Goal: Task Accomplishment & Management: Manage account settings

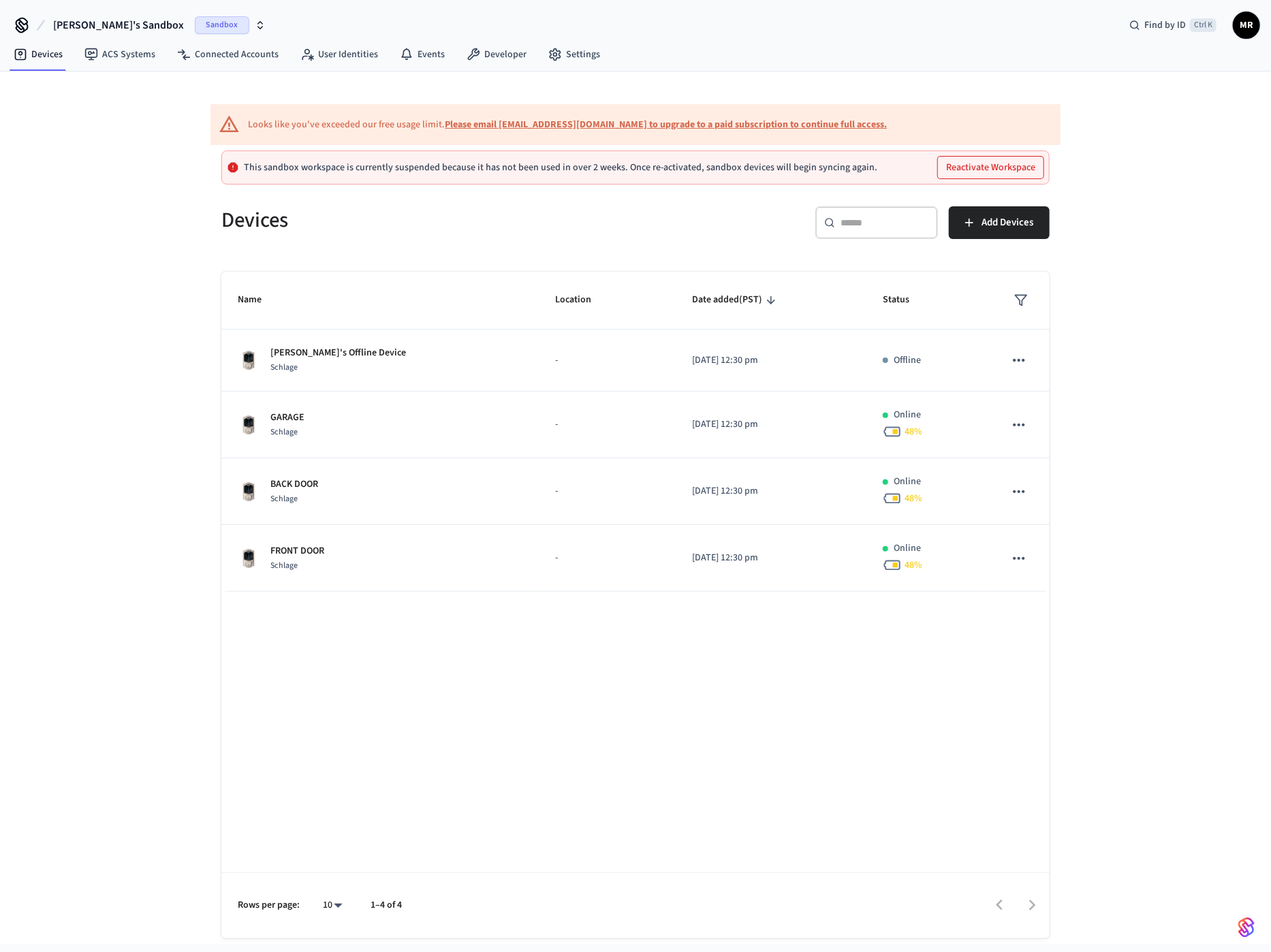
click at [946, 172] on button "Reactivate Workspace" at bounding box center [990, 167] width 106 height 22
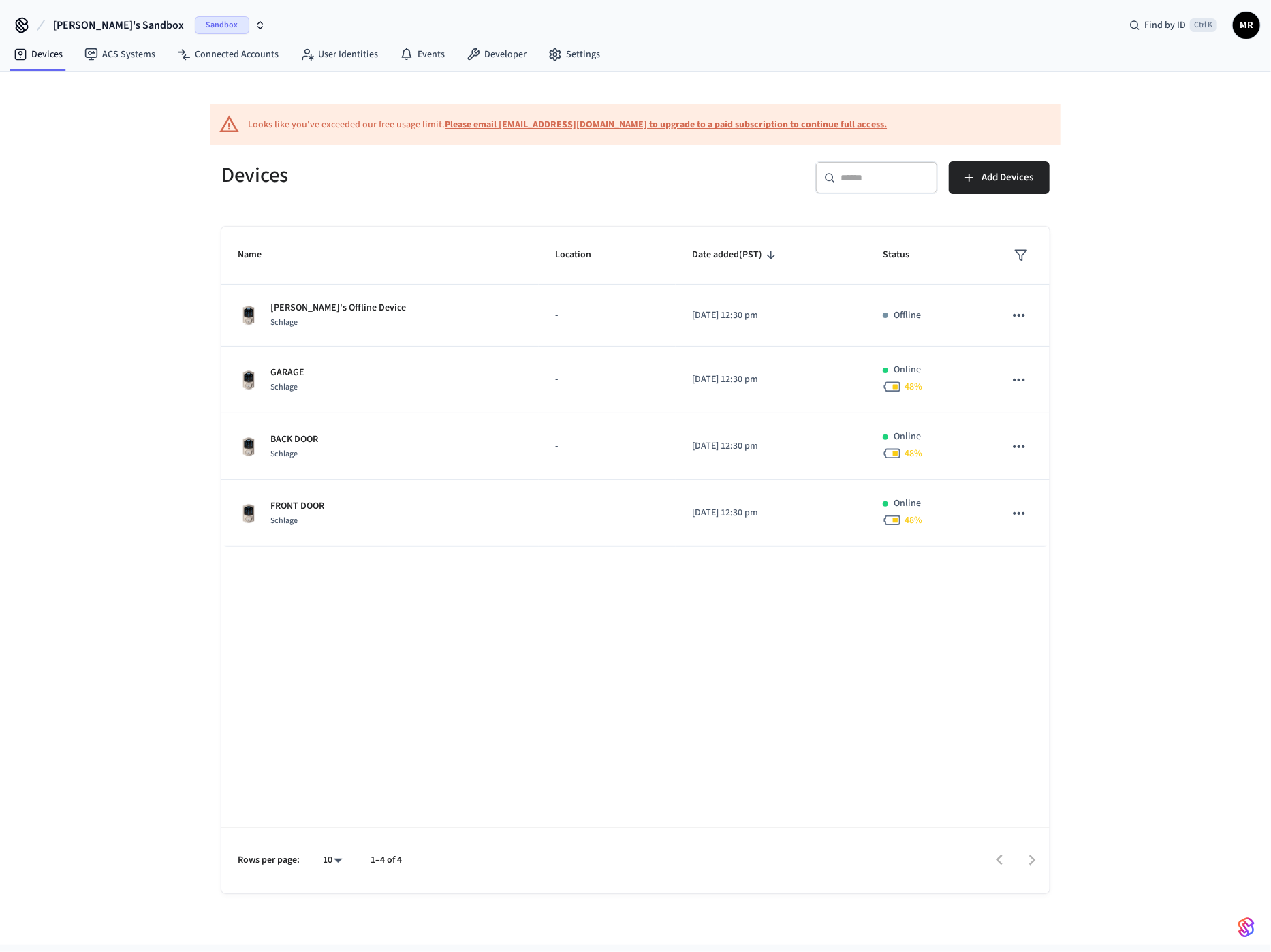
click at [1246, 28] on span "MR" at bounding box center [1247, 25] width 24 height 24
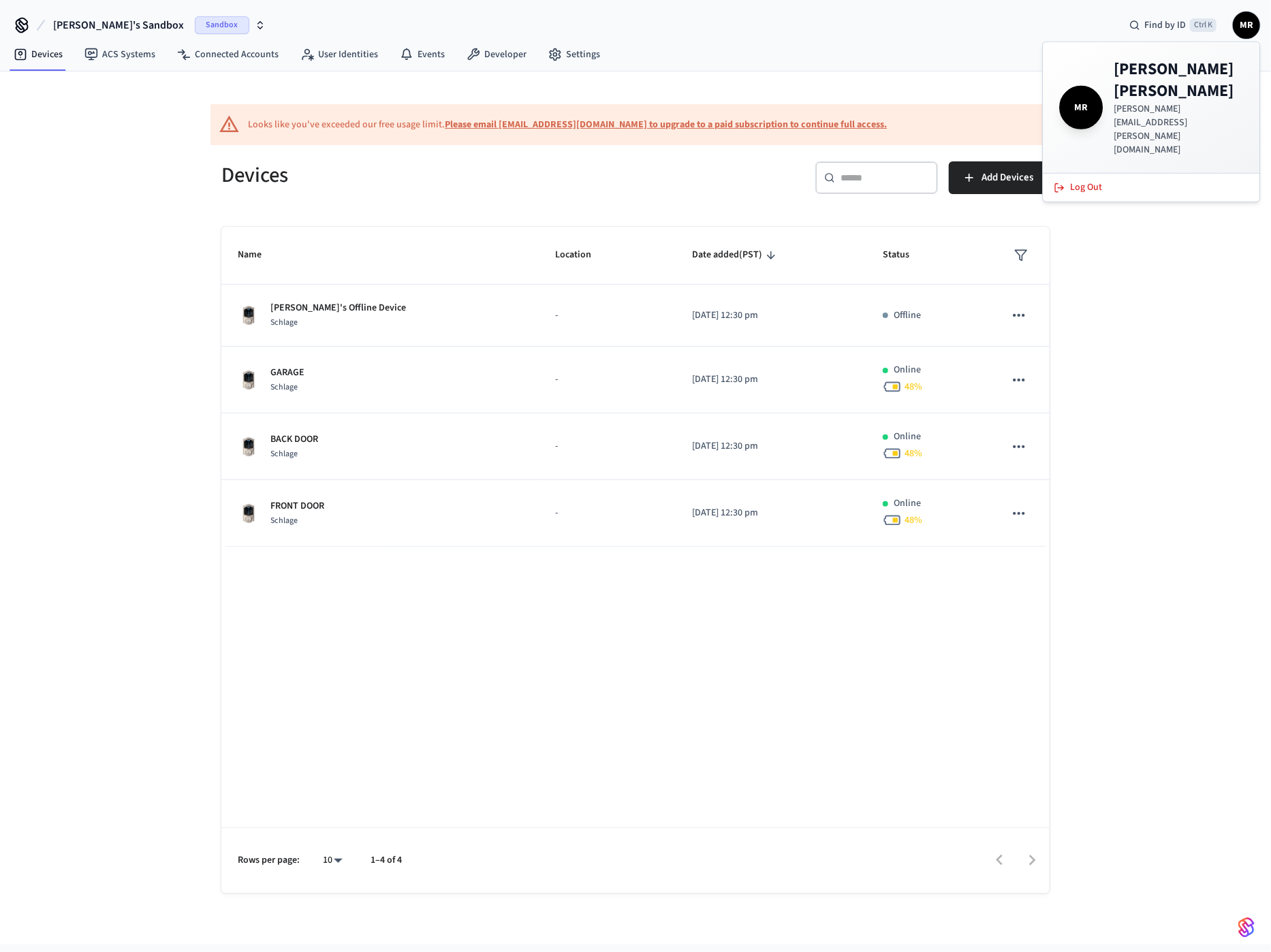
click at [1246, 27] on span "MR" at bounding box center [1247, 25] width 24 height 24
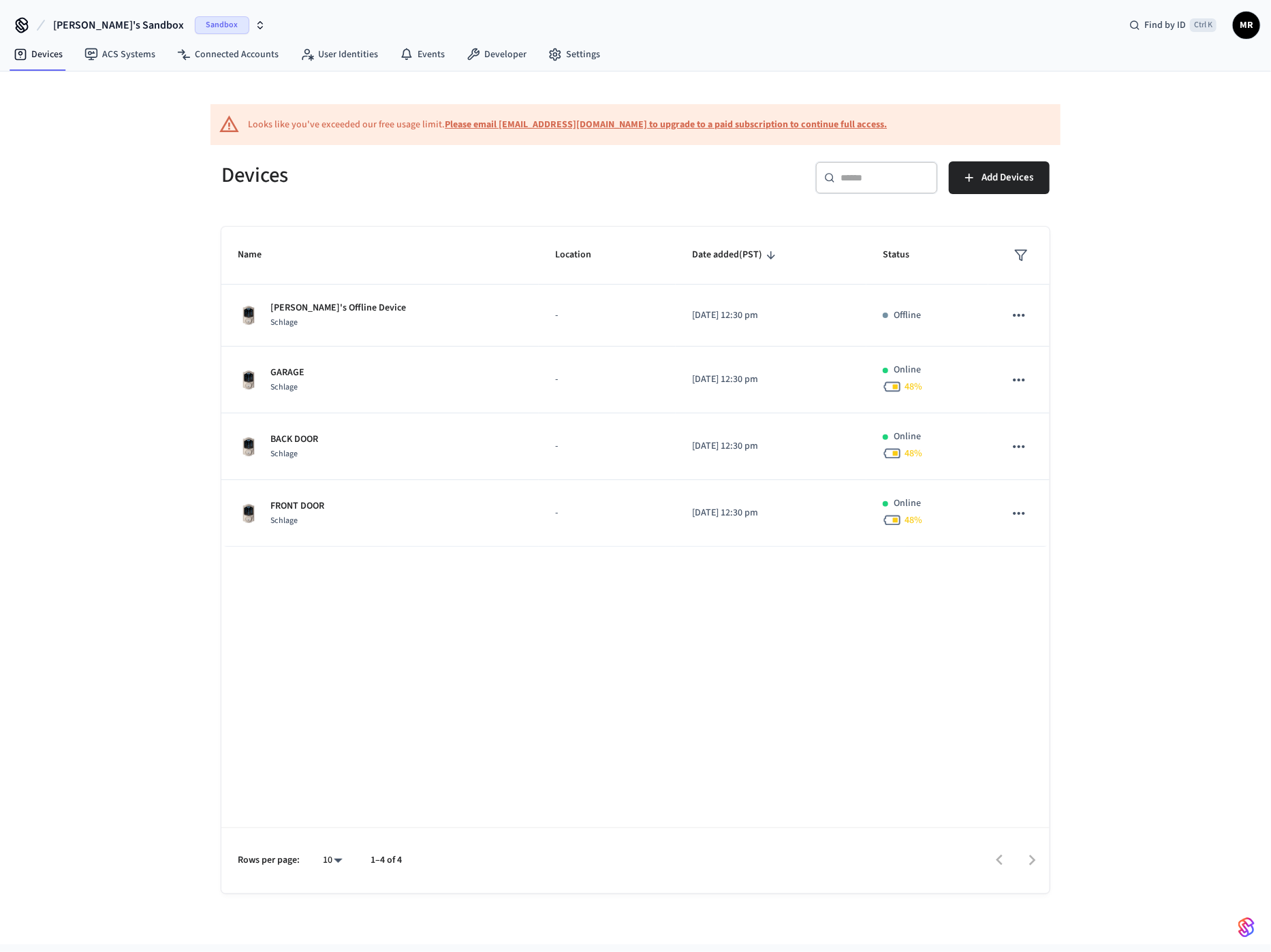
click at [1177, 396] on div "Looks like you've exceeded our free usage limit. Please email support@getseam.c…" at bounding box center [636, 508] width 1271 height 873
click at [16, 48] on icon at bounding box center [20, 54] width 14 height 14
click at [88, 149] on div "Looks like you've exceeded our free usage limit. Please email support@getseam.c…" at bounding box center [636, 508] width 1271 height 873
drag, startPoint x: 1142, startPoint y: 206, endPoint x: 1138, endPoint y: 213, distance: 8.1
click at [1142, 206] on div "Looks like you've exceeded our free usage limit. Please email support@getseam.c…" at bounding box center [636, 508] width 1271 height 873
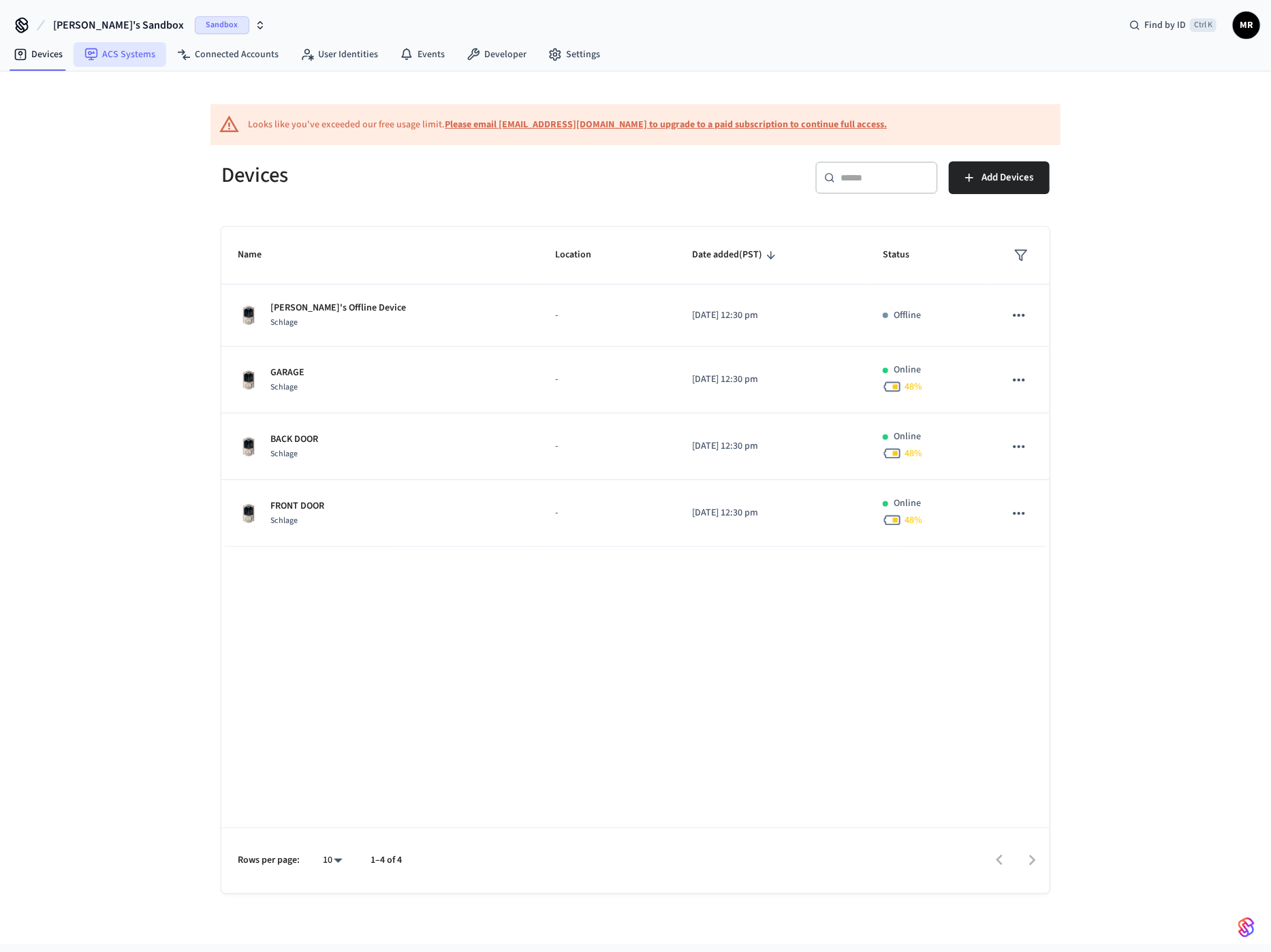
click at [90, 50] on icon at bounding box center [91, 54] width 14 height 14
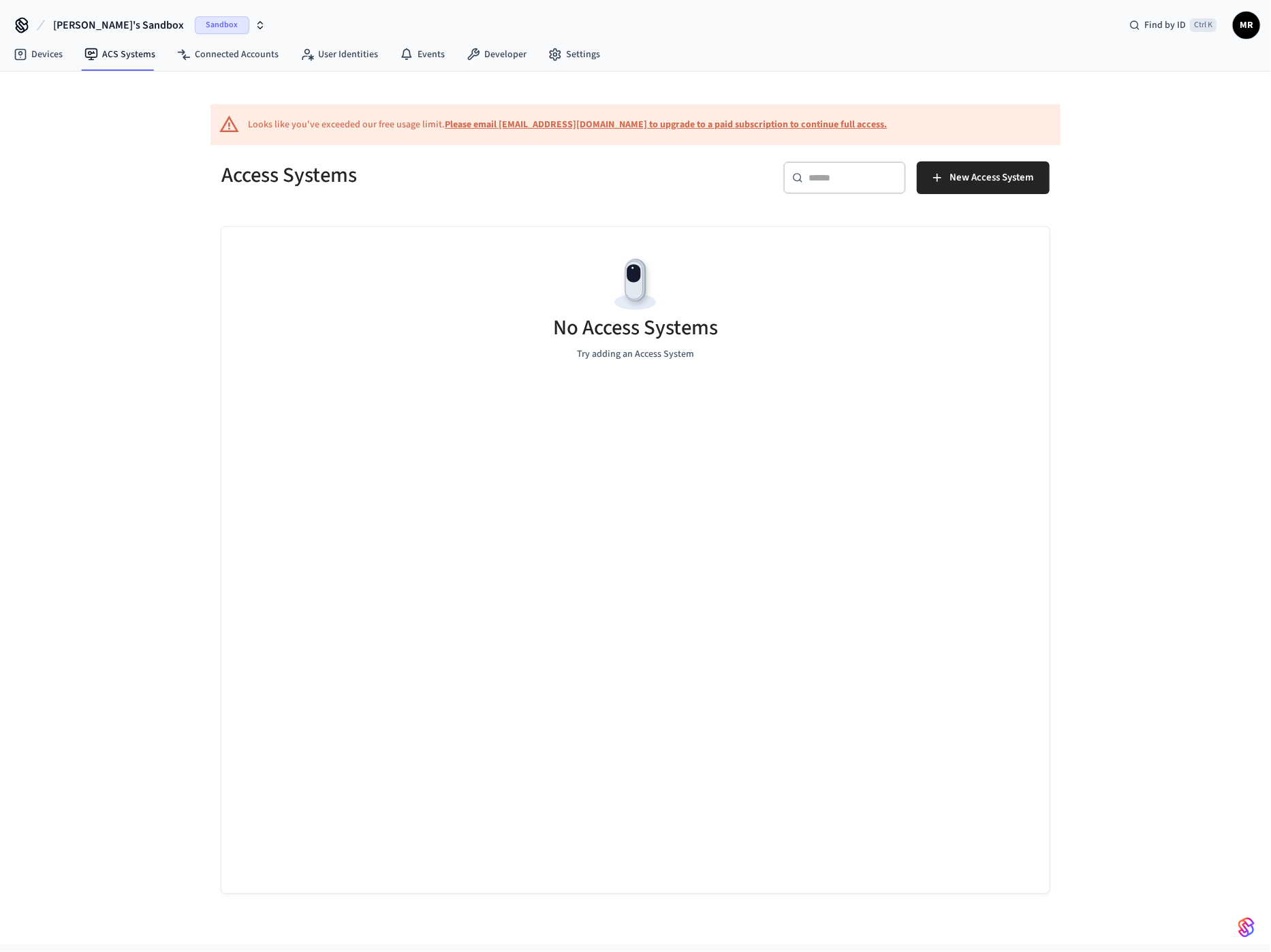
click at [195, 23] on span "Sandbox" at bounding box center [222, 25] width 54 height 18
click at [93, 89] on div "Condo Production" at bounding box center [110, 88] width 187 height 18
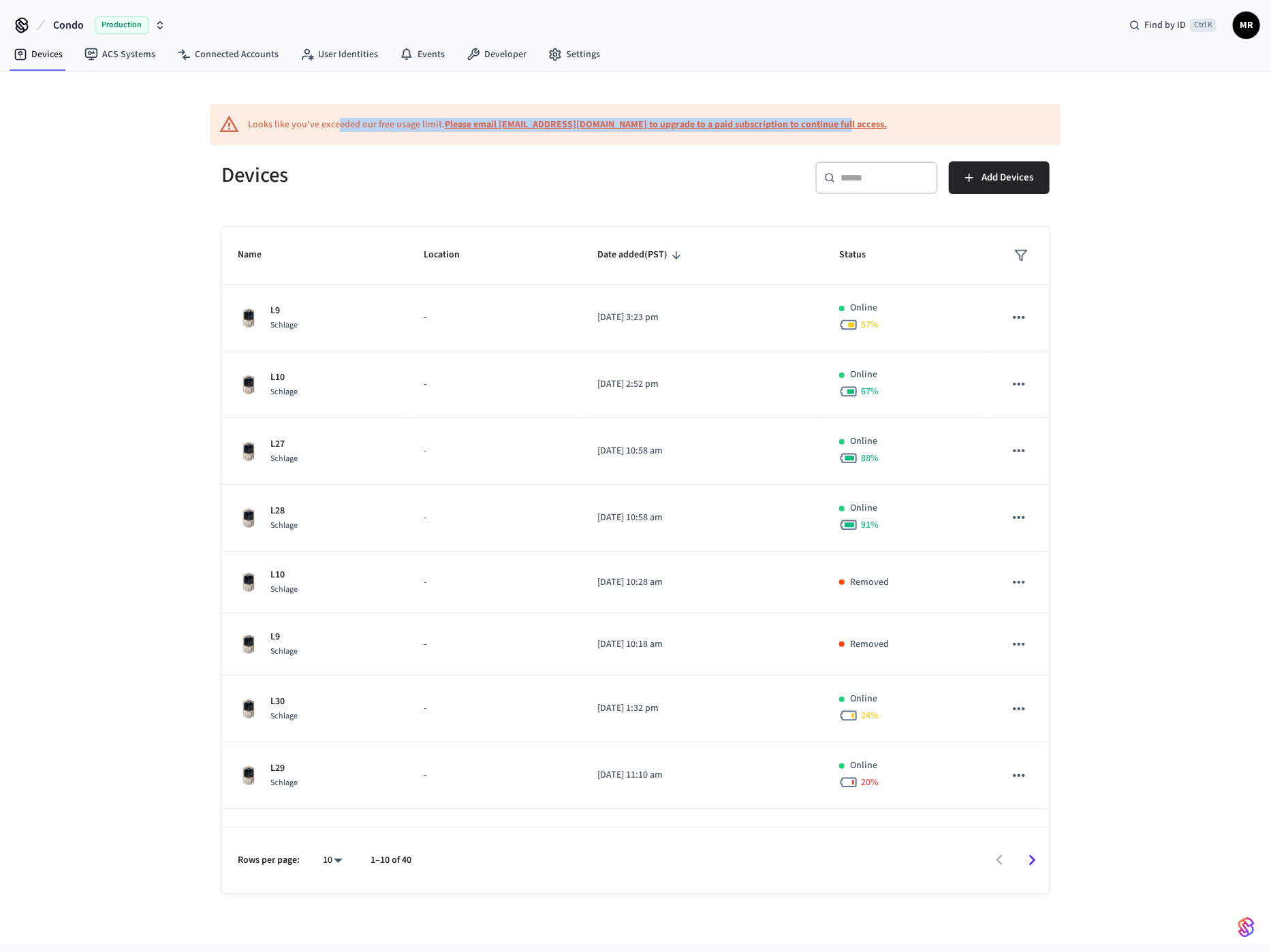
drag, startPoint x: 336, startPoint y: 116, endPoint x: 919, endPoint y: 115, distance: 583.0
click at [919, 115] on div "Looks like you've exceeded our free usage limit. Please email support@getseam.c…" at bounding box center [636, 124] width 851 height 41
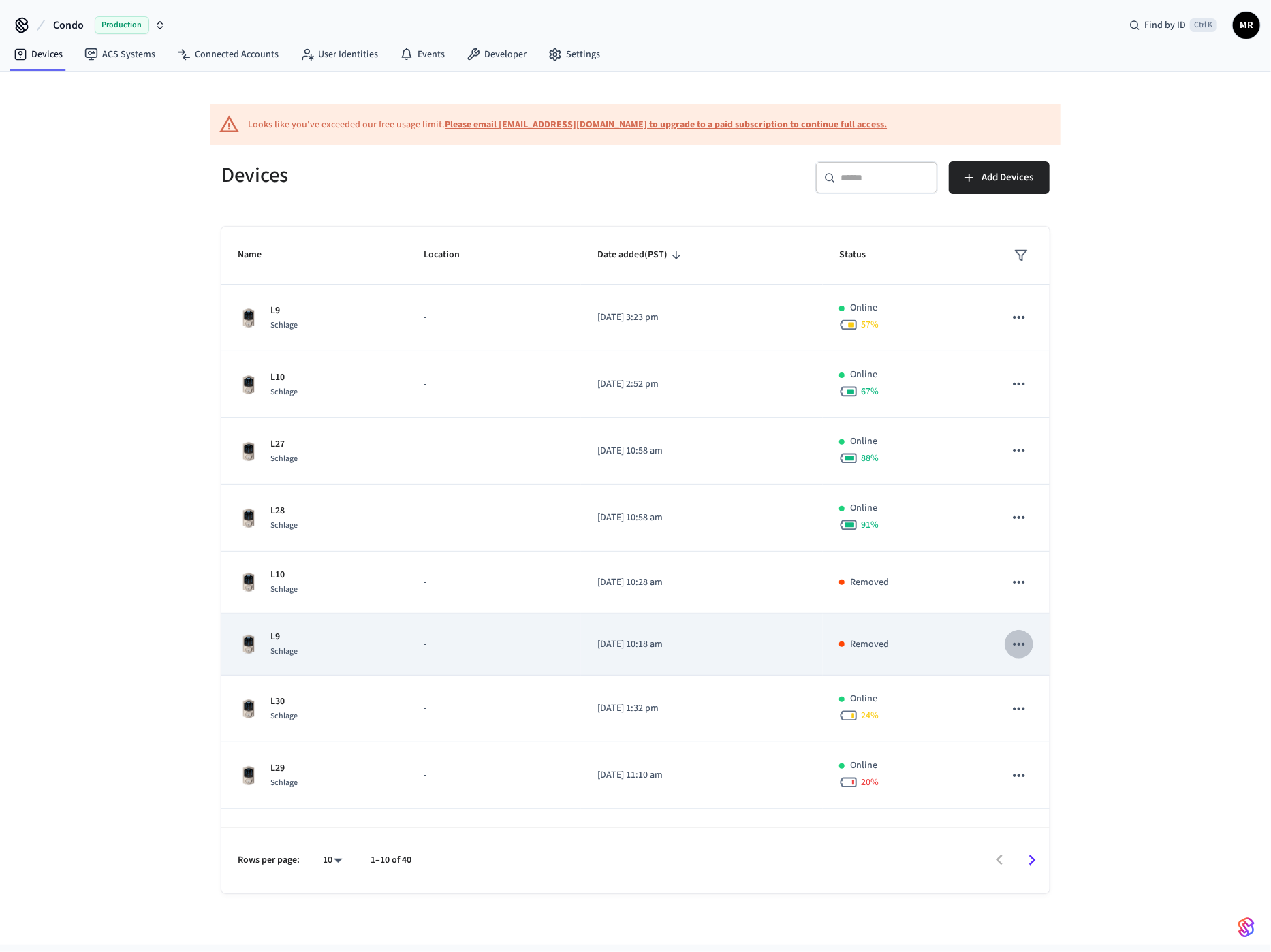
click at [1014, 647] on icon "sticky table" at bounding box center [1020, 644] width 18 height 18
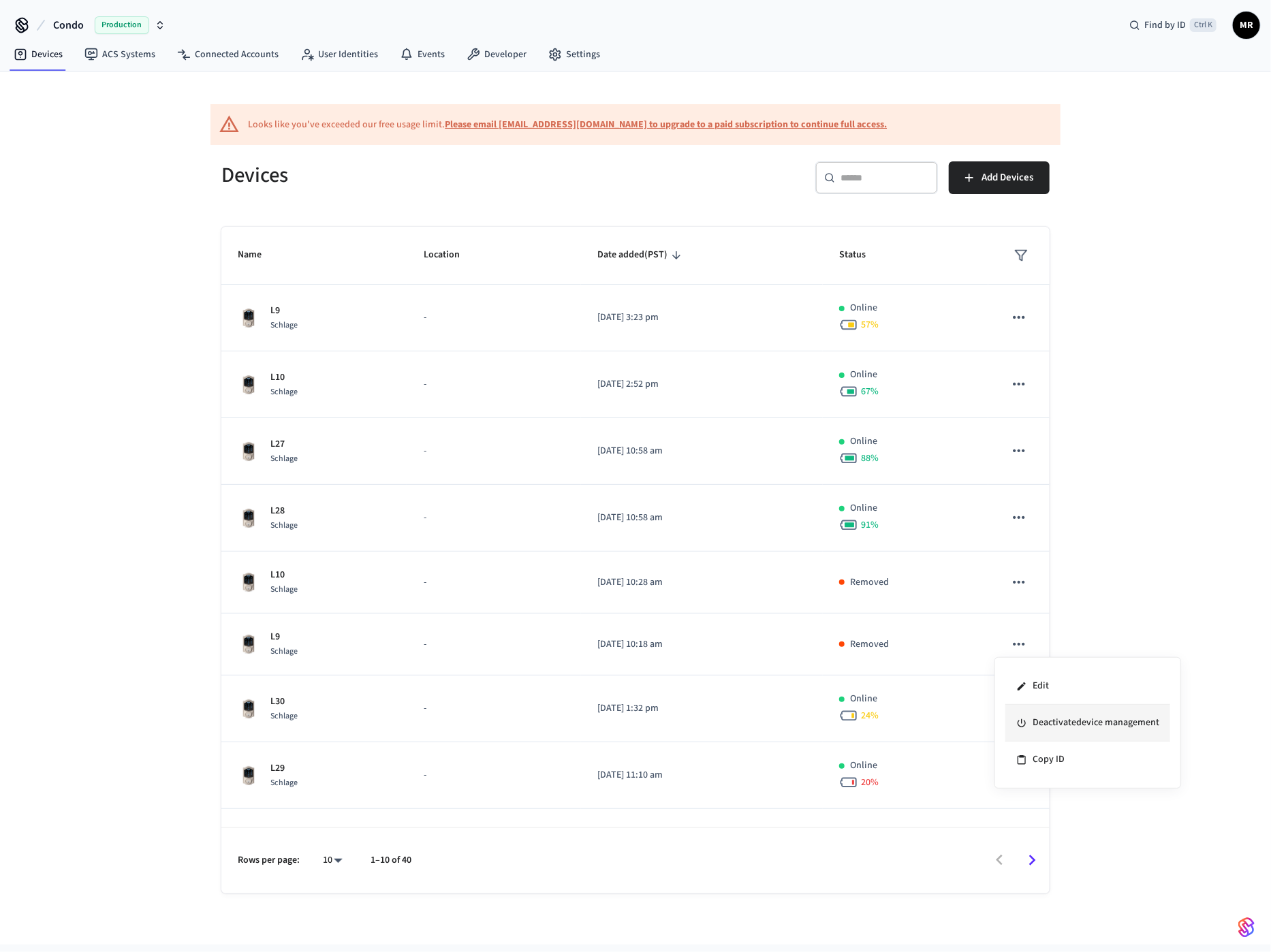
click at [1059, 728] on li "Deactivate device management" at bounding box center [1088, 723] width 165 height 37
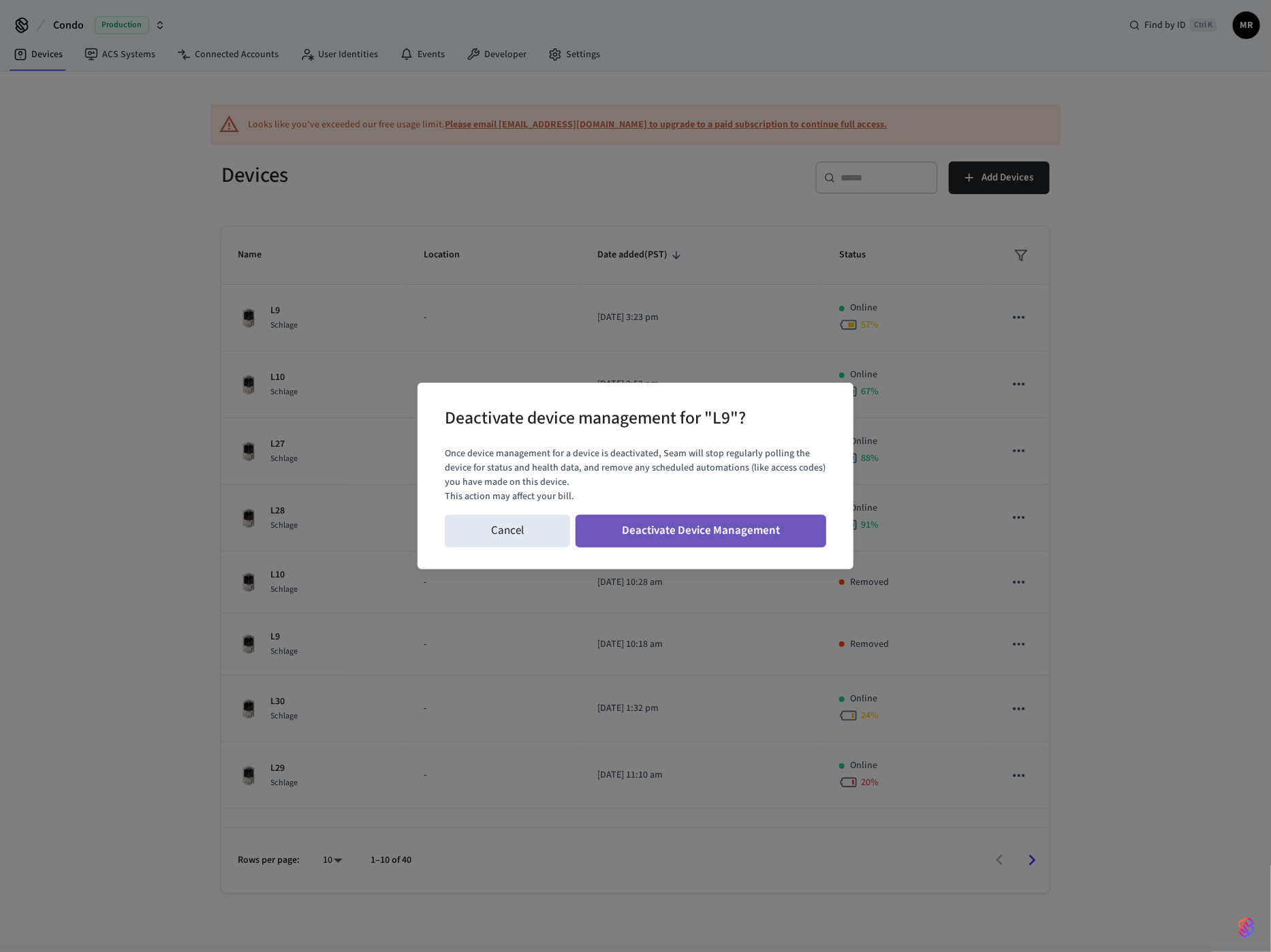
click at [694, 529] on button "Deactivate Device Management" at bounding box center [701, 531] width 251 height 32
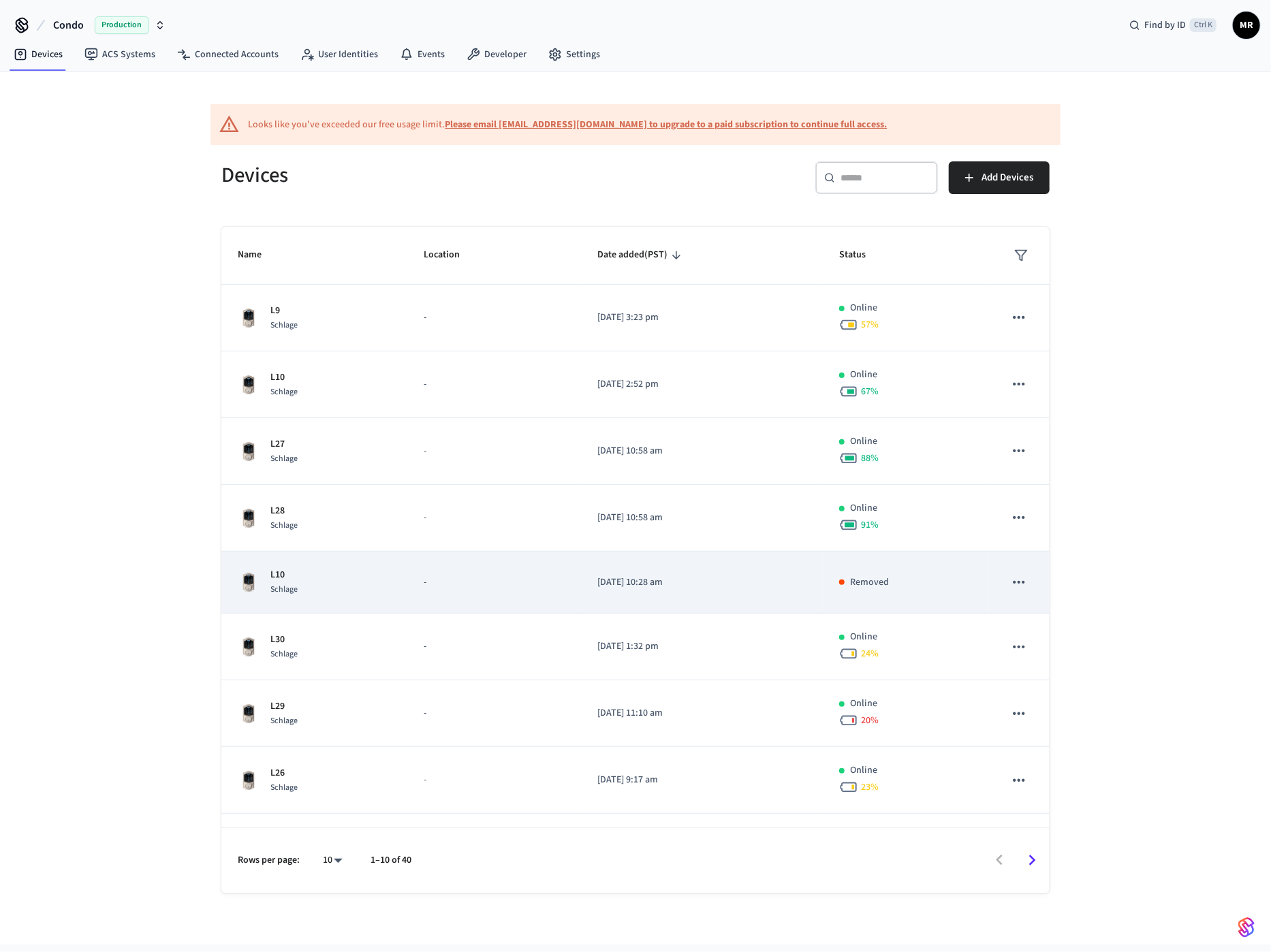
click at [1011, 586] on icon "sticky table" at bounding box center [1020, 582] width 18 height 18
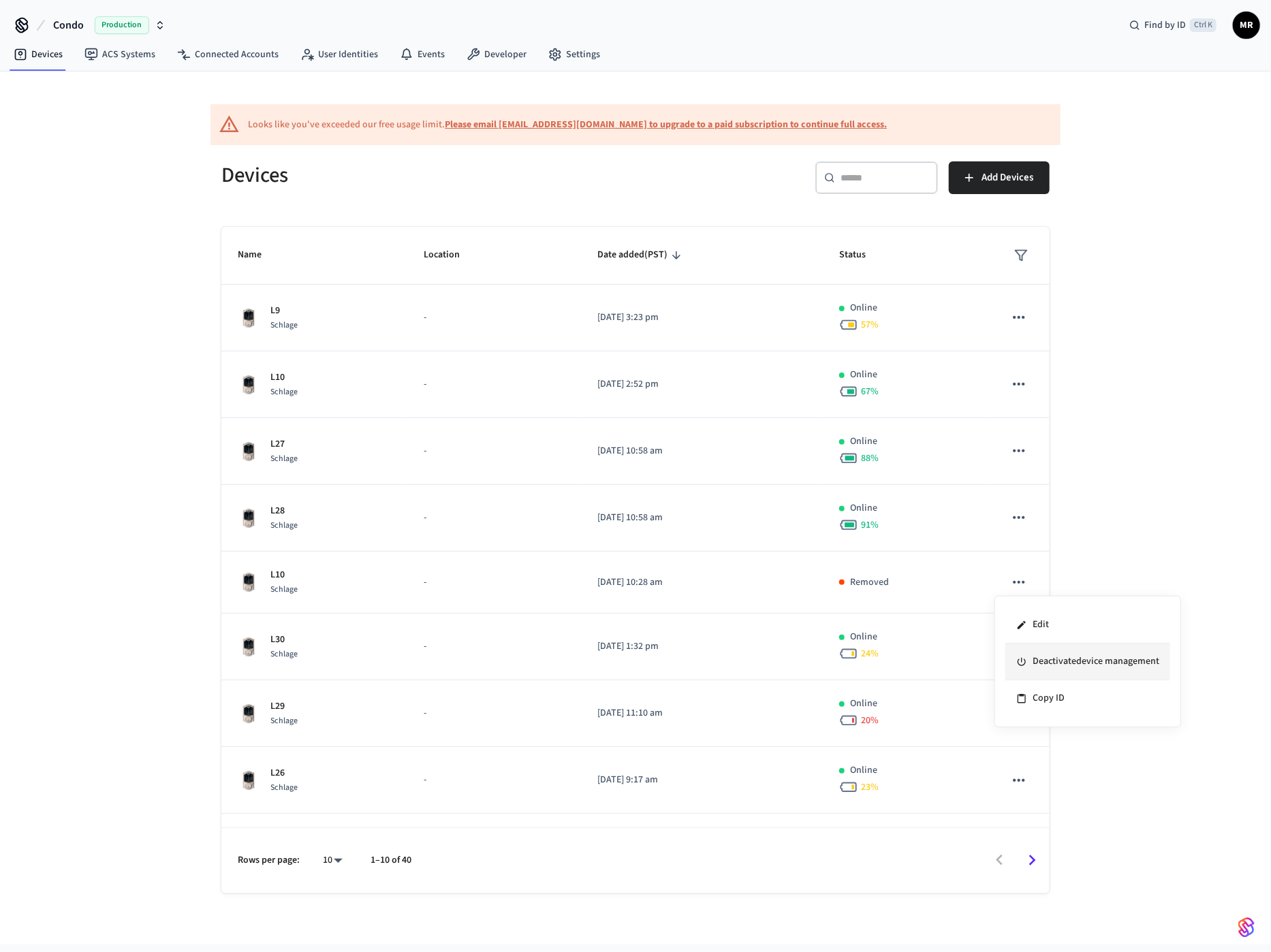
click at [1042, 668] on li "Deactivate device management" at bounding box center [1088, 662] width 165 height 37
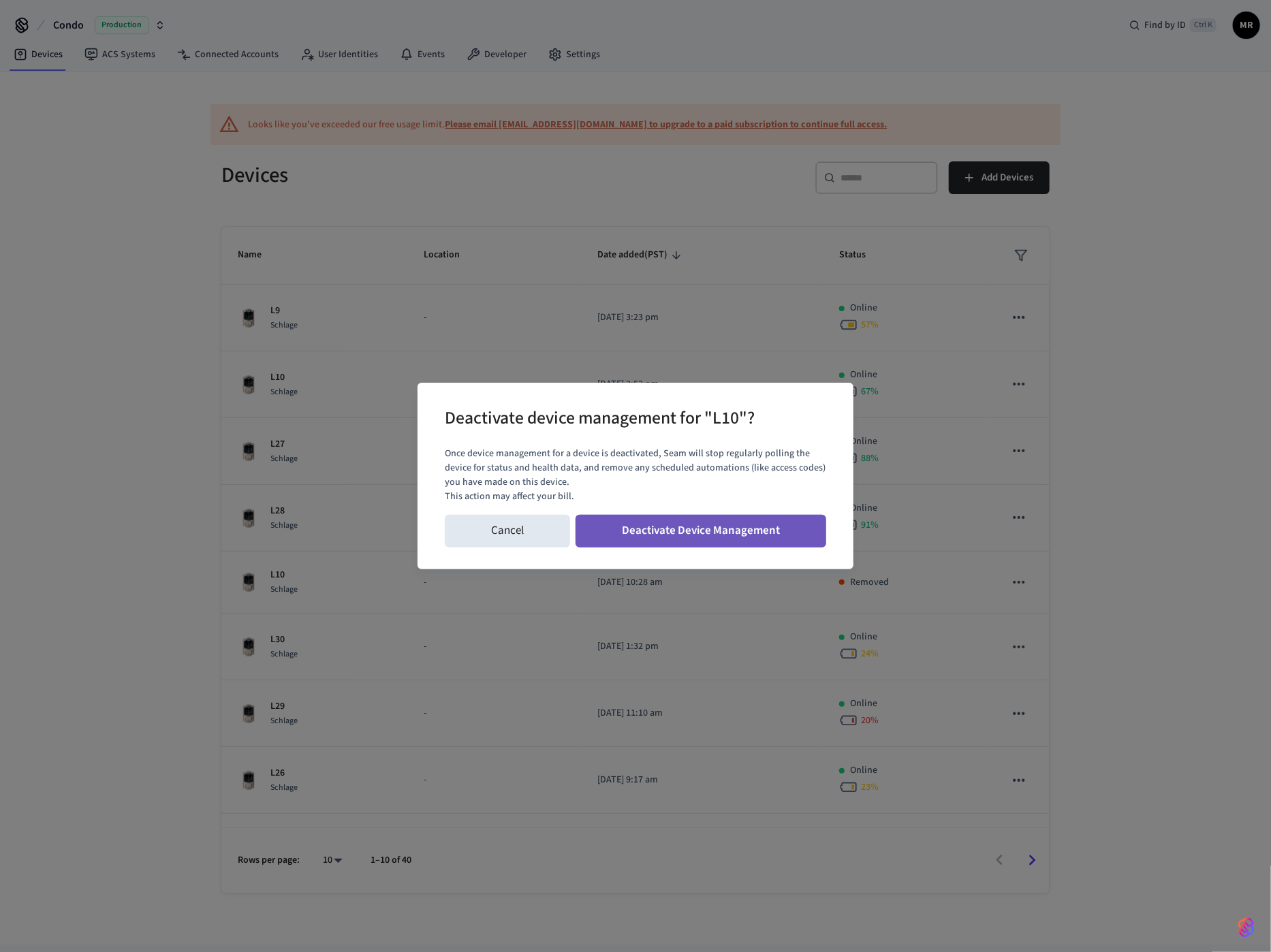
click at [741, 535] on button "Deactivate Device Management" at bounding box center [701, 531] width 251 height 32
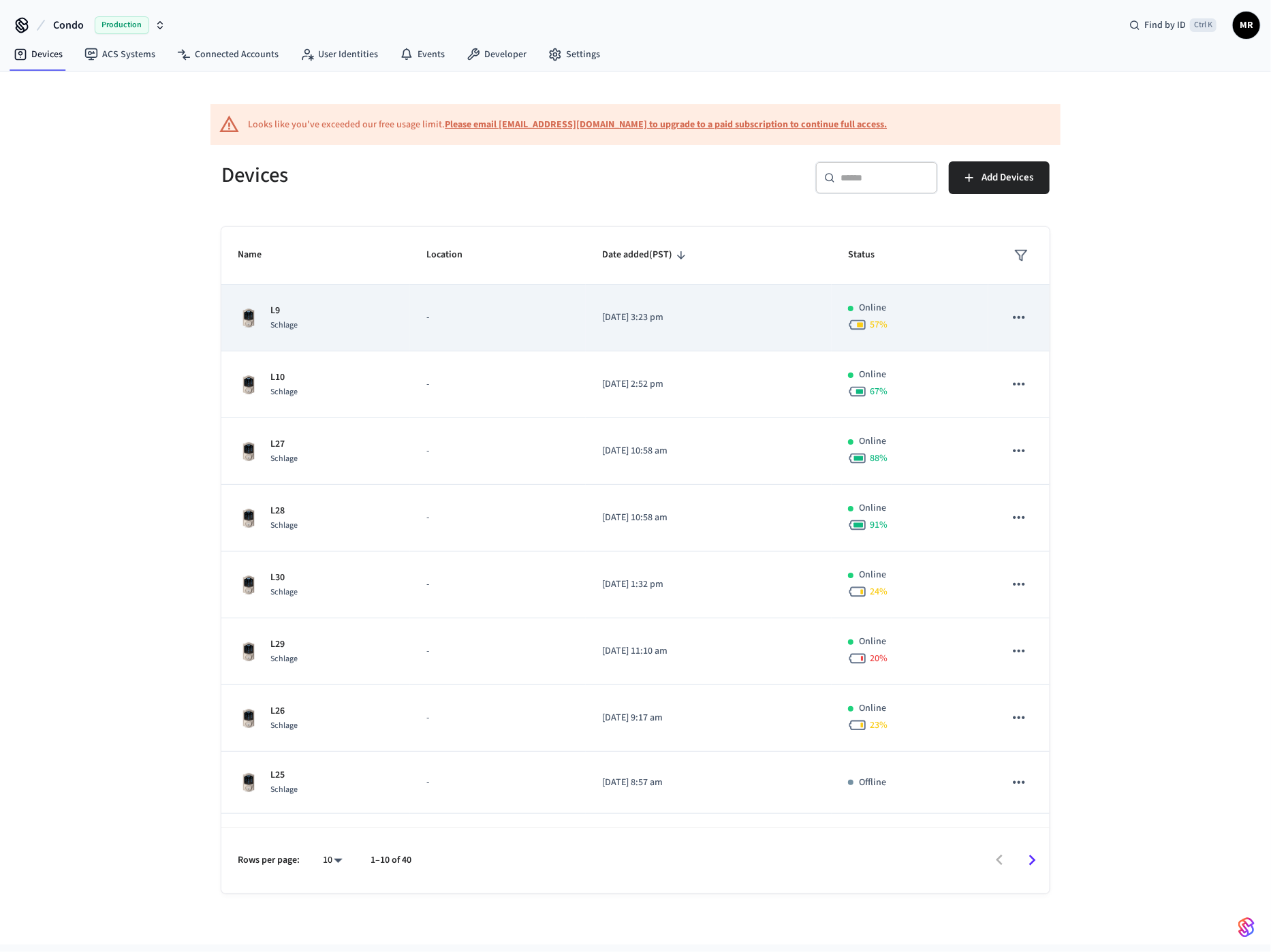
click at [1011, 315] on icon "sticky table" at bounding box center [1020, 318] width 18 height 18
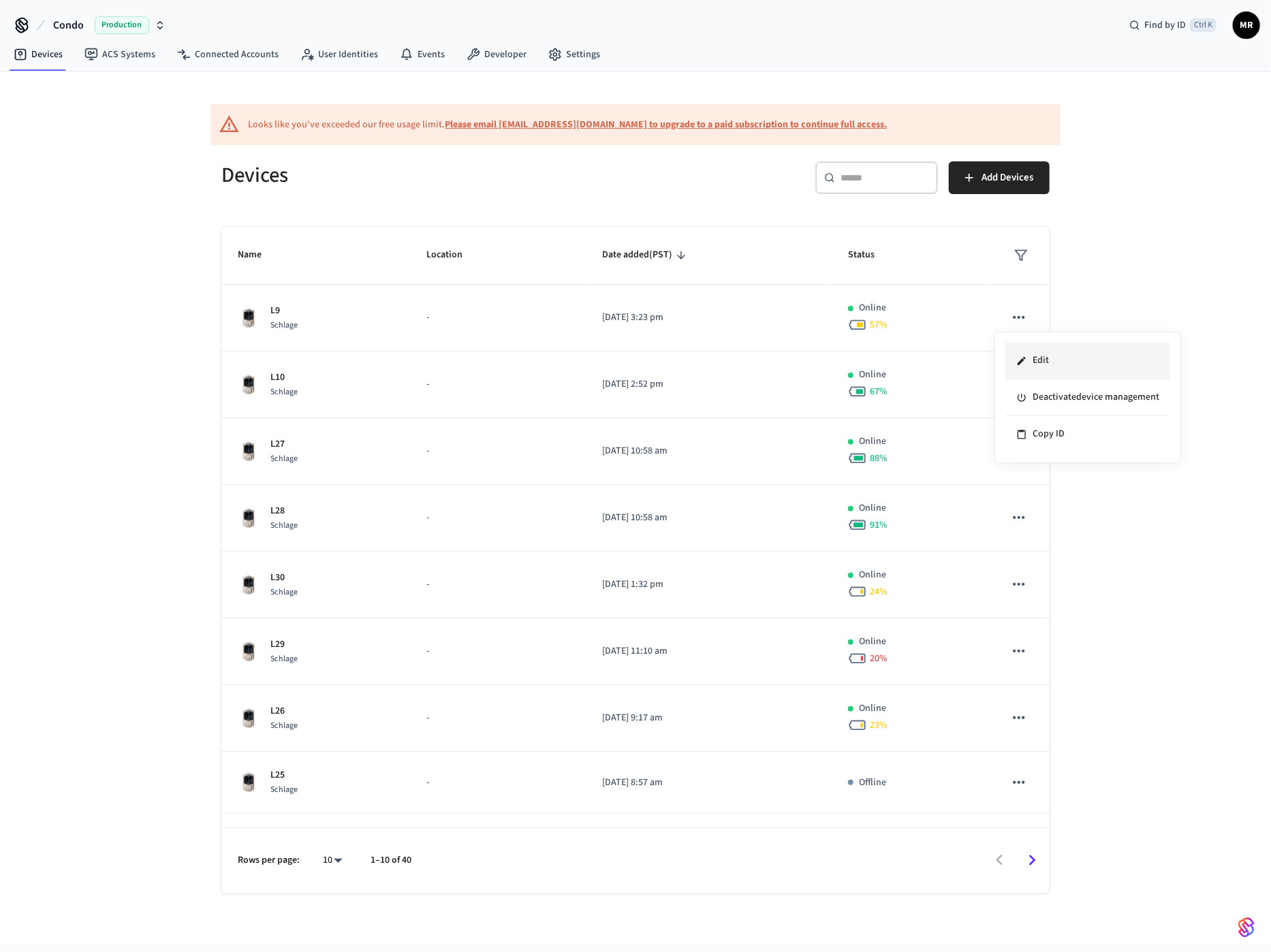
click at [1044, 356] on li "Edit" at bounding box center [1088, 361] width 165 height 37
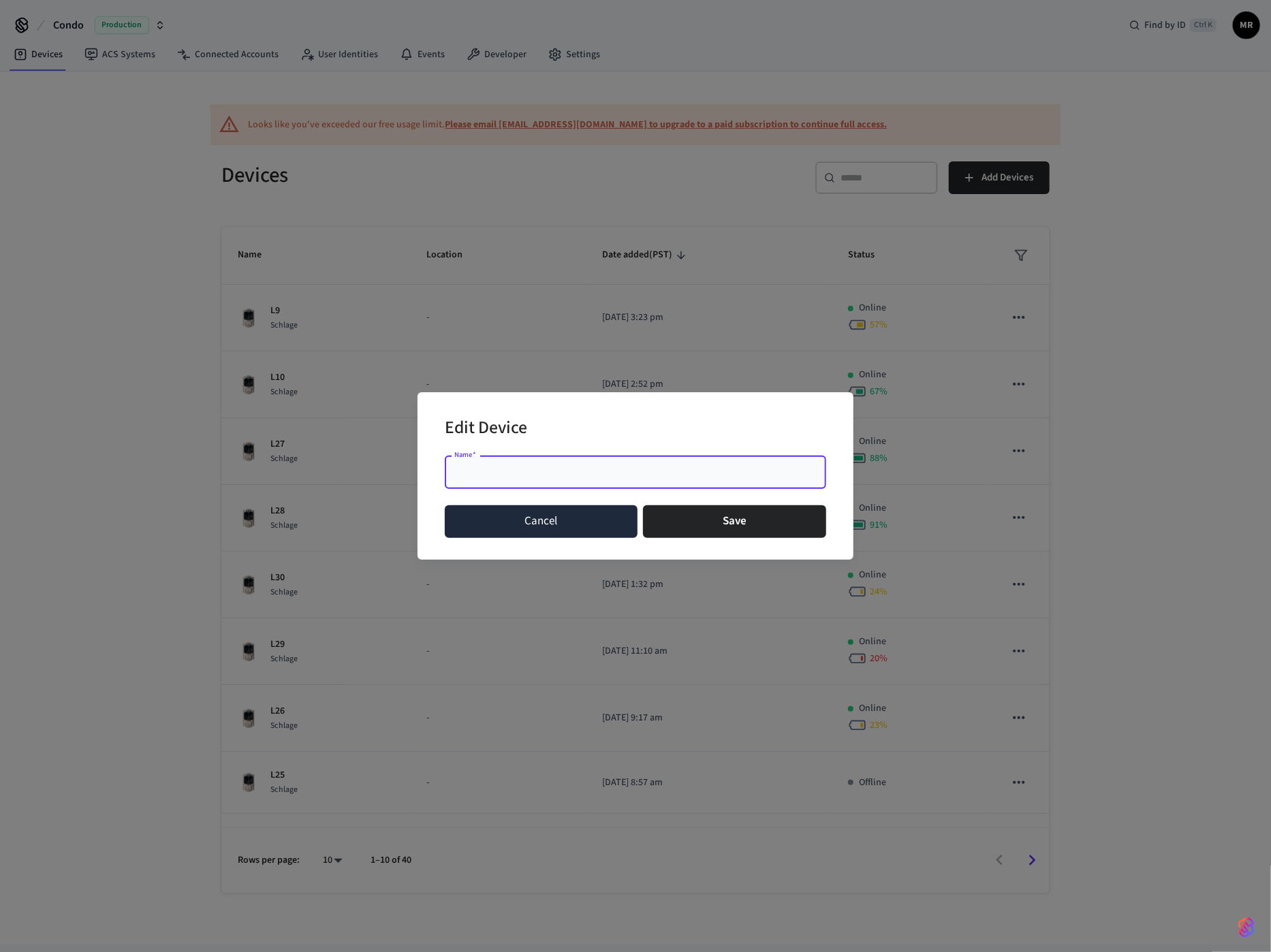
click at [509, 521] on button "Cancel" at bounding box center [541, 521] width 192 height 32
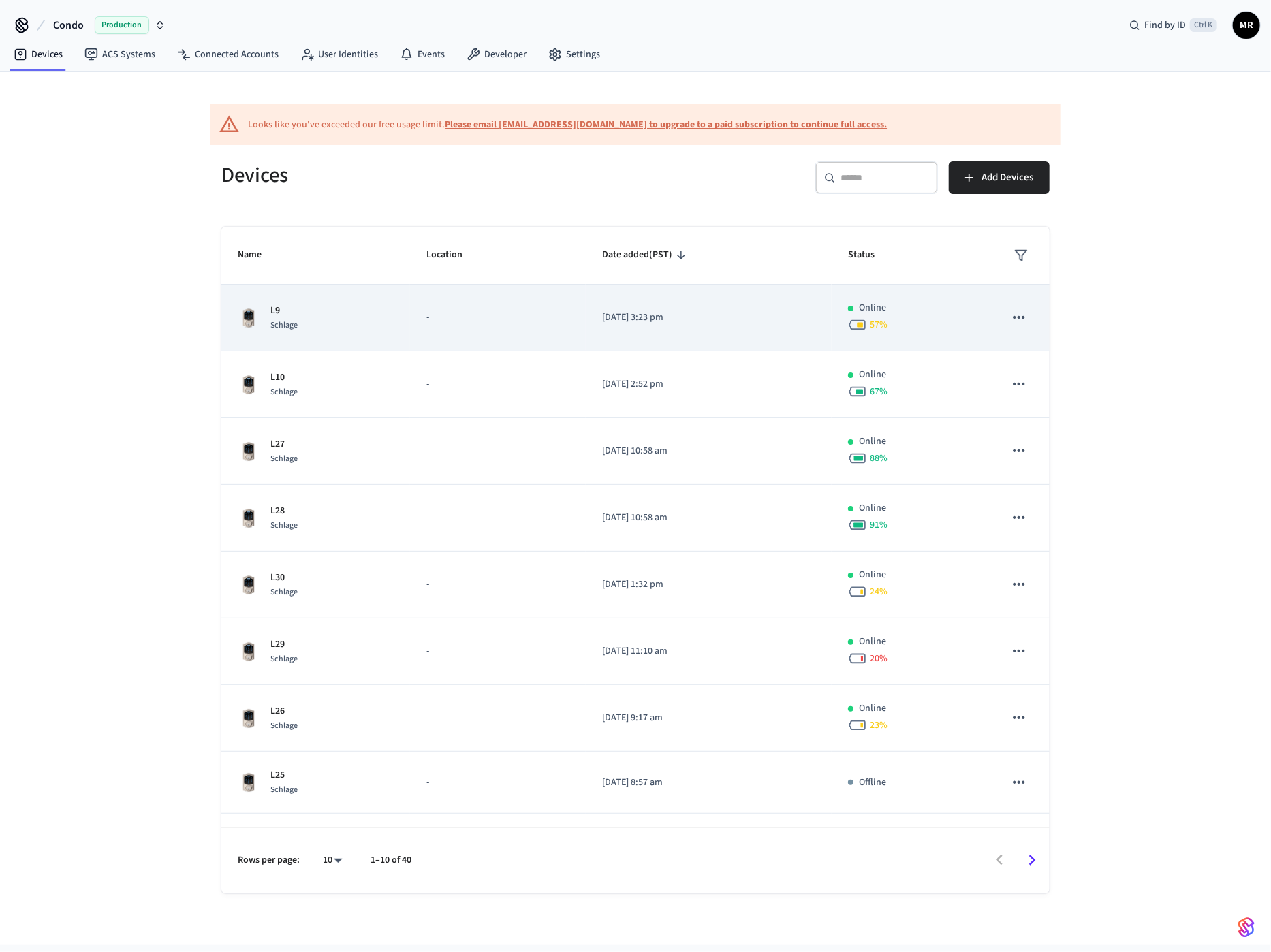
click at [551, 335] on td "-" at bounding box center [498, 318] width 176 height 67
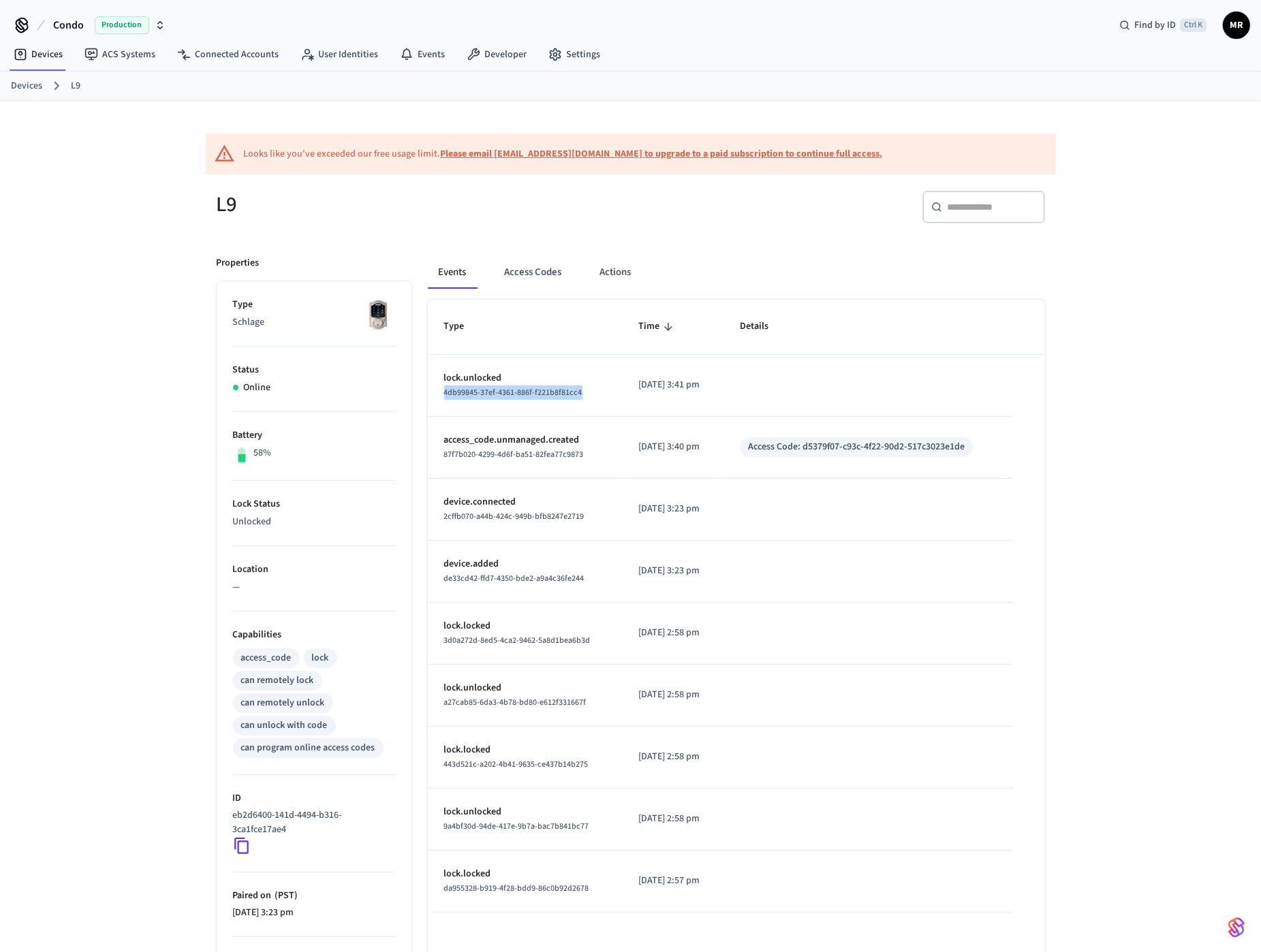
drag, startPoint x: 441, startPoint y: 394, endPoint x: 578, endPoint y: 397, distance: 137.0
click at [578, 397] on td "lock.unlocked 4db99845-37ef-4361-886f-f221b8f81cc4" at bounding box center [525, 385] width 194 height 62
click at [245, 840] on icon at bounding box center [242, 846] width 15 height 16
click at [230, 846] on ul "Type Schlage Status Online Battery 58% Lock Status Unlocked Location — Capabili…" at bounding box center [314, 667] width 195 height 772
click at [242, 846] on icon at bounding box center [242, 846] width 18 height 18
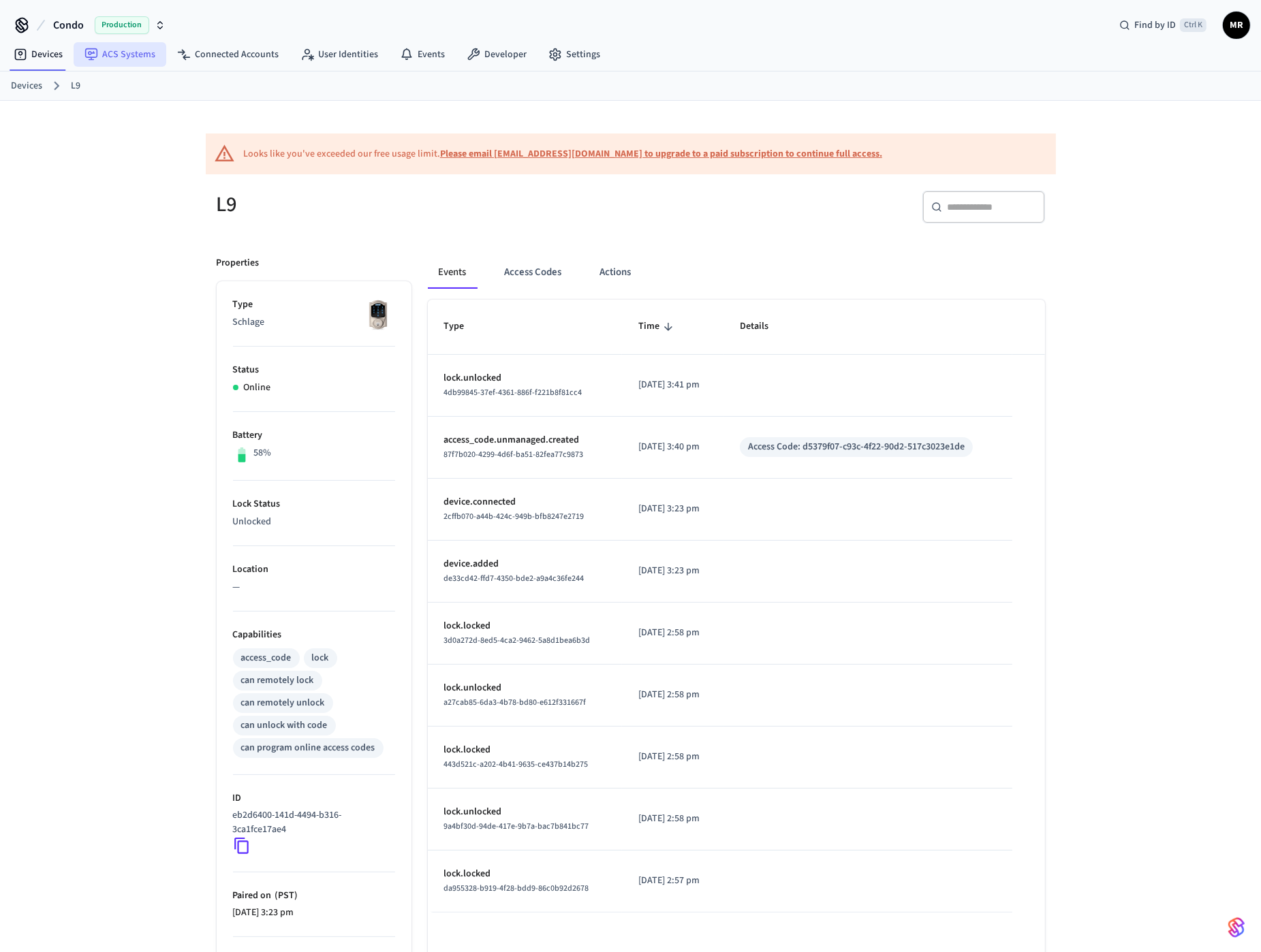
click at [118, 51] on link "ACS Systems" at bounding box center [120, 54] width 93 height 24
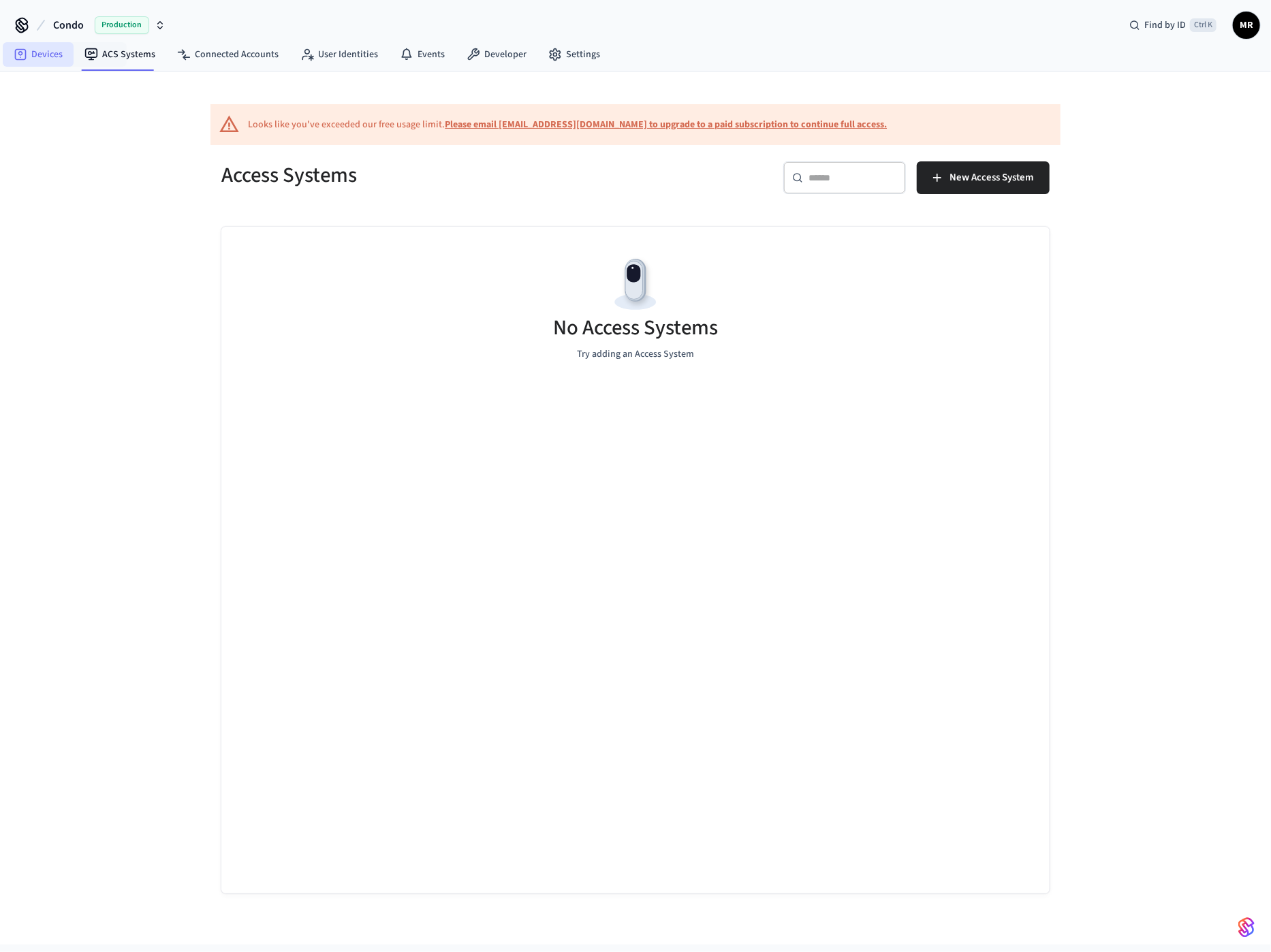
click at [46, 56] on link "Devices" at bounding box center [38, 54] width 71 height 24
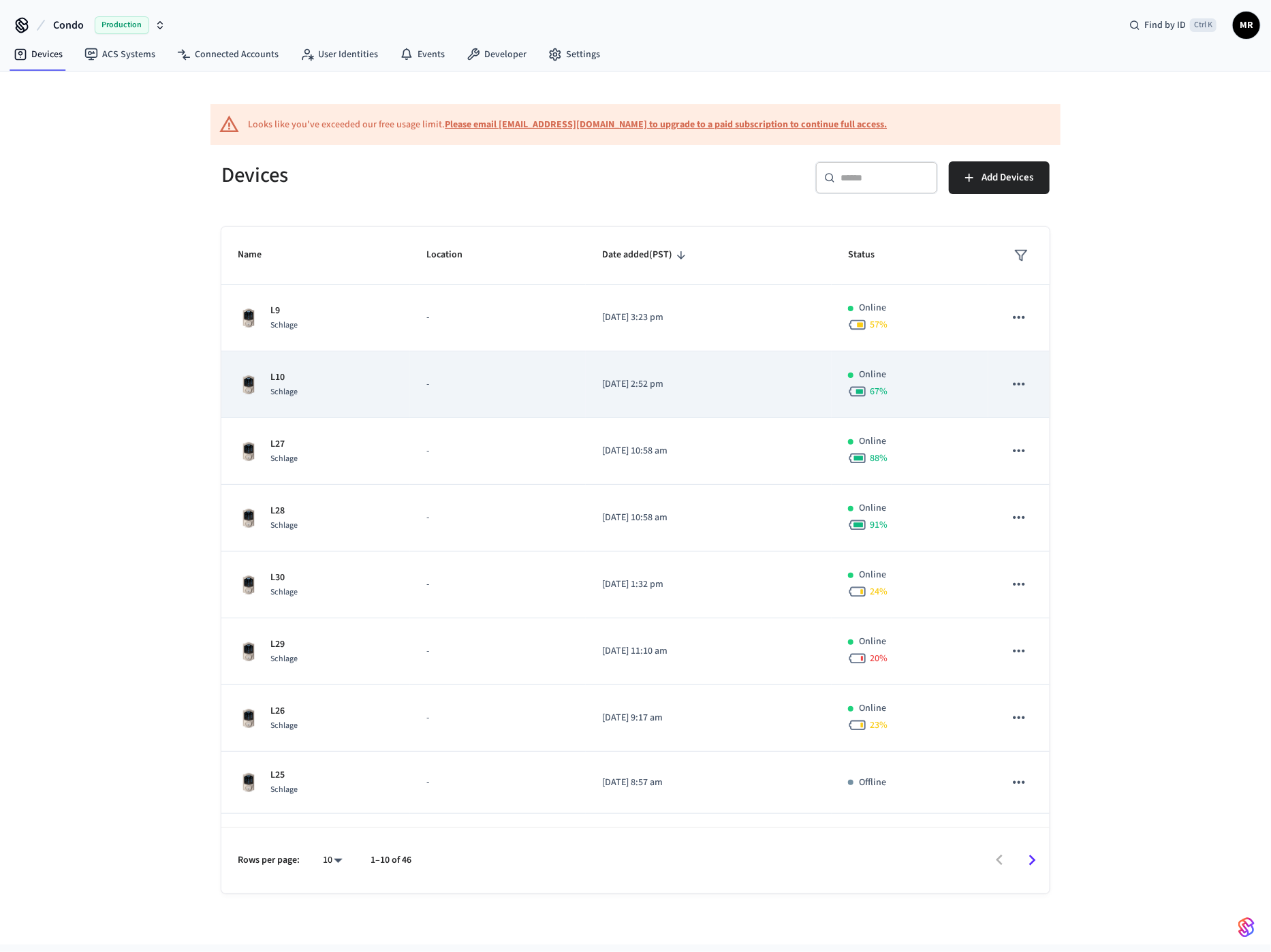
click at [714, 395] on td "[DATE] 2:52 pm" at bounding box center [708, 385] width 245 height 67
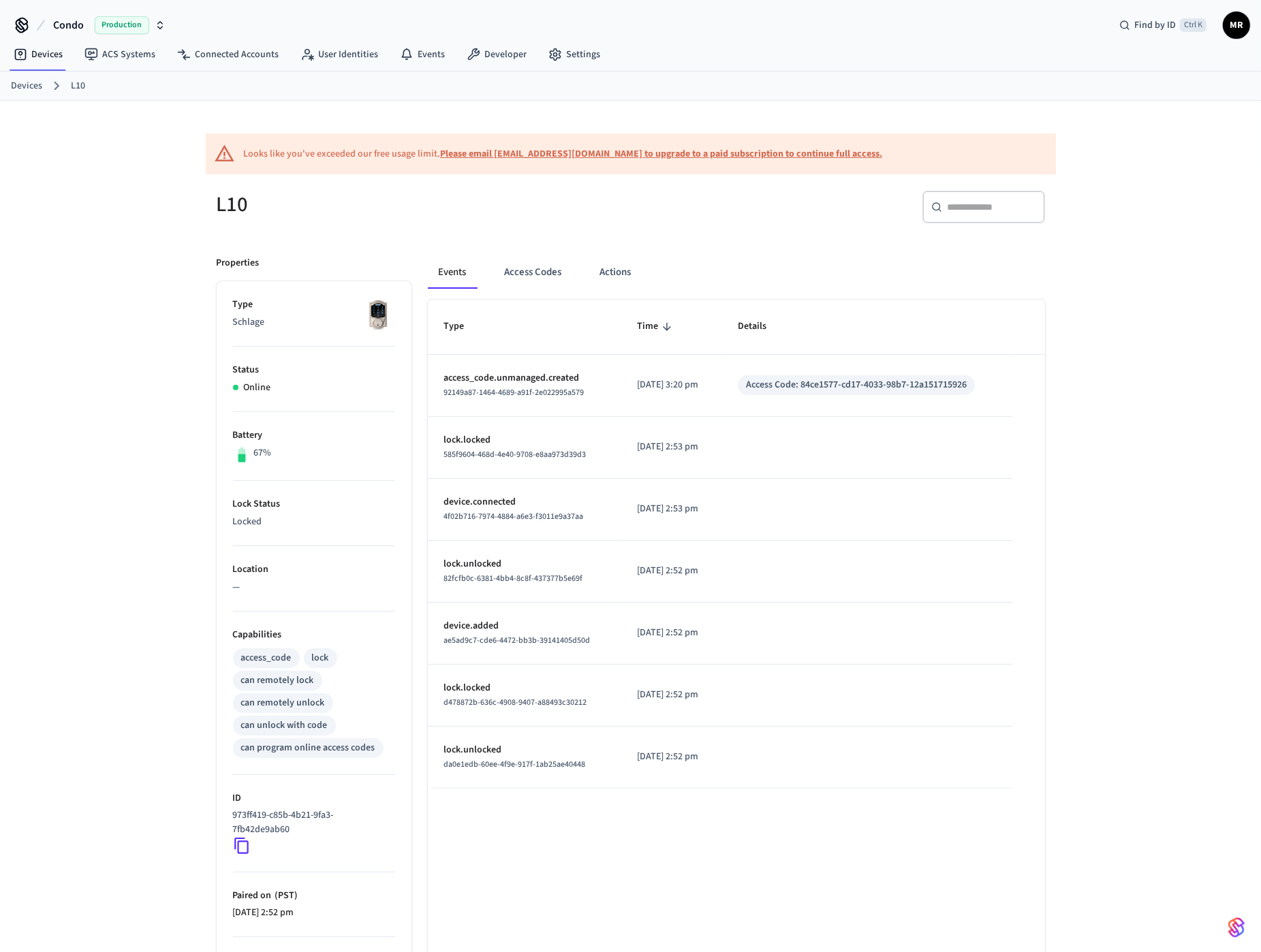
click at [236, 849] on icon at bounding box center [242, 846] width 18 height 18
click at [111, 54] on link "ACS Systems" at bounding box center [120, 54] width 93 height 24
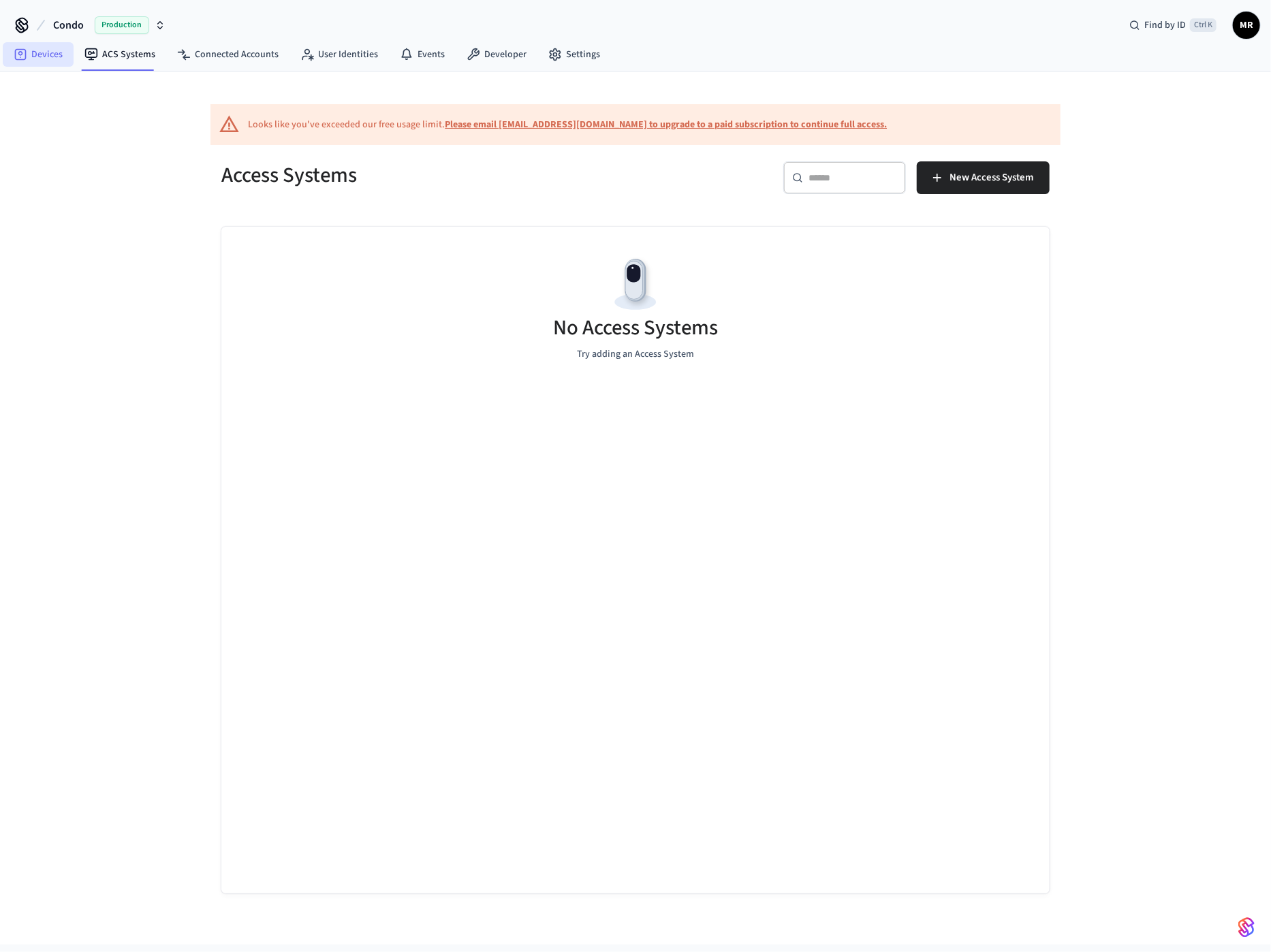
click at [34, 54] on link "Devices" at bounding box center [38, 54] width 71 height 24
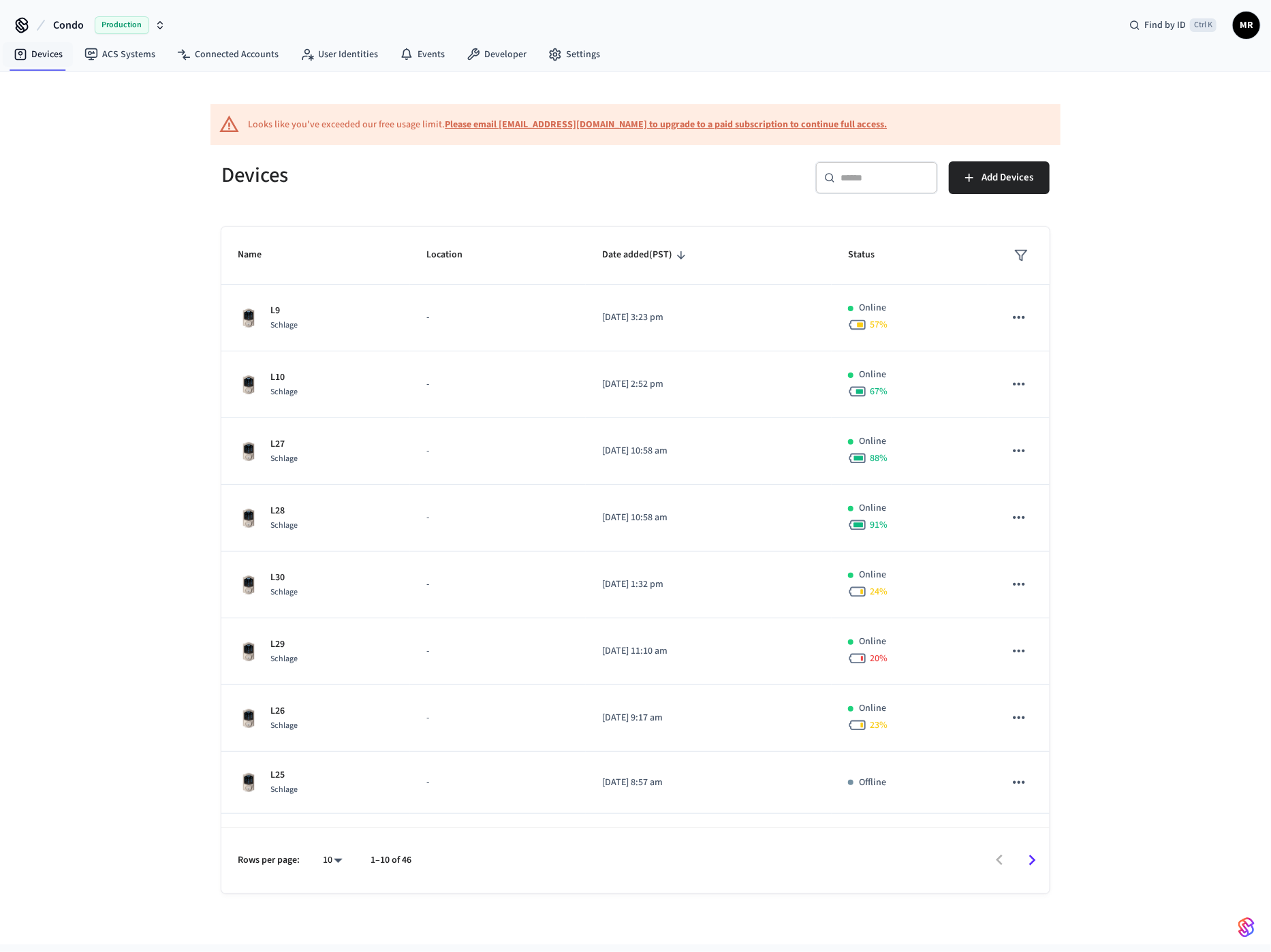
click at [106, 21] on span "Production" at bounding box center [121, 25] width 54 height 18
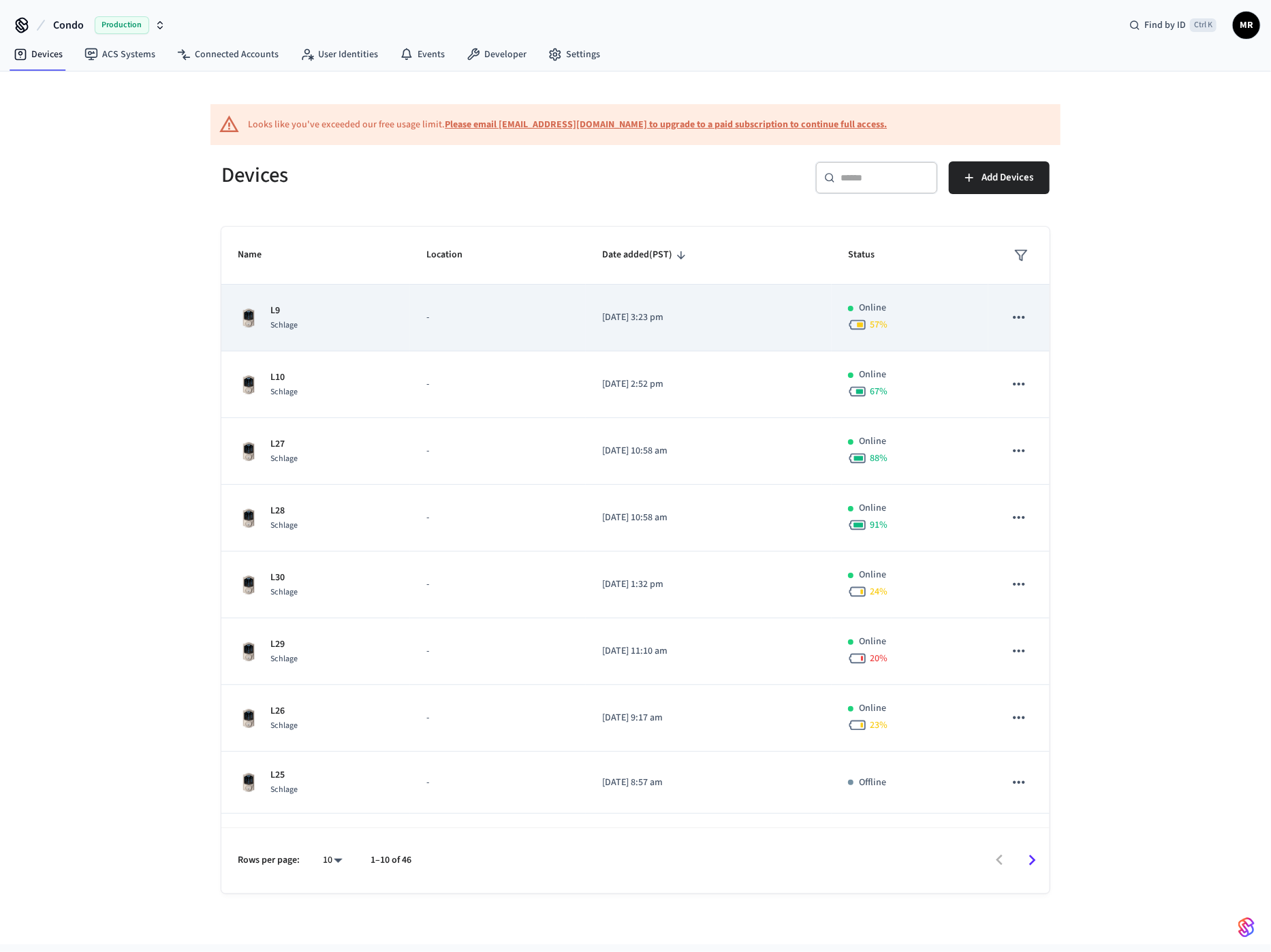
click at [397, 288] on td "L9 Schlage" at bounding box center [315, 318] width 188 height 67
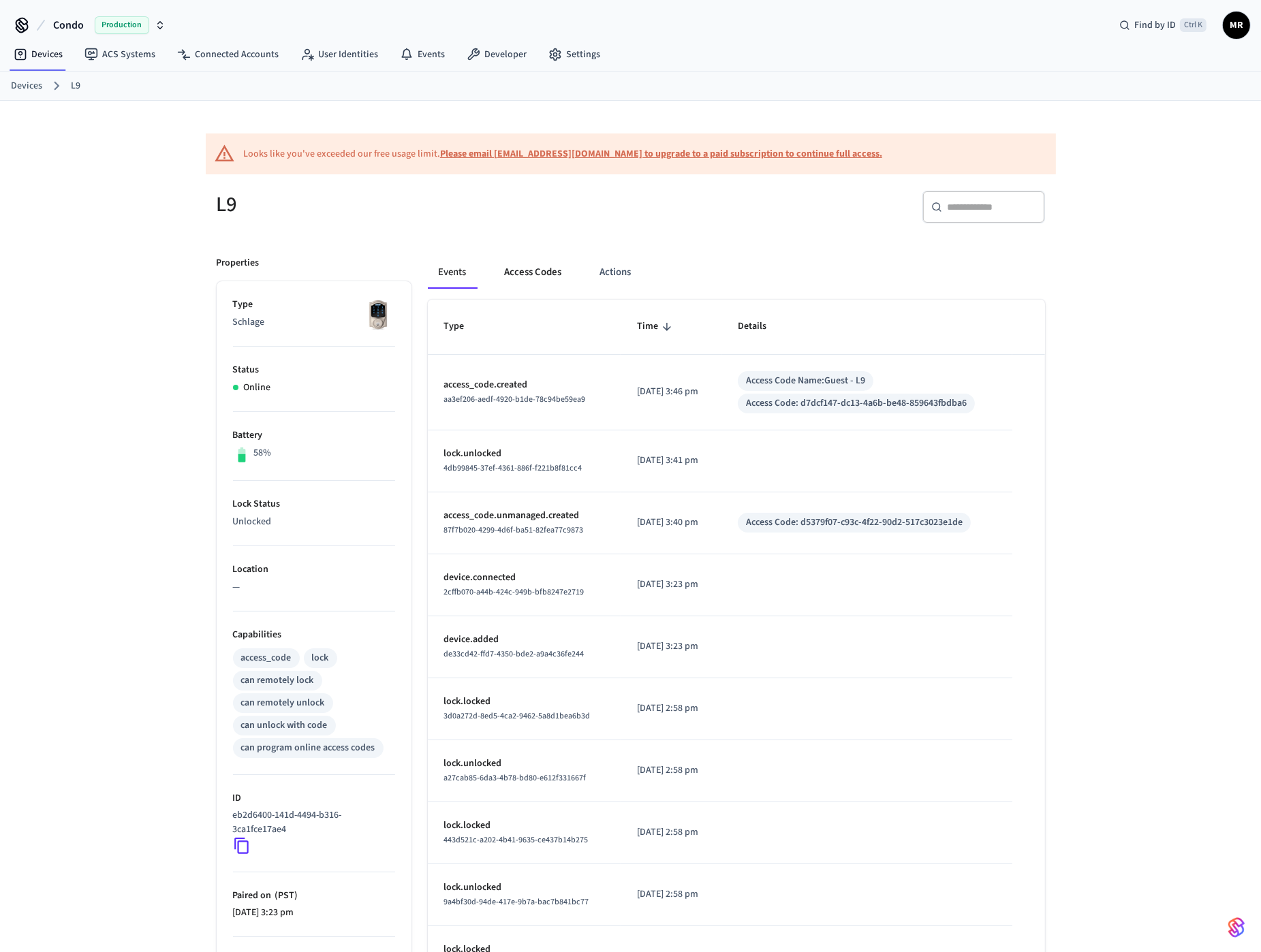
click at [527, 280] on button "Access Codes" at bounding box center [534, 272] width 79 height 32
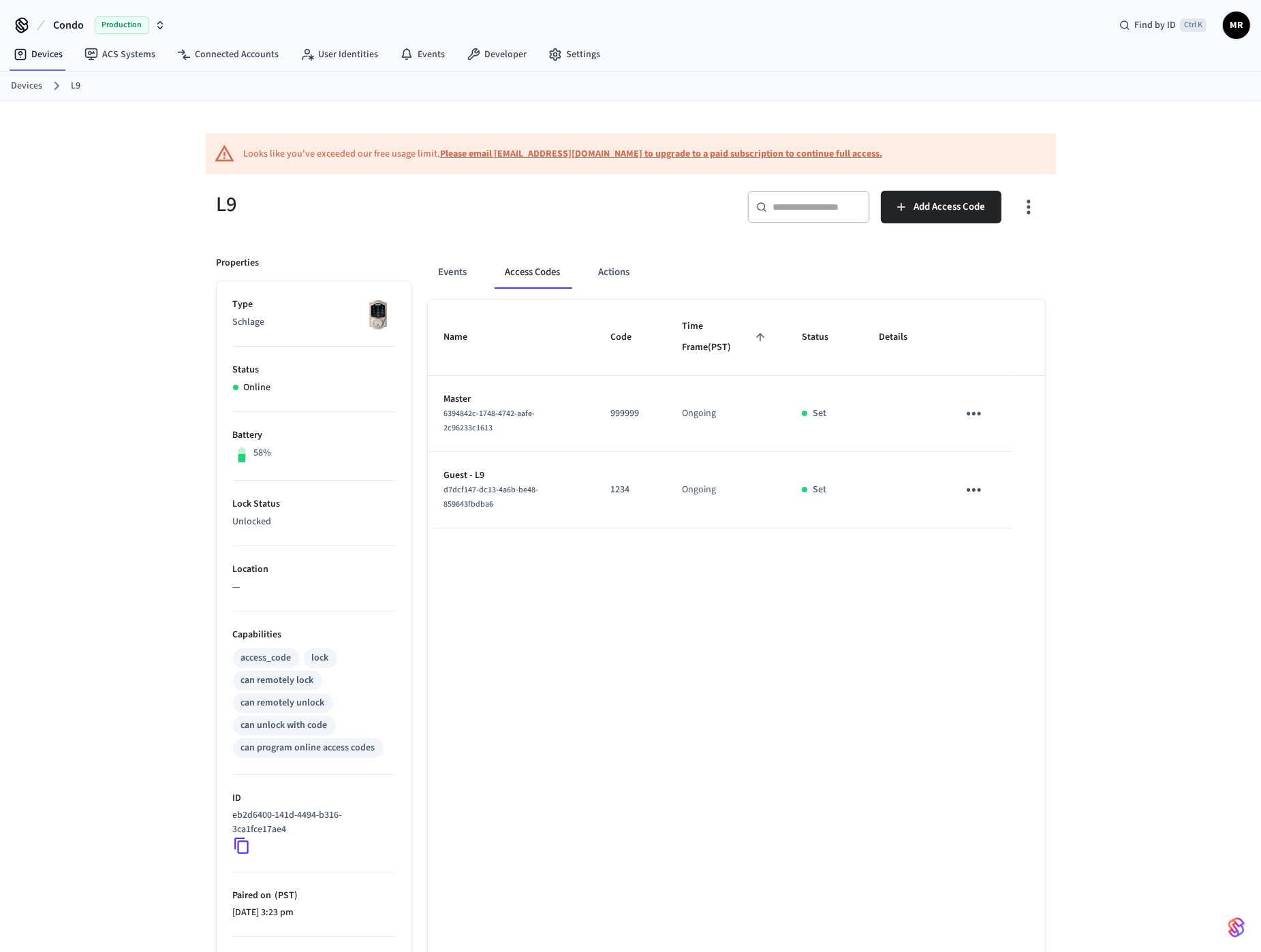
click at [490, 262] on div "Events Access Codes Actions" at bounding box center [736, 272] width 617 height 32
click at [458, 272] on button "Events" at bounding box center [453, 272] width 50 height 32
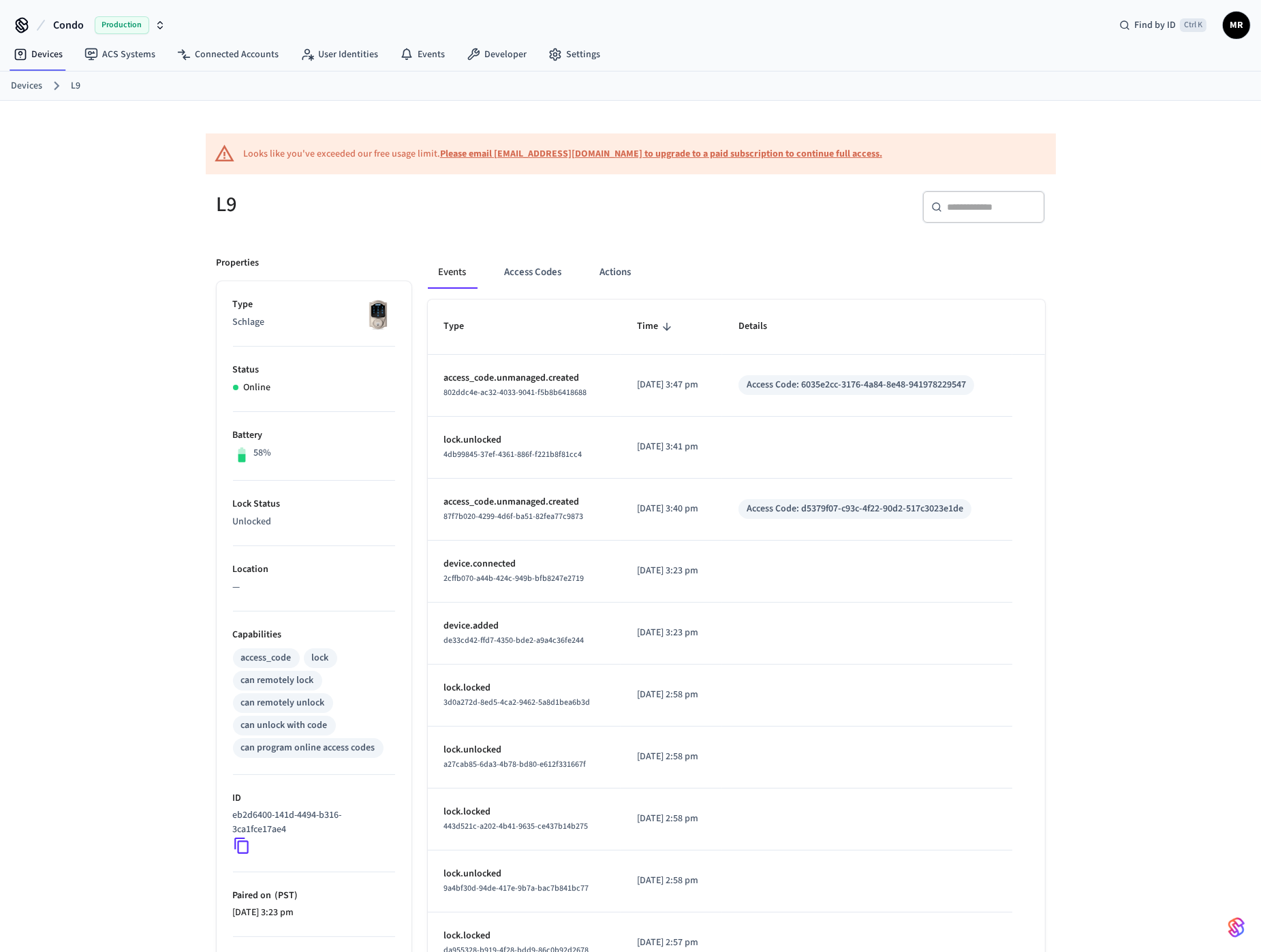
click at [52, 84] on icon at bounding box center [57, 86] width 18 height 18
click at [31, 89] on link "Devices" at bounding box center [26, 86] width 32 height 15
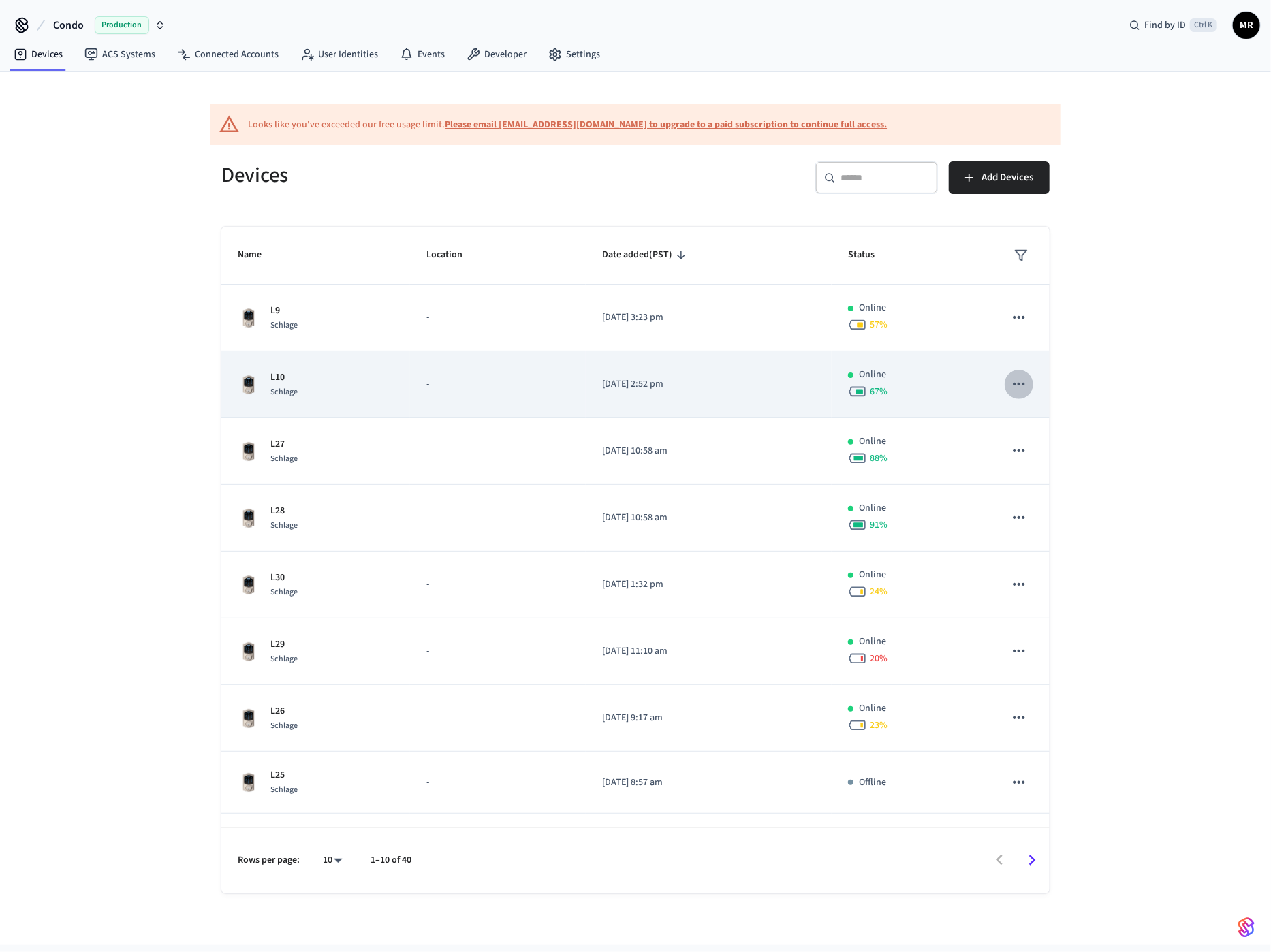
click at [1011, 389] on icon "sticky table" at bounding box center [1020, 384] width 18 height 18
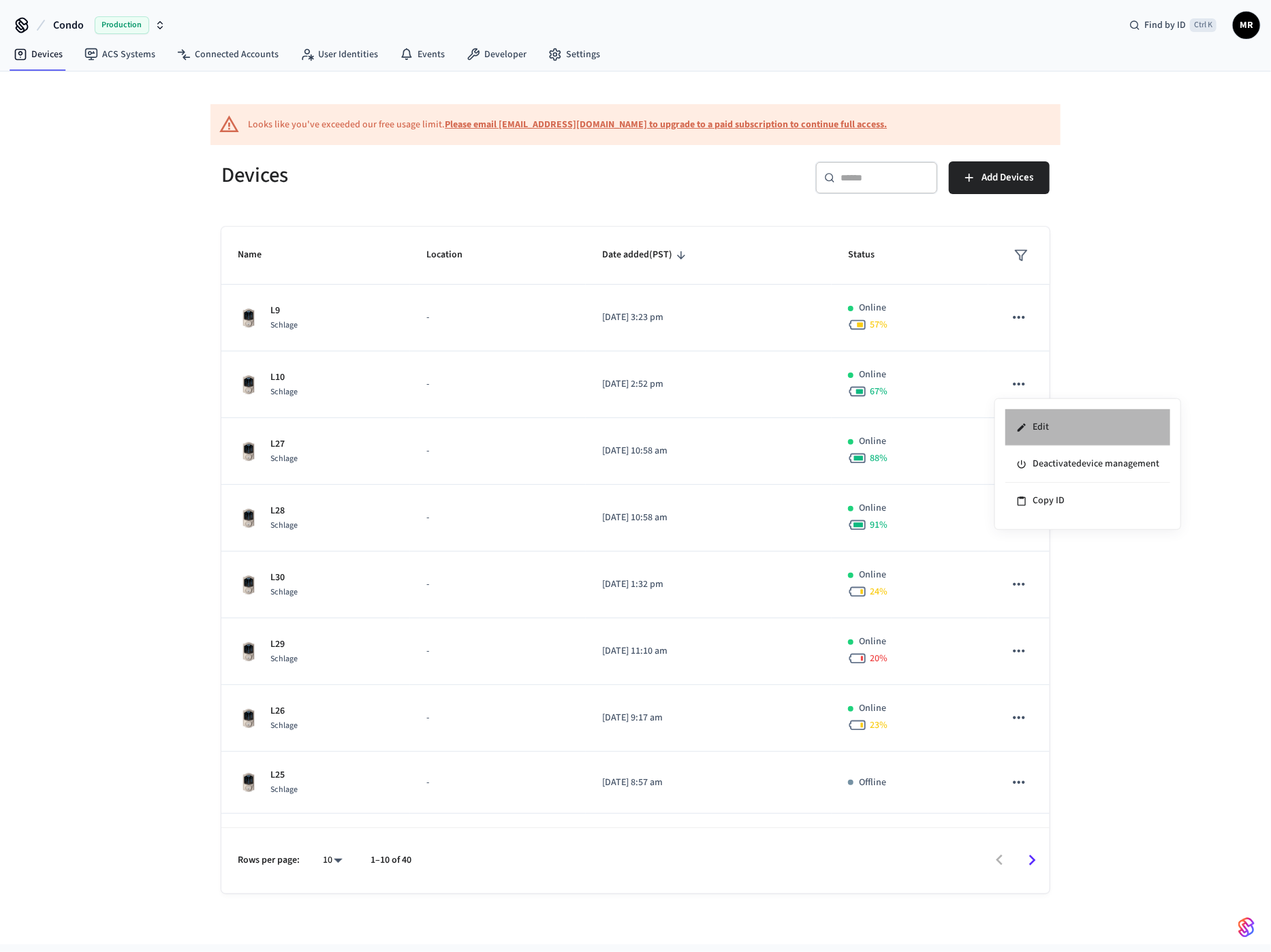
click at [1032, 431] on li "Edit" at bounding box center [1088, 428] width 165 height 37
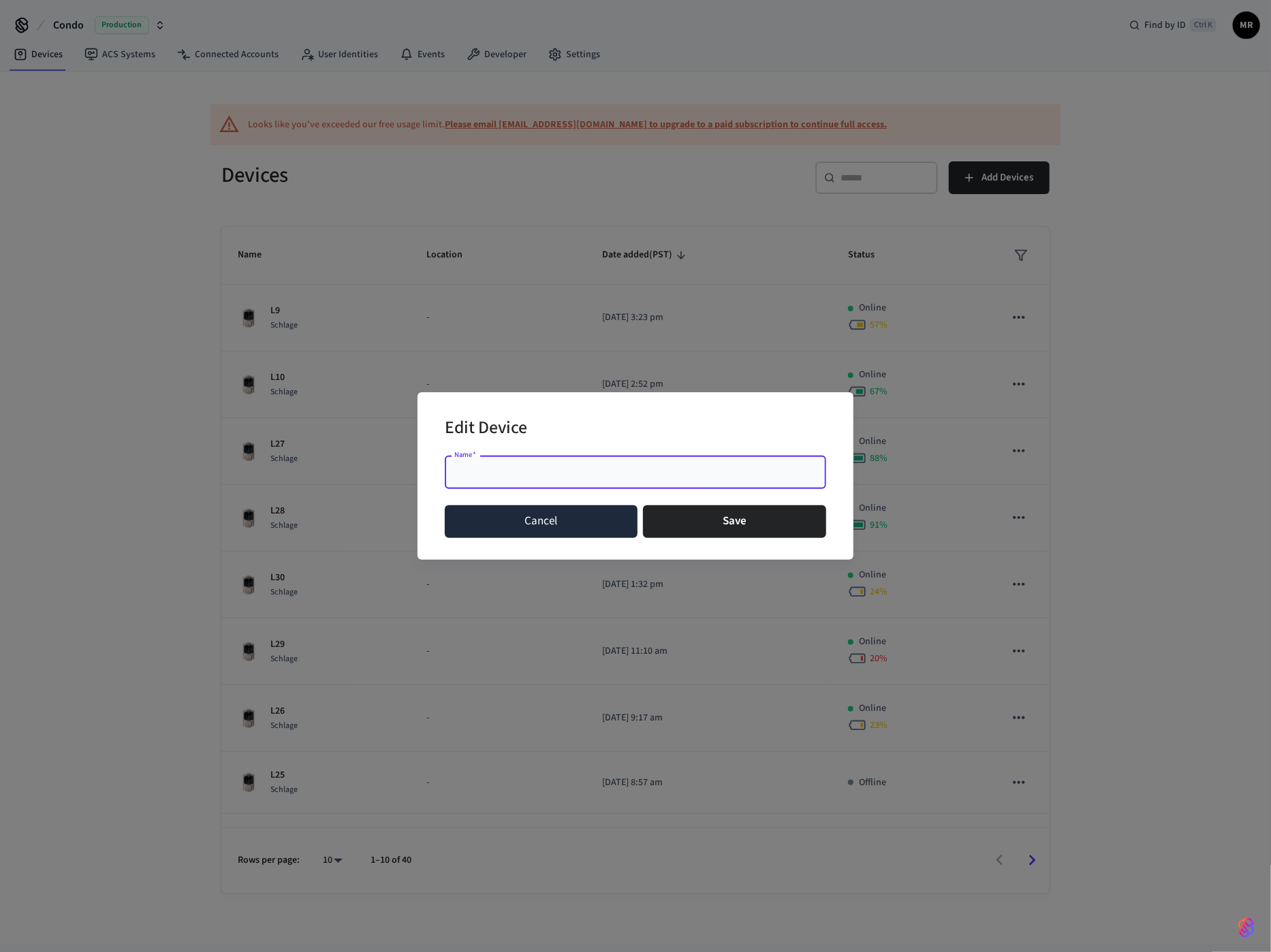
click at [572, 528] on button "Cancel" at bounding box center [541, 521] width 192 height 32
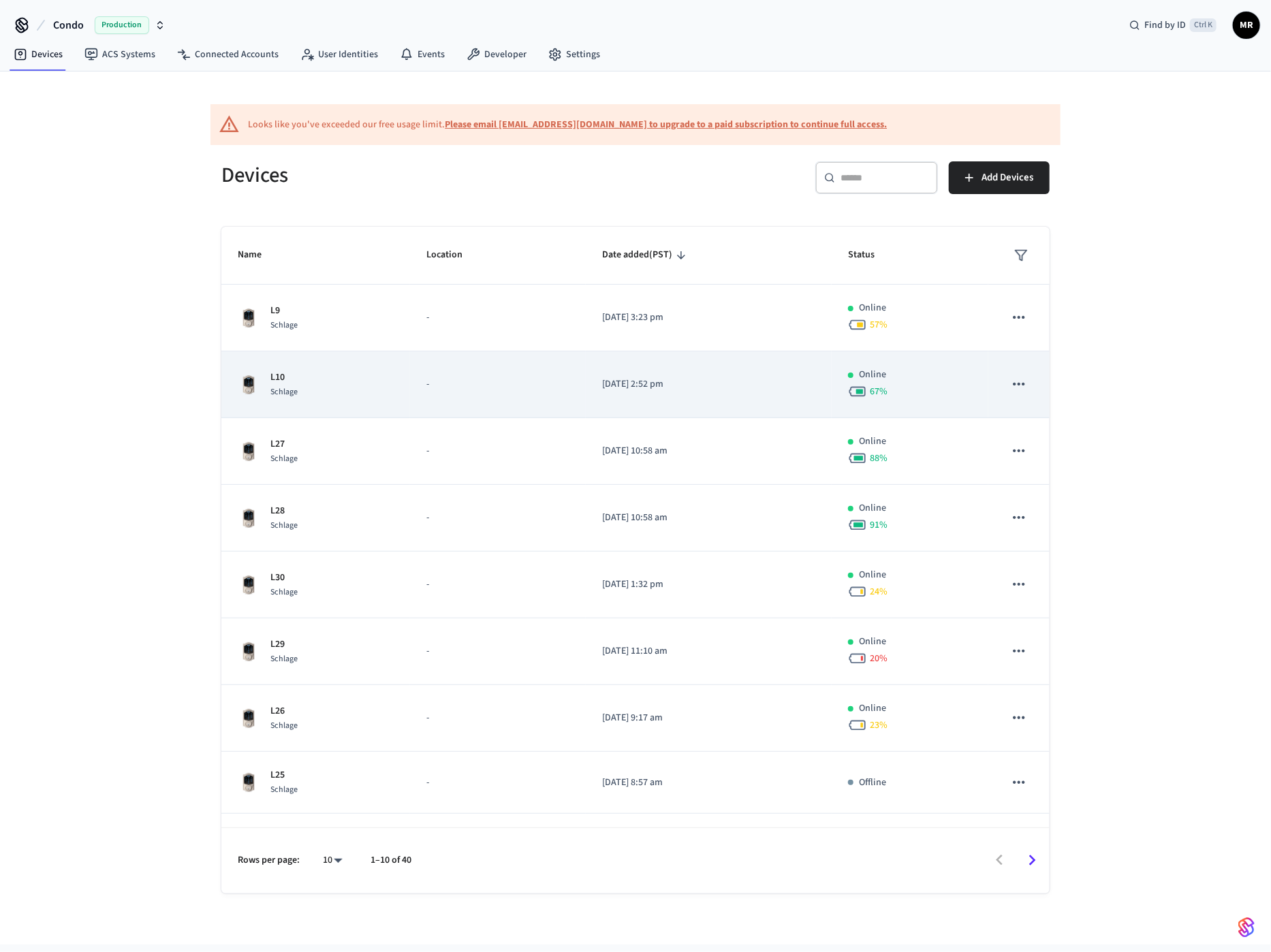
click at [302, 409] on td "L10 Schlage" at bounding box center [315, 385] width 188 height 67
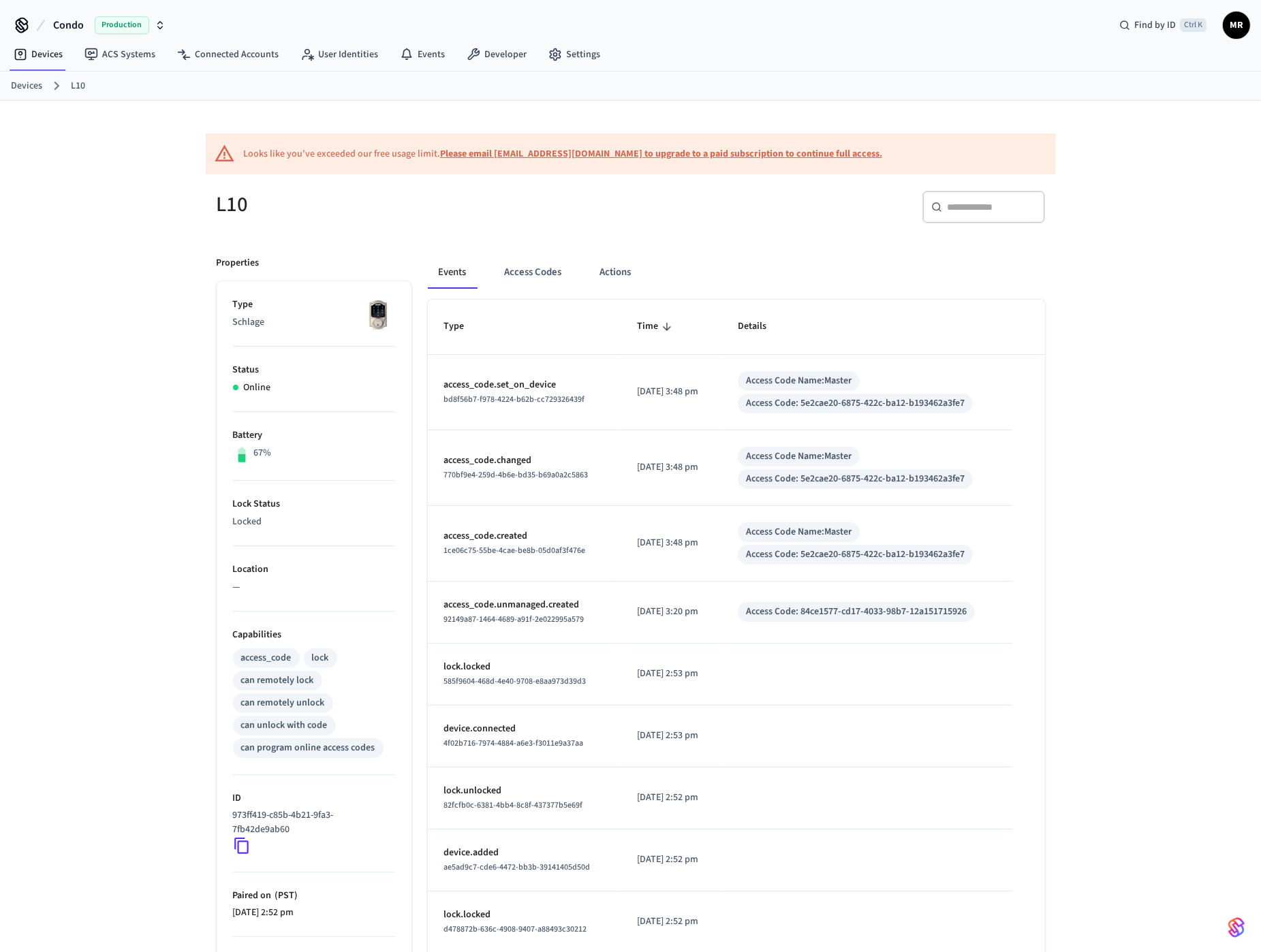
click at [234, 854] on li "ID 973ff419-c85b-4b21-9fa3-7fb42de9ab60" at bounding box center [314, 824] width 162 height 97
click at [240, 839] on icon at bounding box center [242, 846] width 18 height 18
click at [238, 844] on icon at bounding box center [242, 846] width 18 height 18
click at [525, 273] on button "Access Codes" at bounding box center [534, 272] width 79 height 32
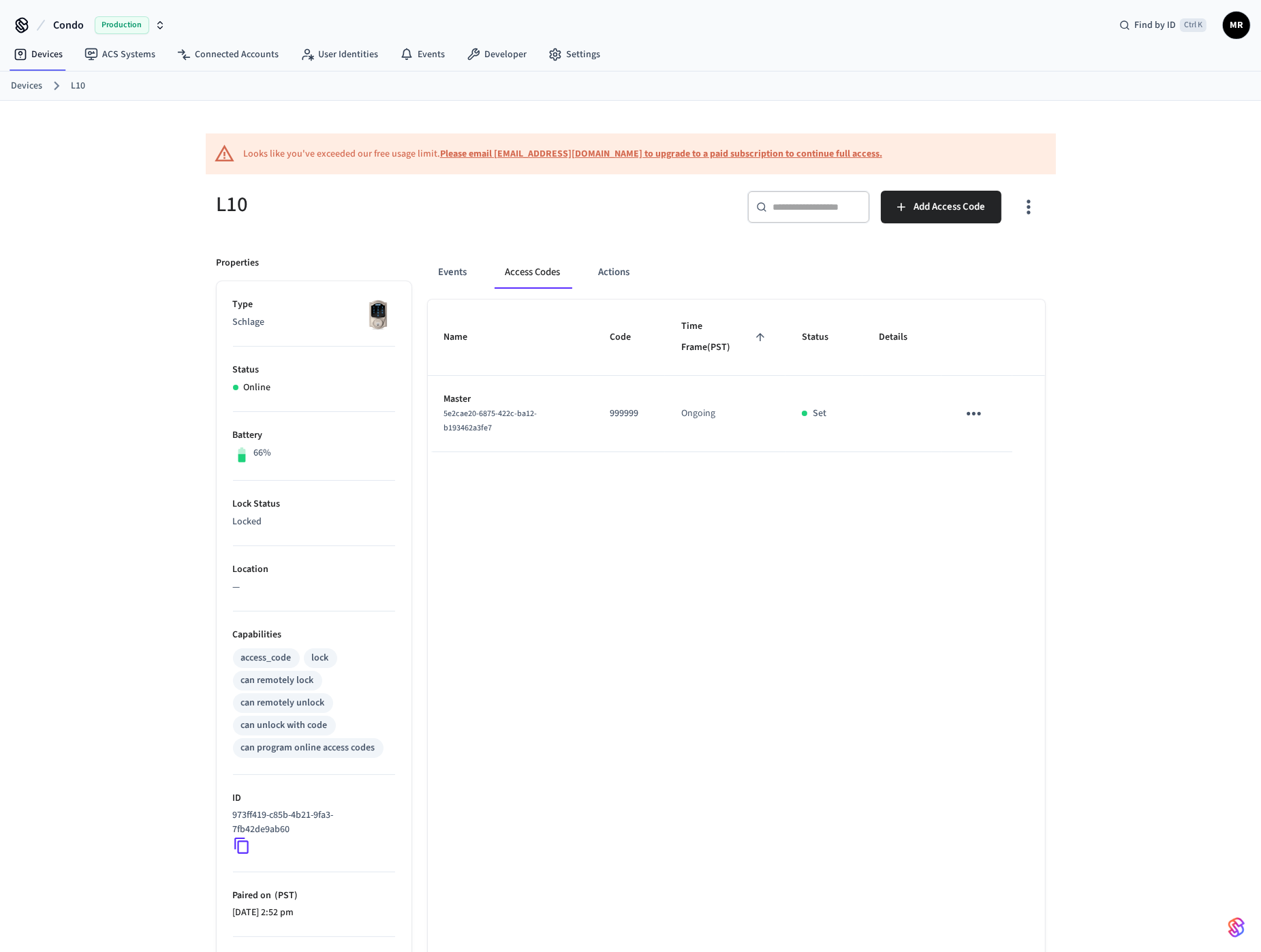
click at [723, 151] on b "Please email [EMAIL_ADDRESS][DOMAIN_NAME] to upgrade to a paid subscription to …" at bounding box center [660, 154] width 442 height 14
click at [560, 59] on link "Settings" at bounding box center [574, 54] width 74 height 24
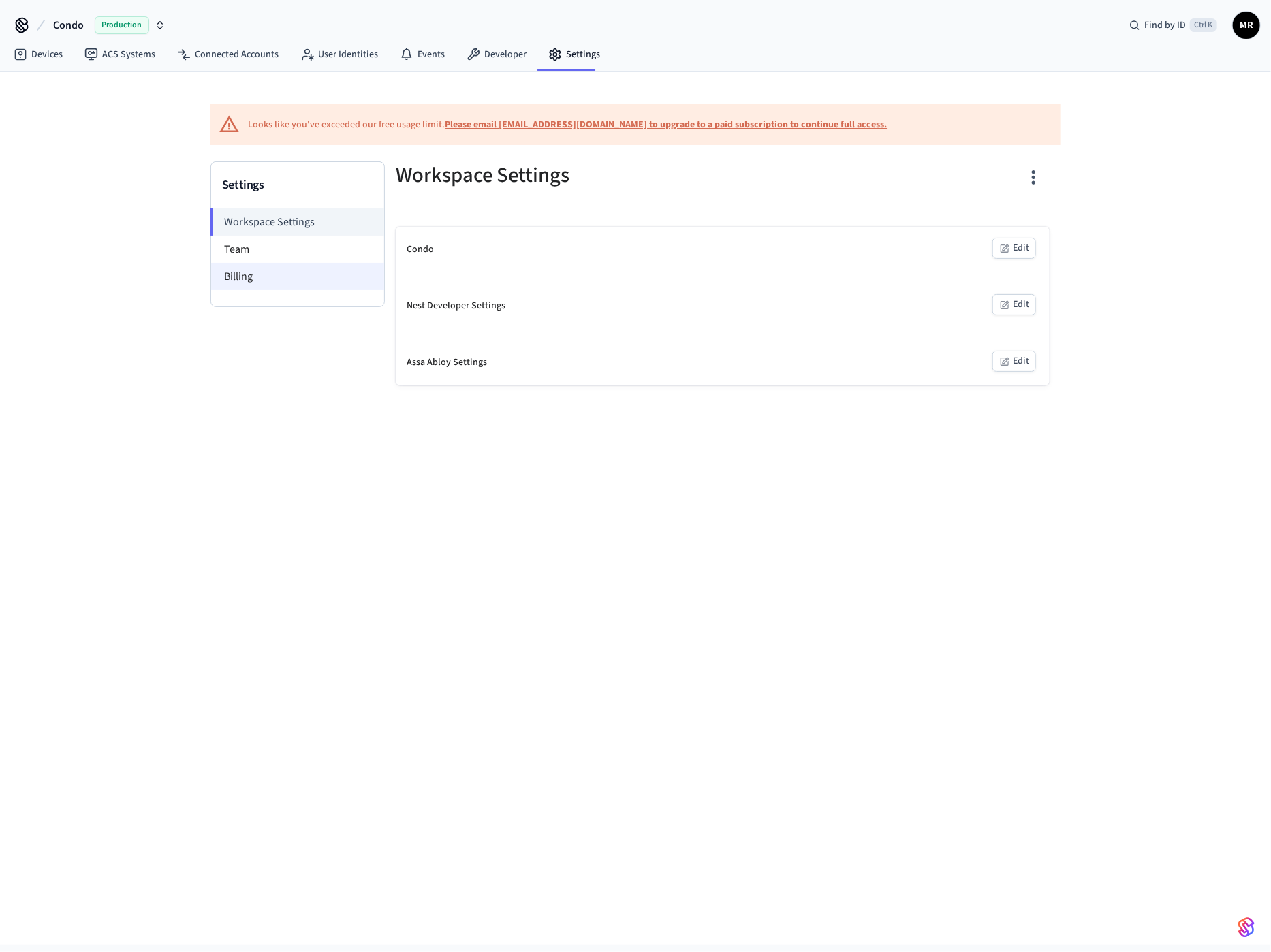
click at [233, 279] on li "Billing" at bounding box center [298, 276] width 173 height 27
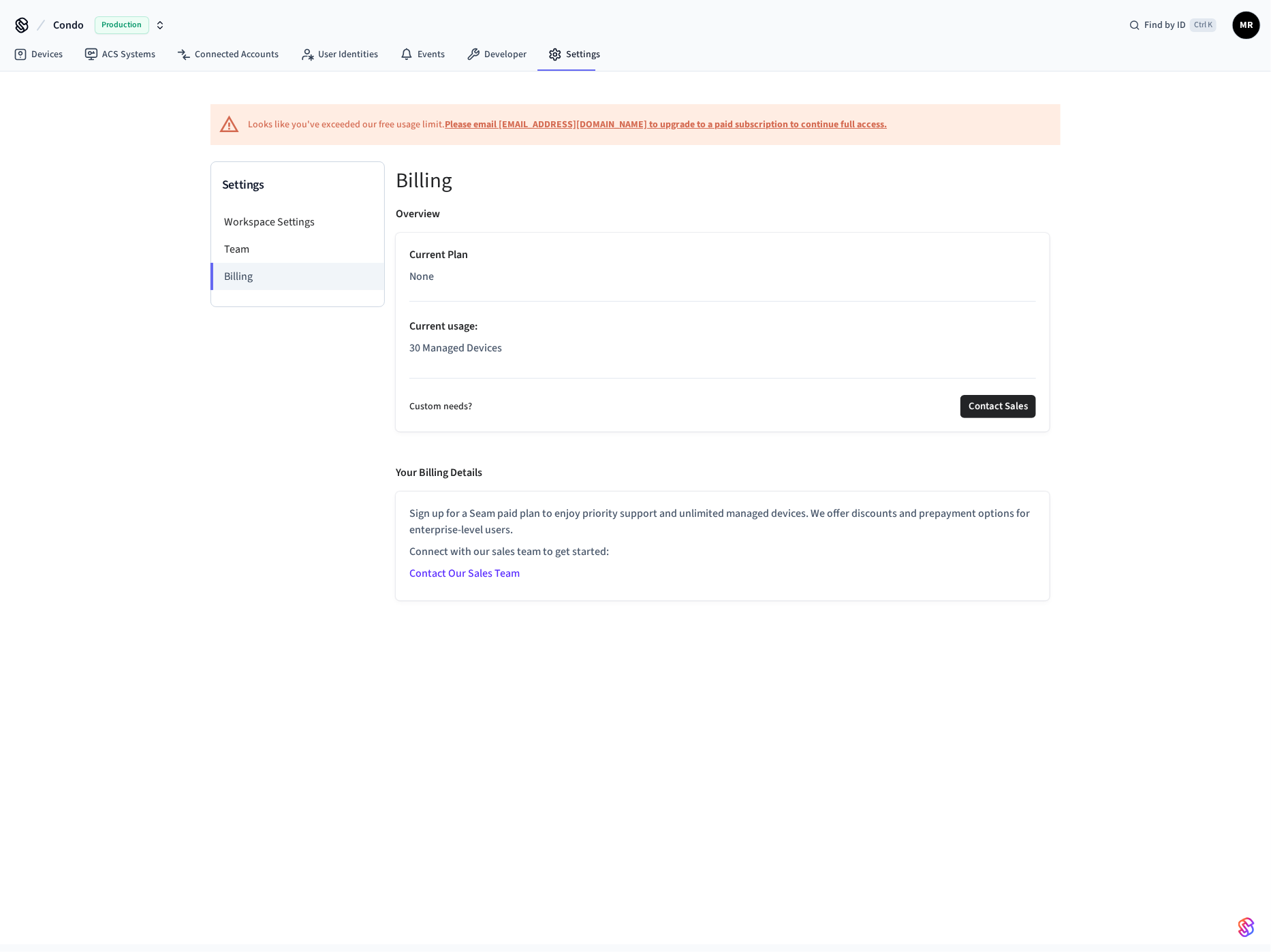
click at [461, 578] on link "Contact Our Sales Team" at bounding box center [464, 573] width 111 height 15
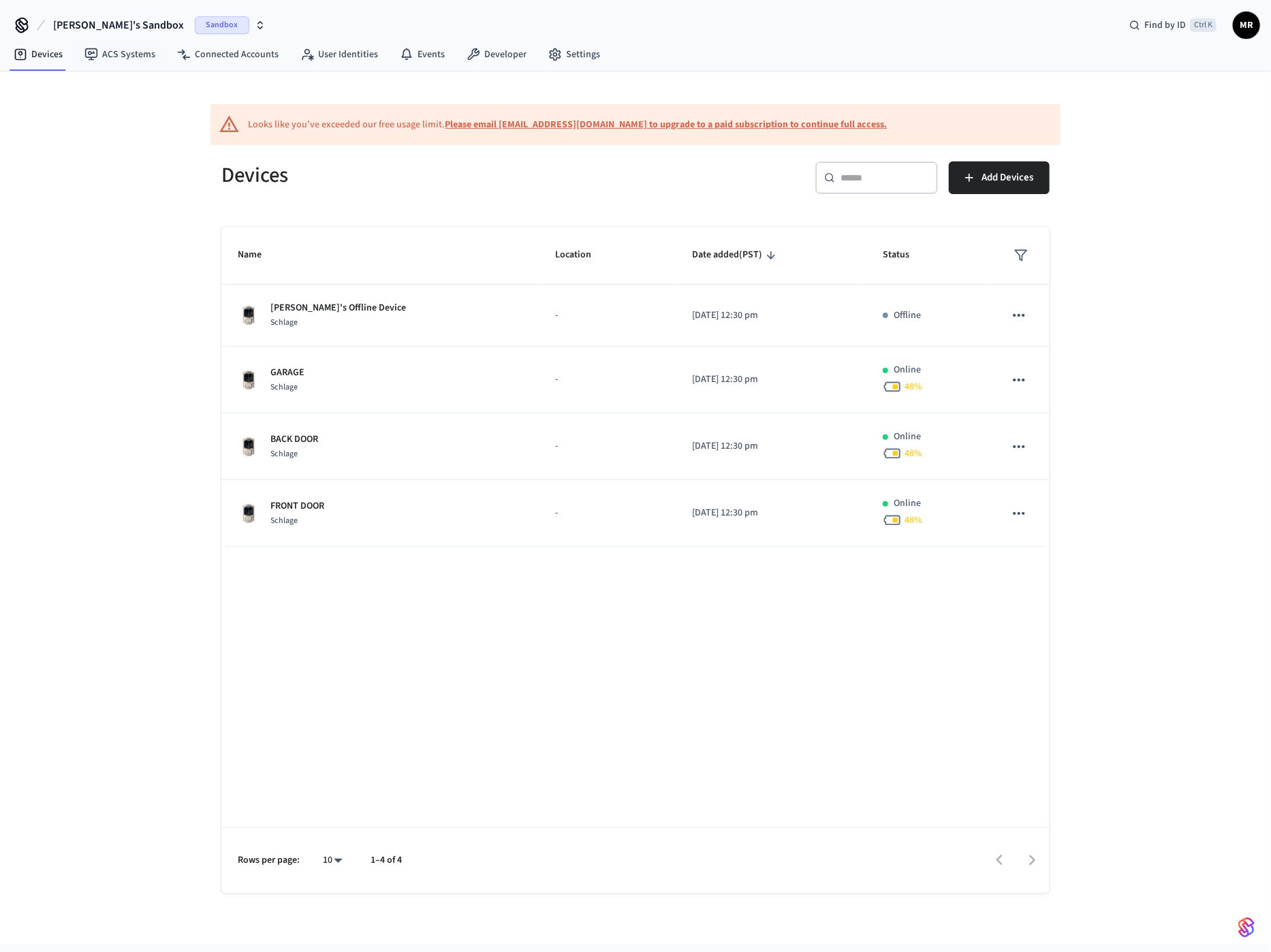
click at [195, 19] on span "Sandbox" at bounding box center [222, 25] width 54 height 18
click at [166, 86] on span "Production" at bounding box center [176, 88] width 54 height 18
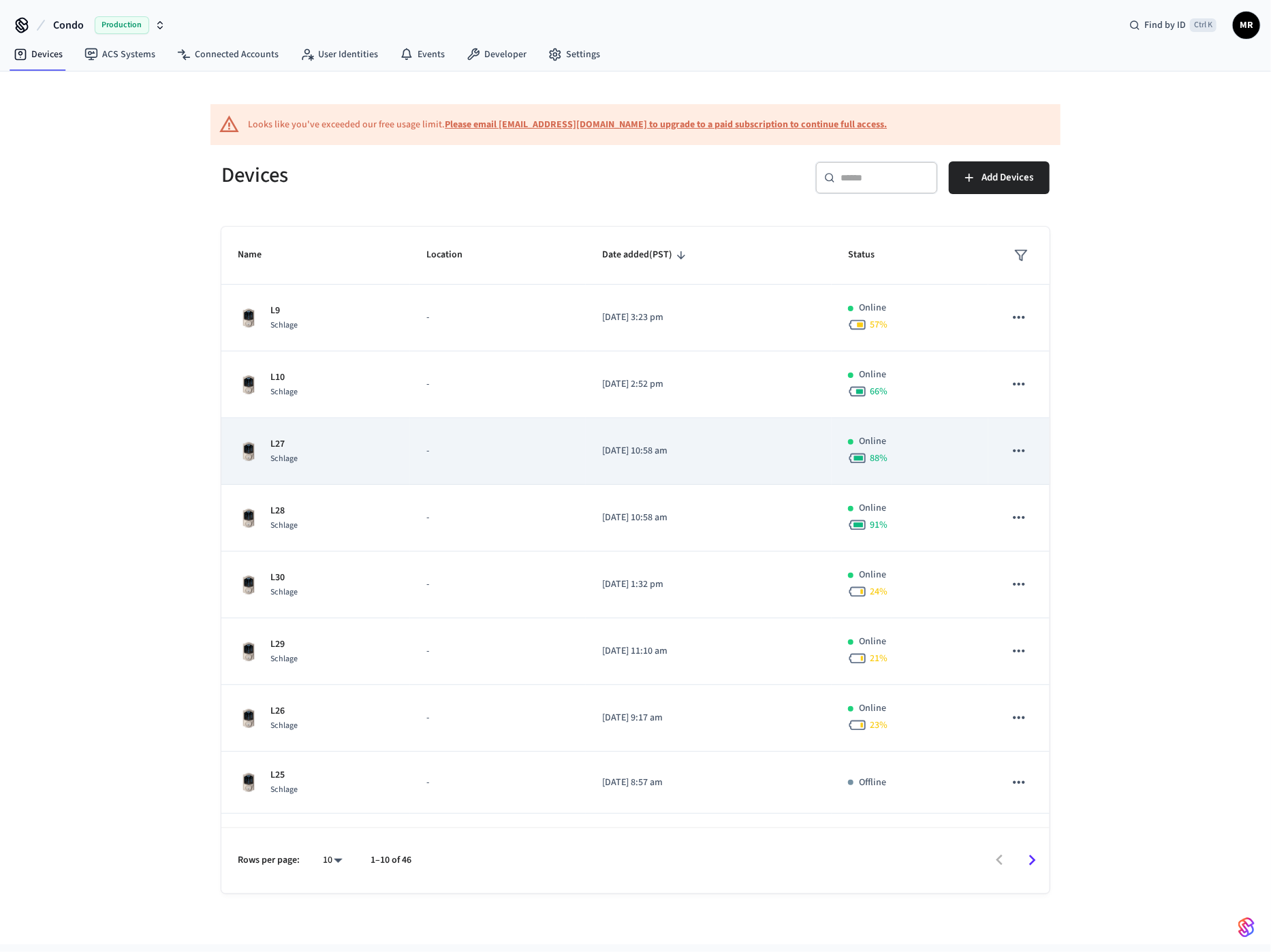
click at [669, 423] on td "[DATE] 10:58 am" at bounding box center [708, 451] width 245 height 67
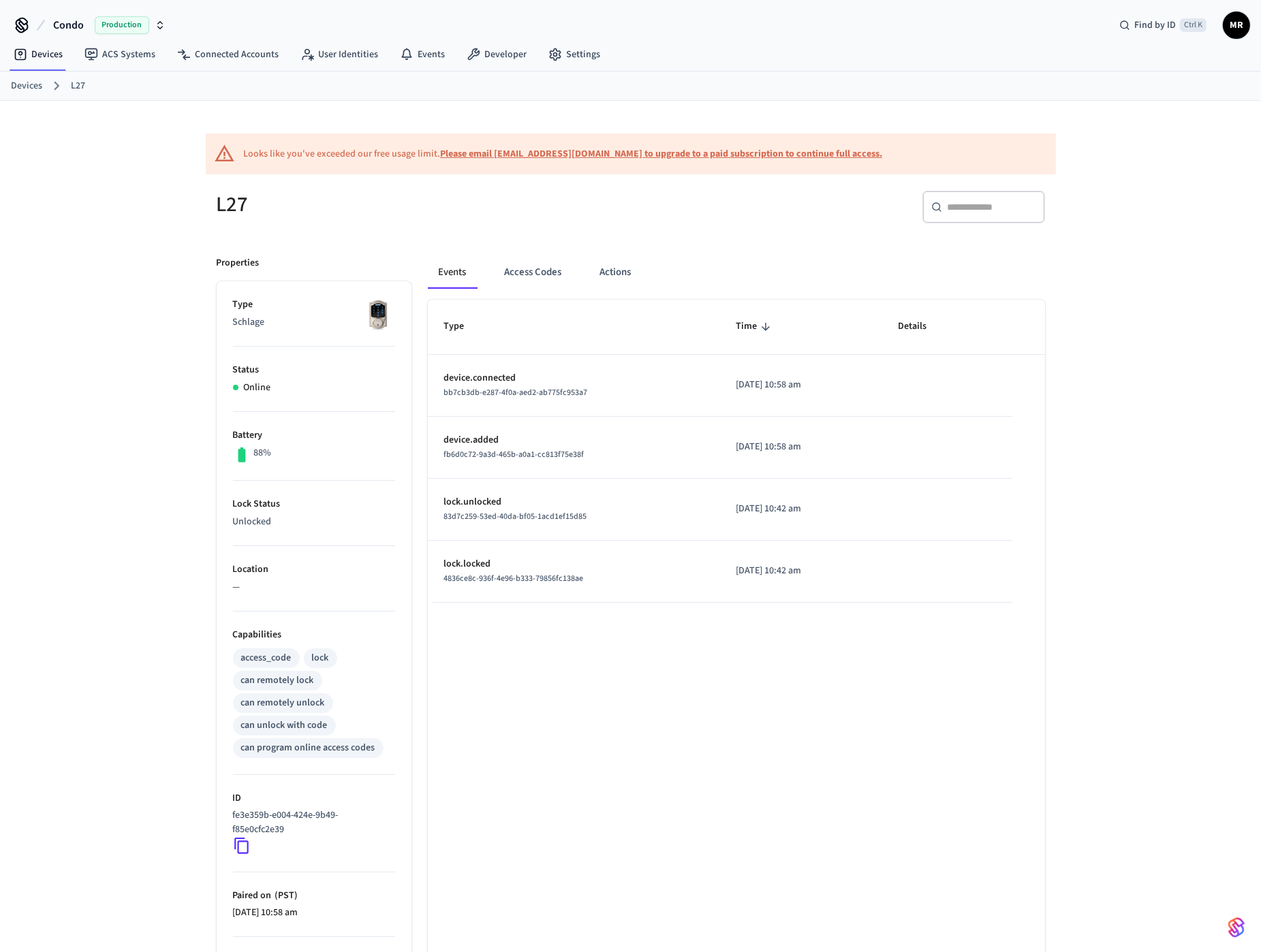
click at [671, 408] on td "device.connected bb7cb3db-e287-4f0a-aed2-ab775fc953a7" at bounding box center [573, 385] width 292 height 62
click at [28, 86] on link "Devices" at bounding box center [26, 86] width 32 height 15
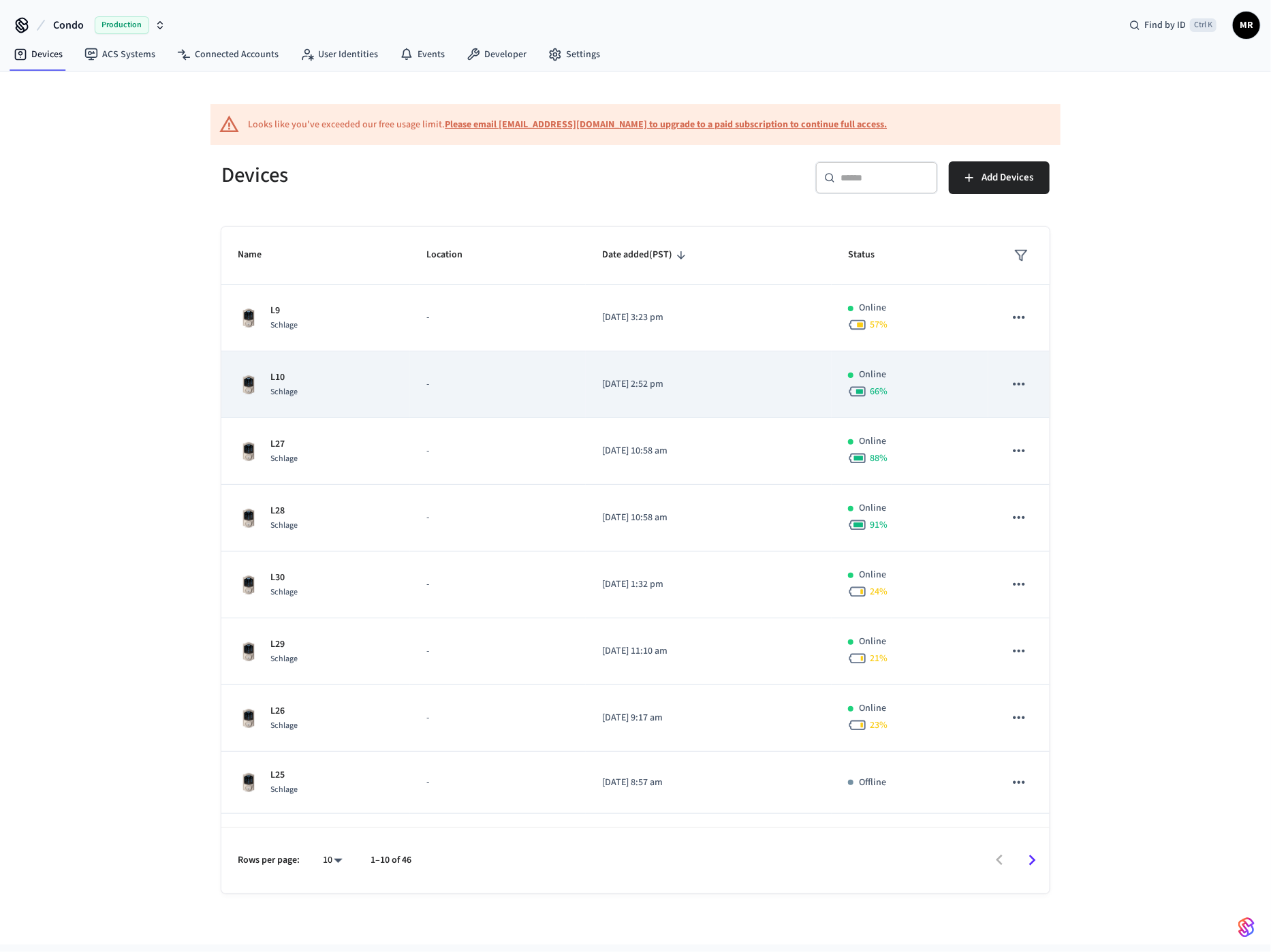
click at [300, 361] on td "L10 Schlage" at bounding box center [315, 385] width 188 height 67
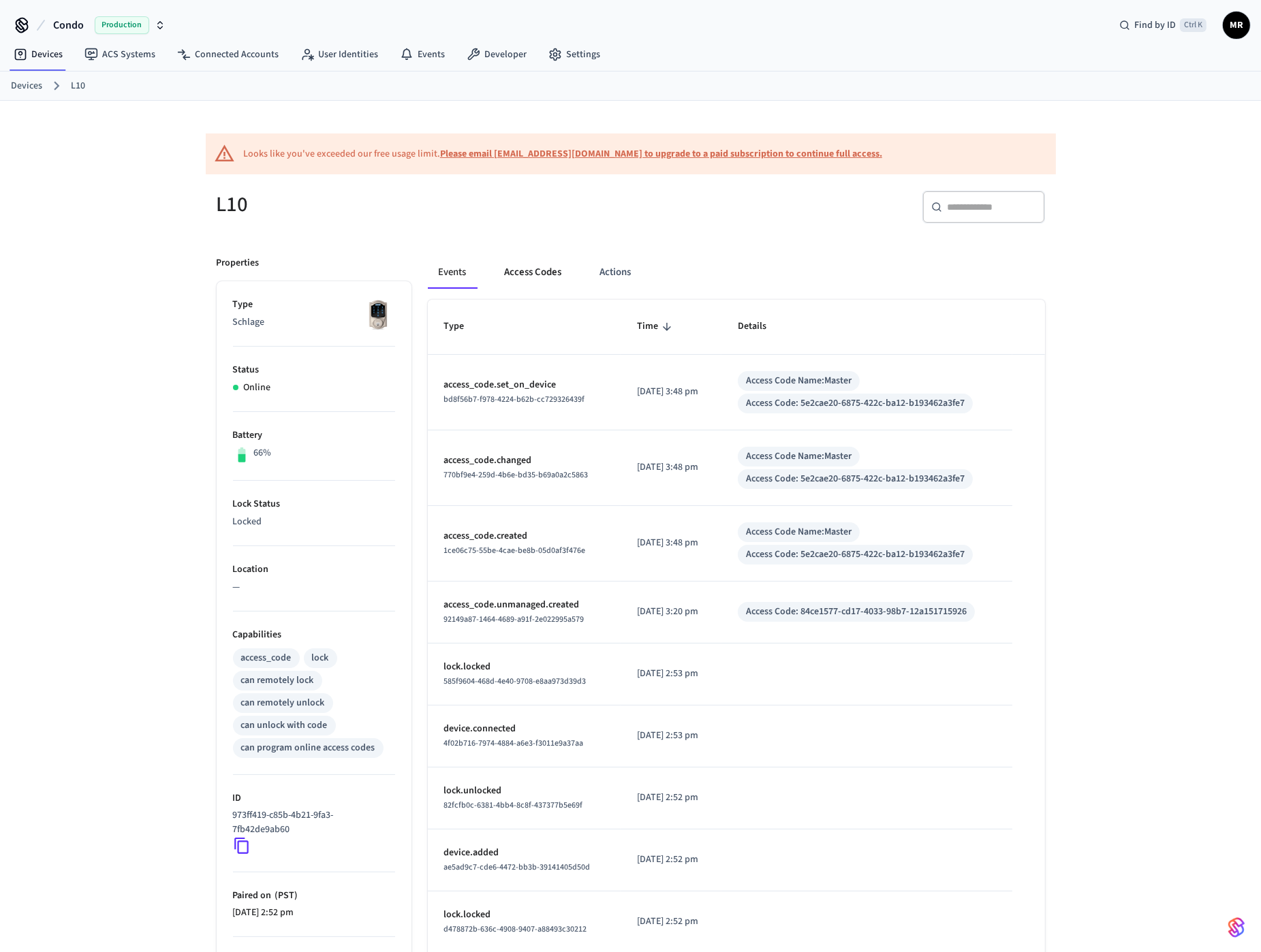
click at [528, 270] on button "Access Codes" at bounding box center [534, 272] width 79 height 32
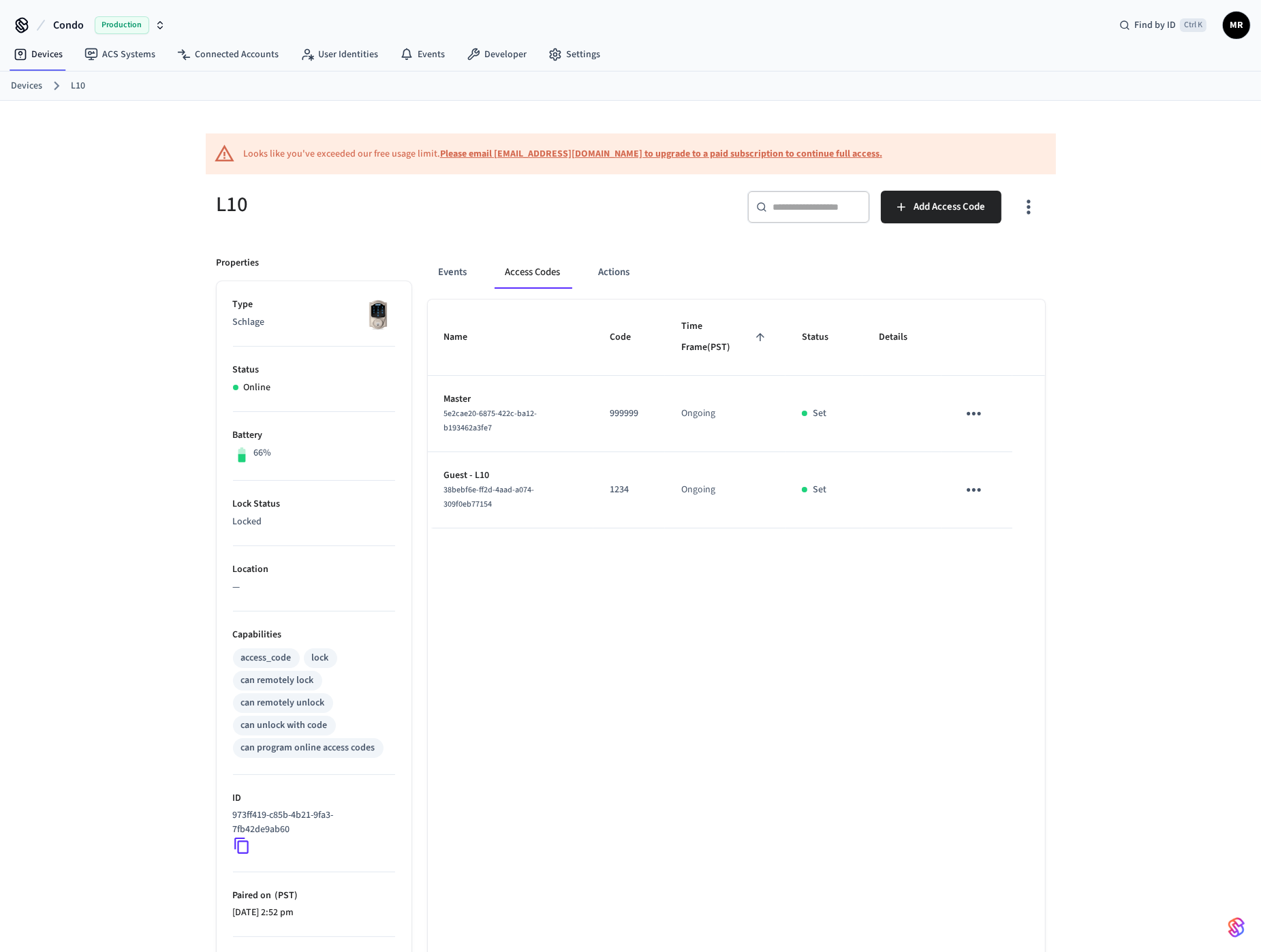
click at [22, 87] on link "Devices" at bounding box center [26, 86] width 32 height 15
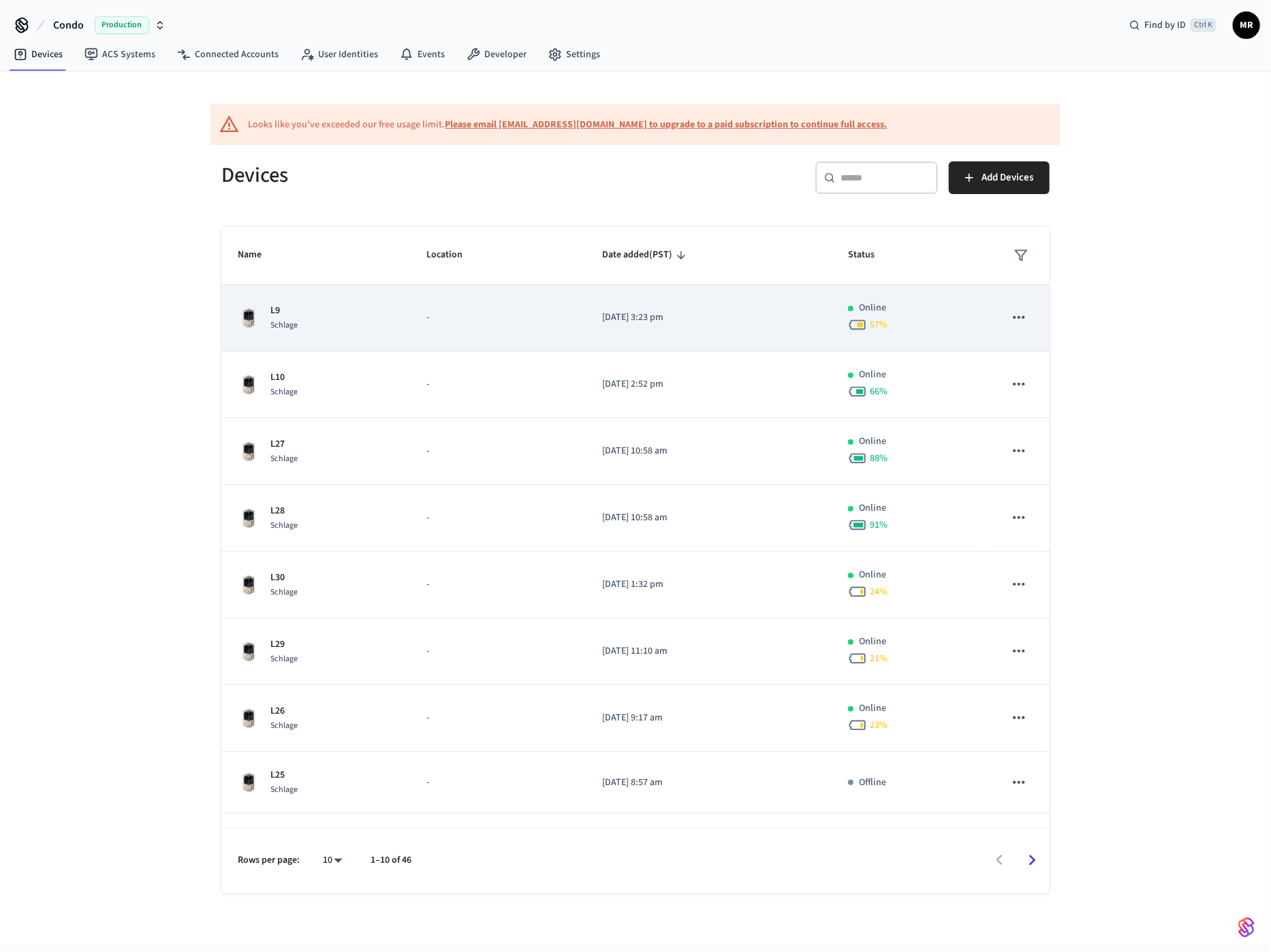
click at [357, 328] on div "L9 Schlage" at bounding box center [315, 318] width 156 height 28
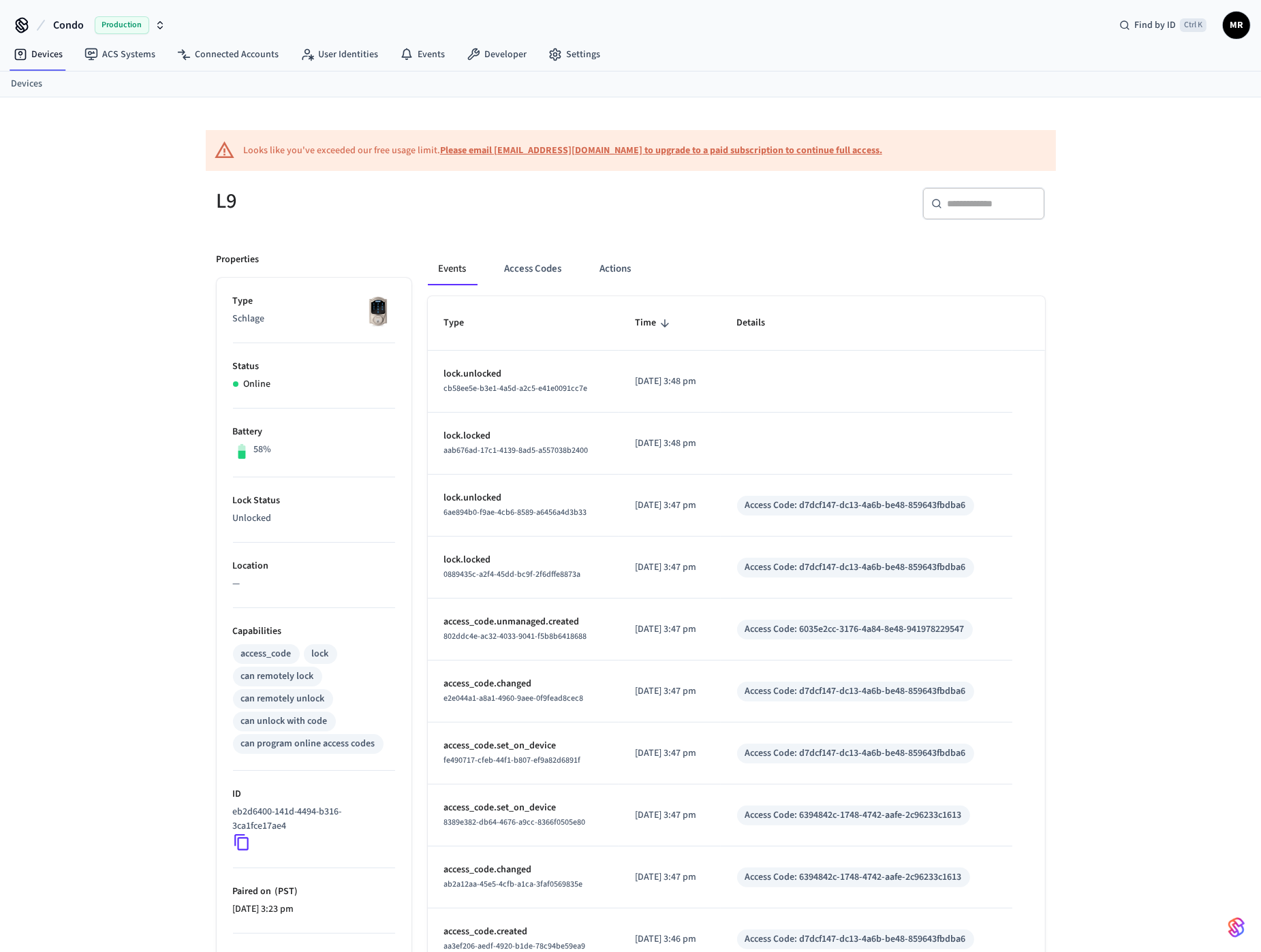
click at [556, 335] on th "Type" at bounding box center [523, 323] width 192 height 54
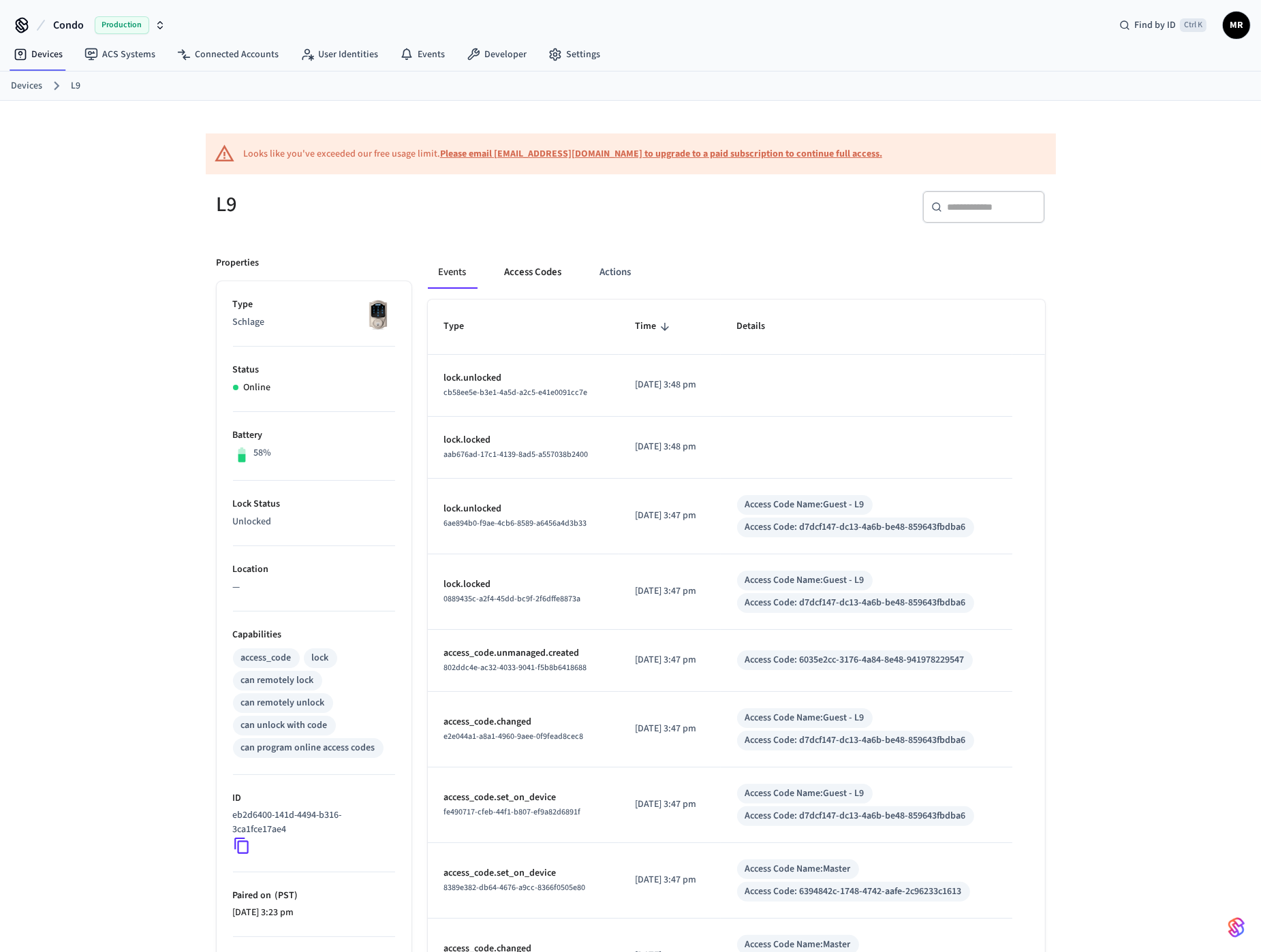
click at [542, 275] on button "Access Codes" at bounding box center [534, 272] width 79 height 32
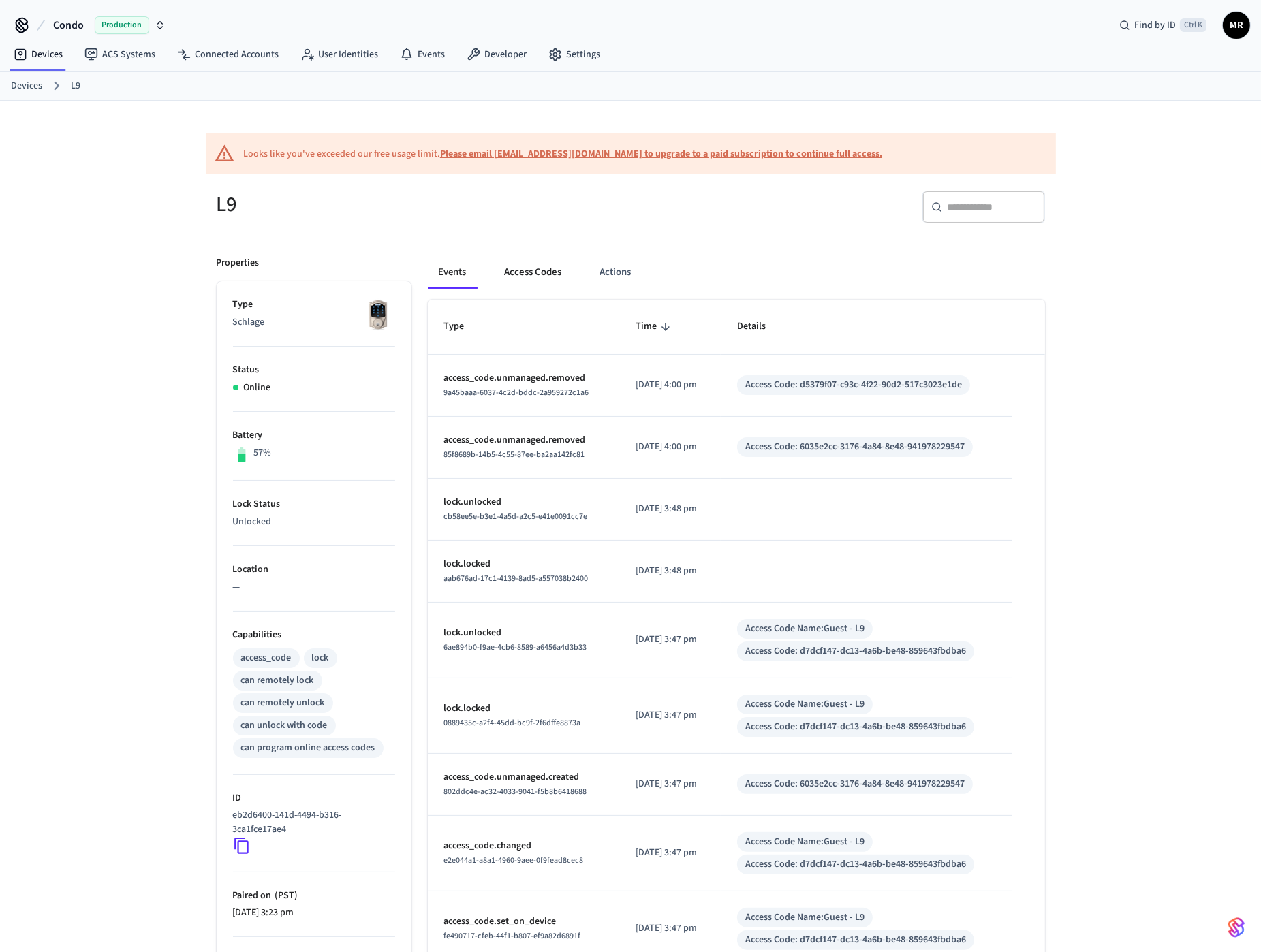
click at [534, 275] on button "Access Codes" at bounding box center [534, 272] width 79 height 32
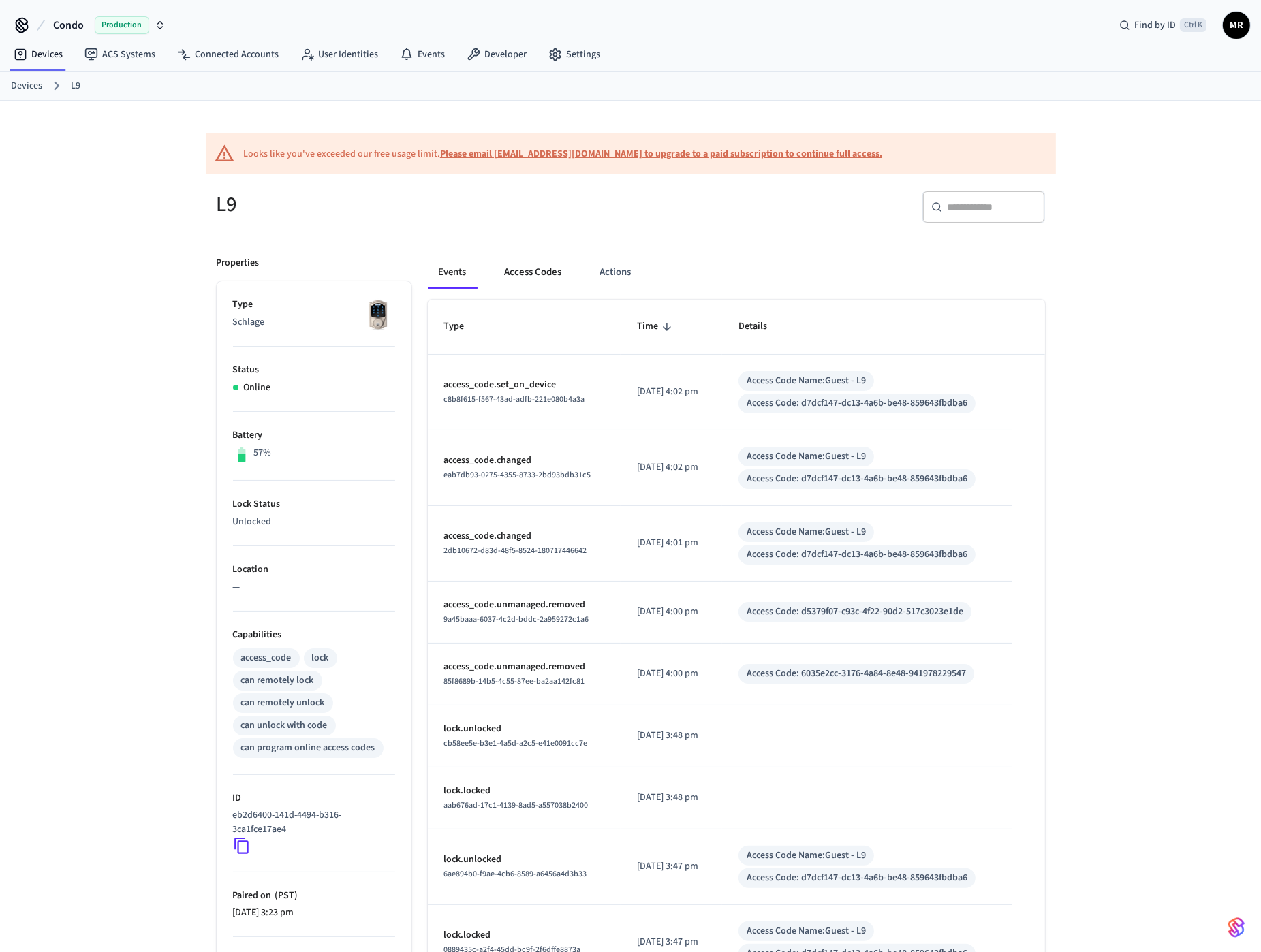
click at [526, 265] on button "Access Codes" at bounding box center [534, 272] width 79 height 32
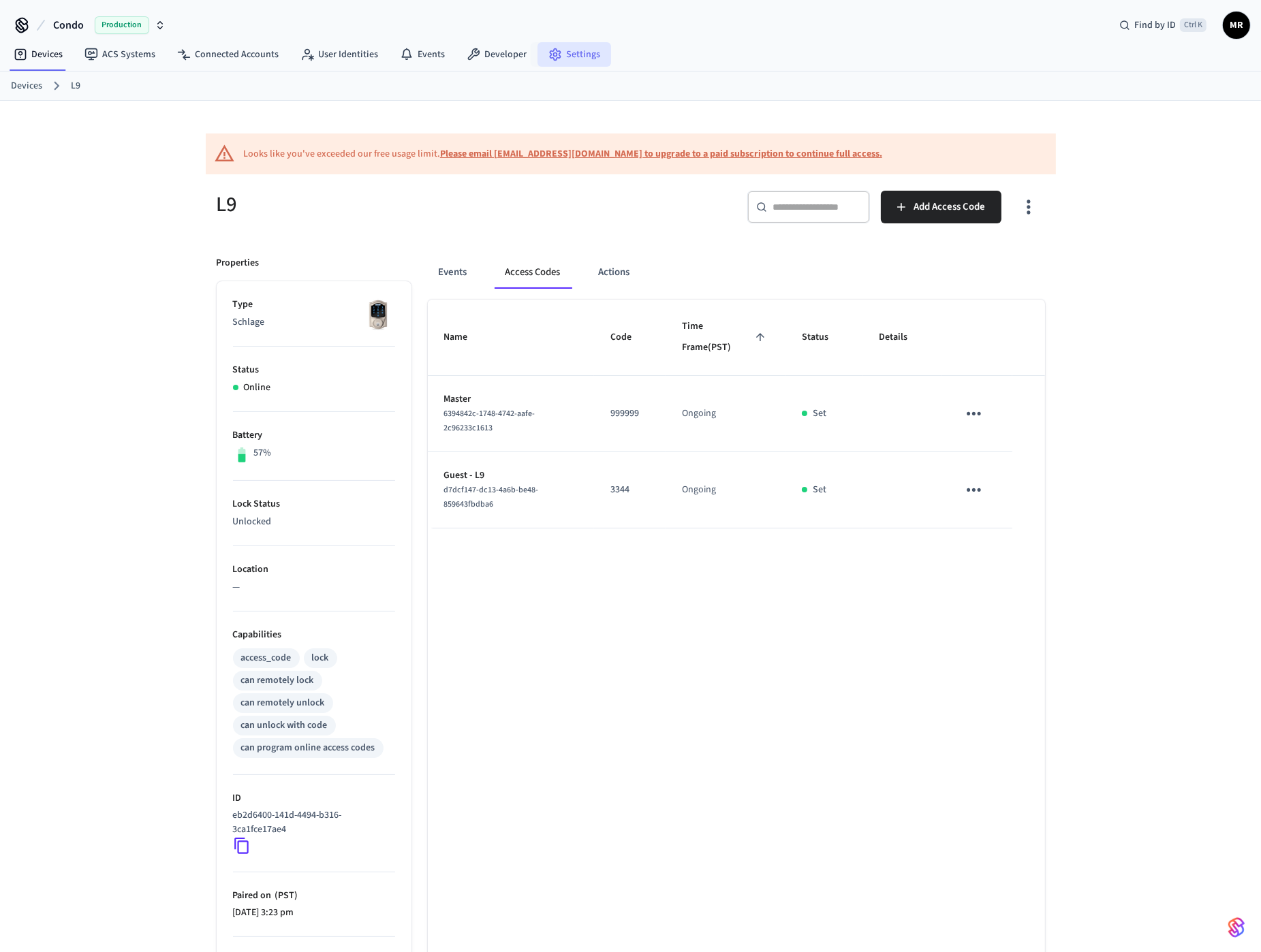
click at [569, 57] on link "Settings" at bounding box center [574, 54] width 74 height 24
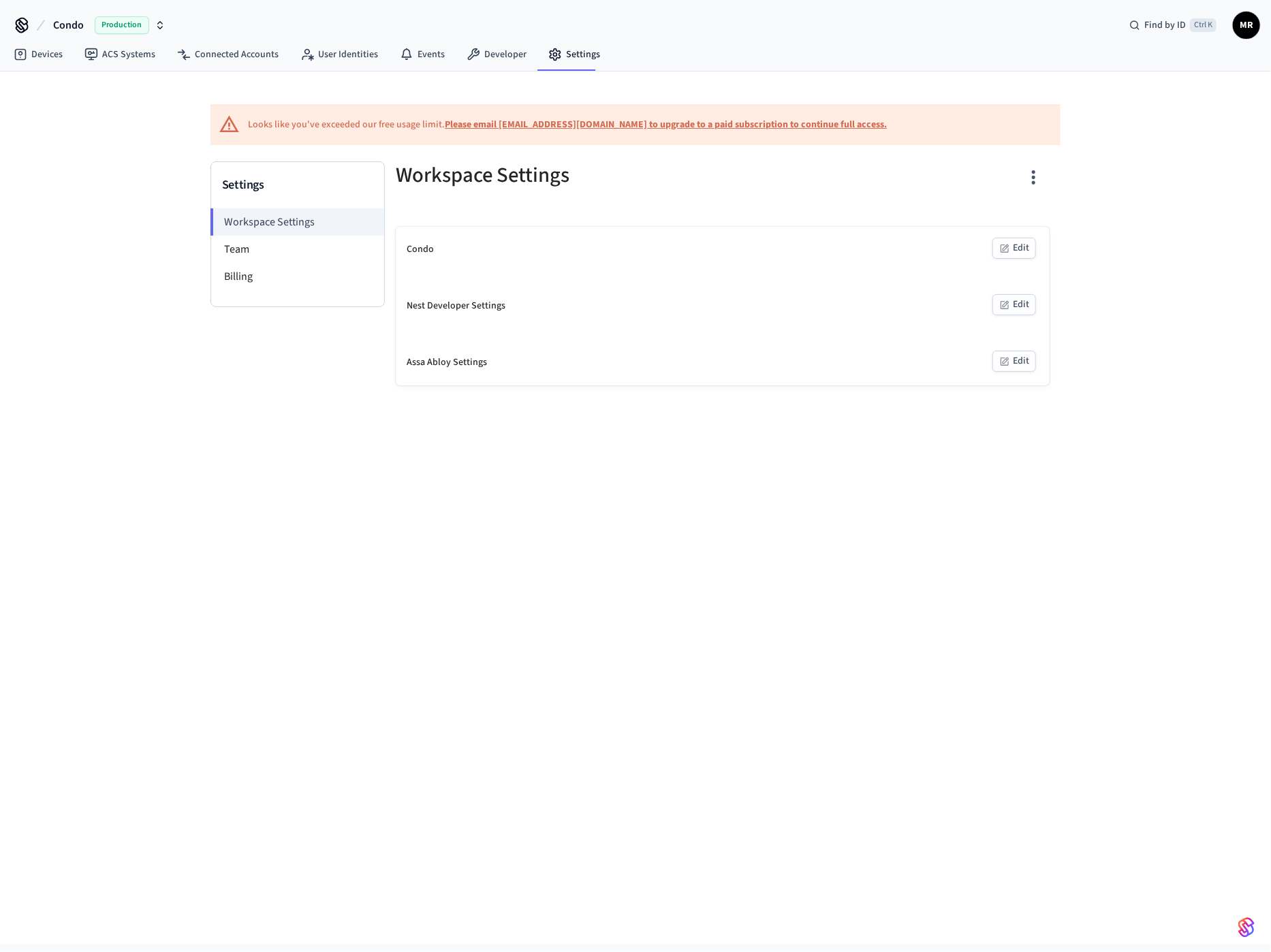
click at [1018, 242] on button "Edit" at bounding box center [1015, 248] width 44 height 21
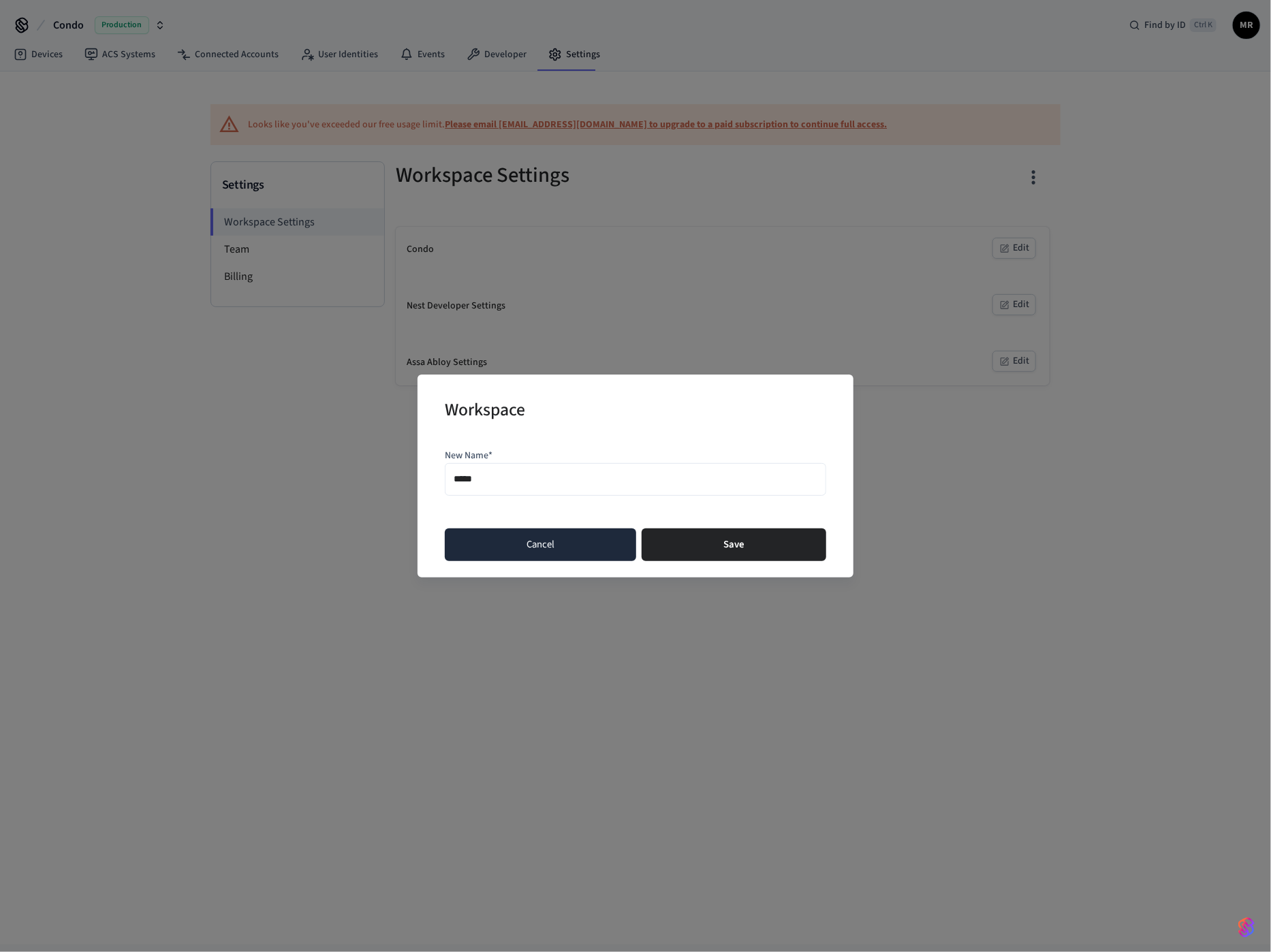
click at [547, 558] on button "Cancel" at bounding box center [540, 545] width 192 height 32
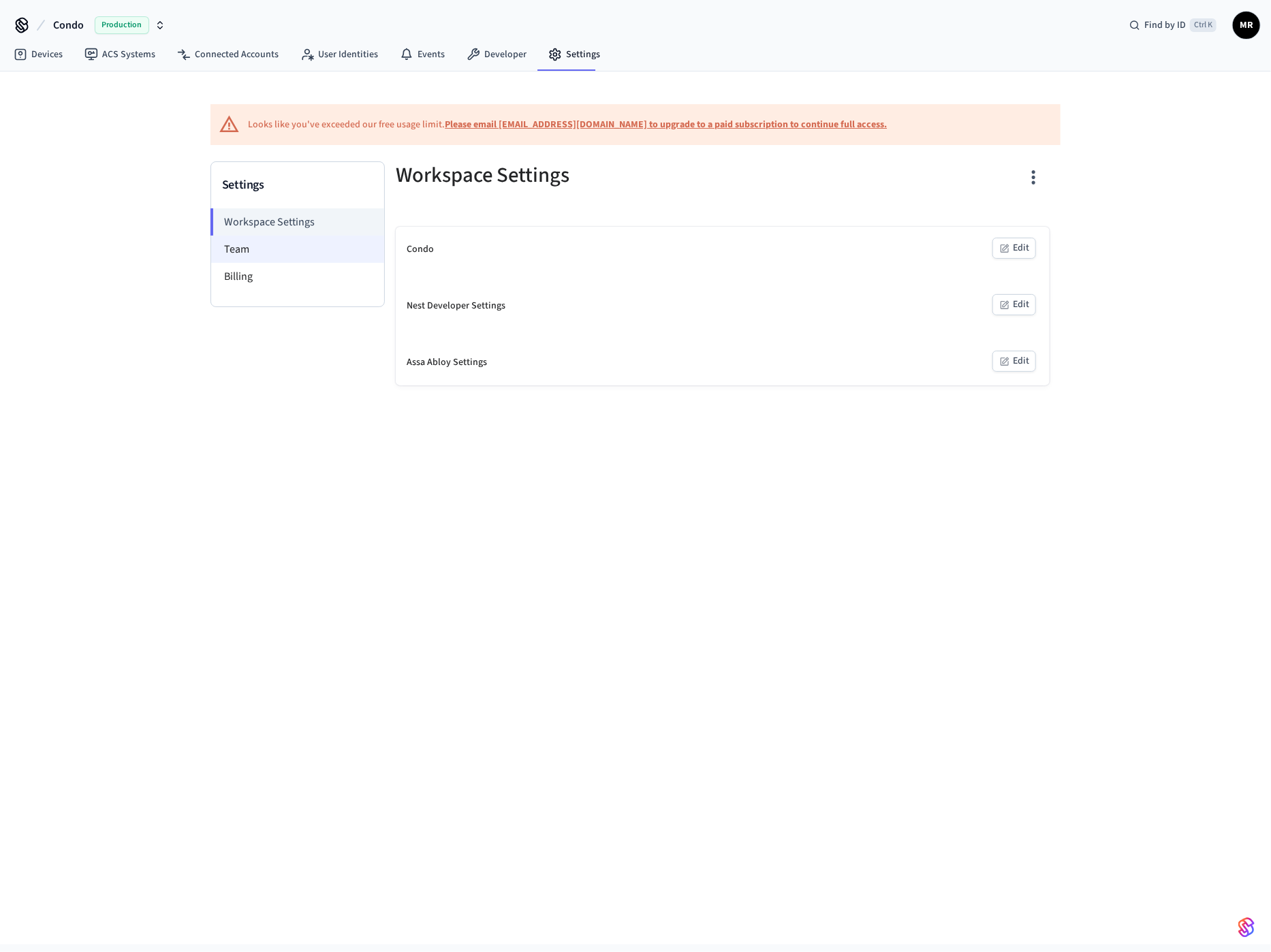
click at [270, 250] on li "Team" at bounding box center [298, 250] width 173 height 27
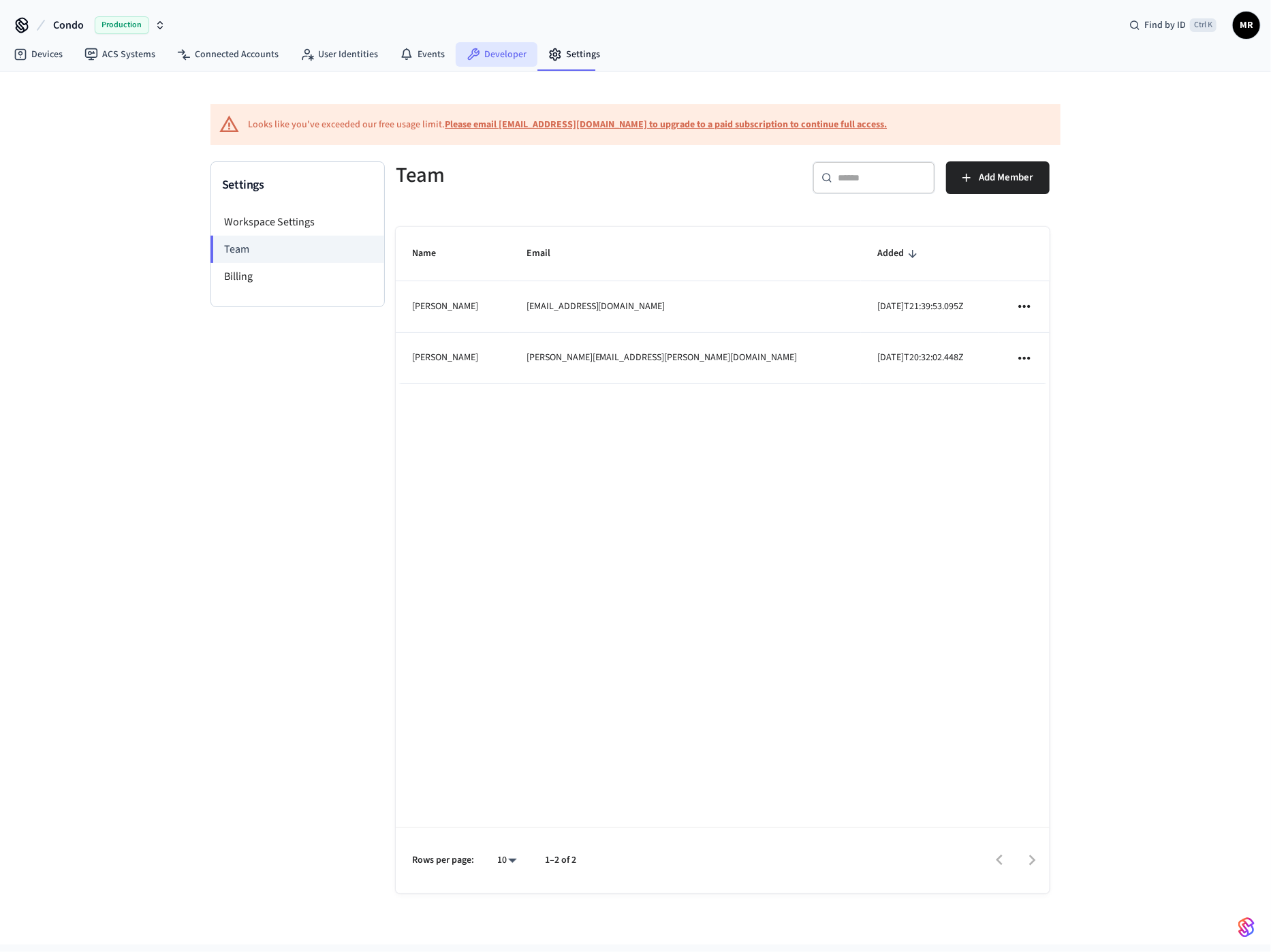
click at [479, 59] on link "Developer" at bounding box center [496, 54] width 82 height 24
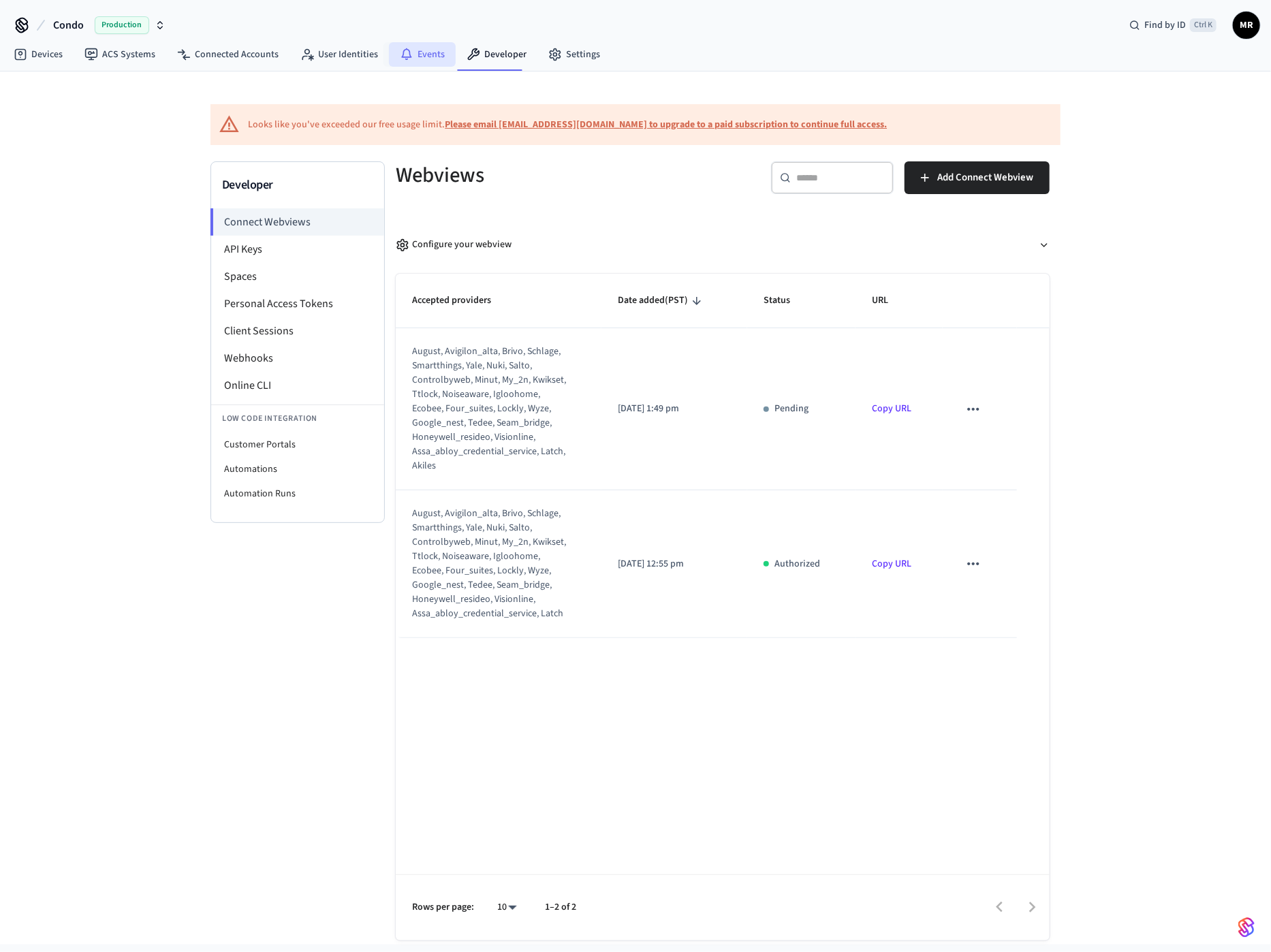
click at [406, 51] on icon at bounding box center [407, 54] width 14 height 14
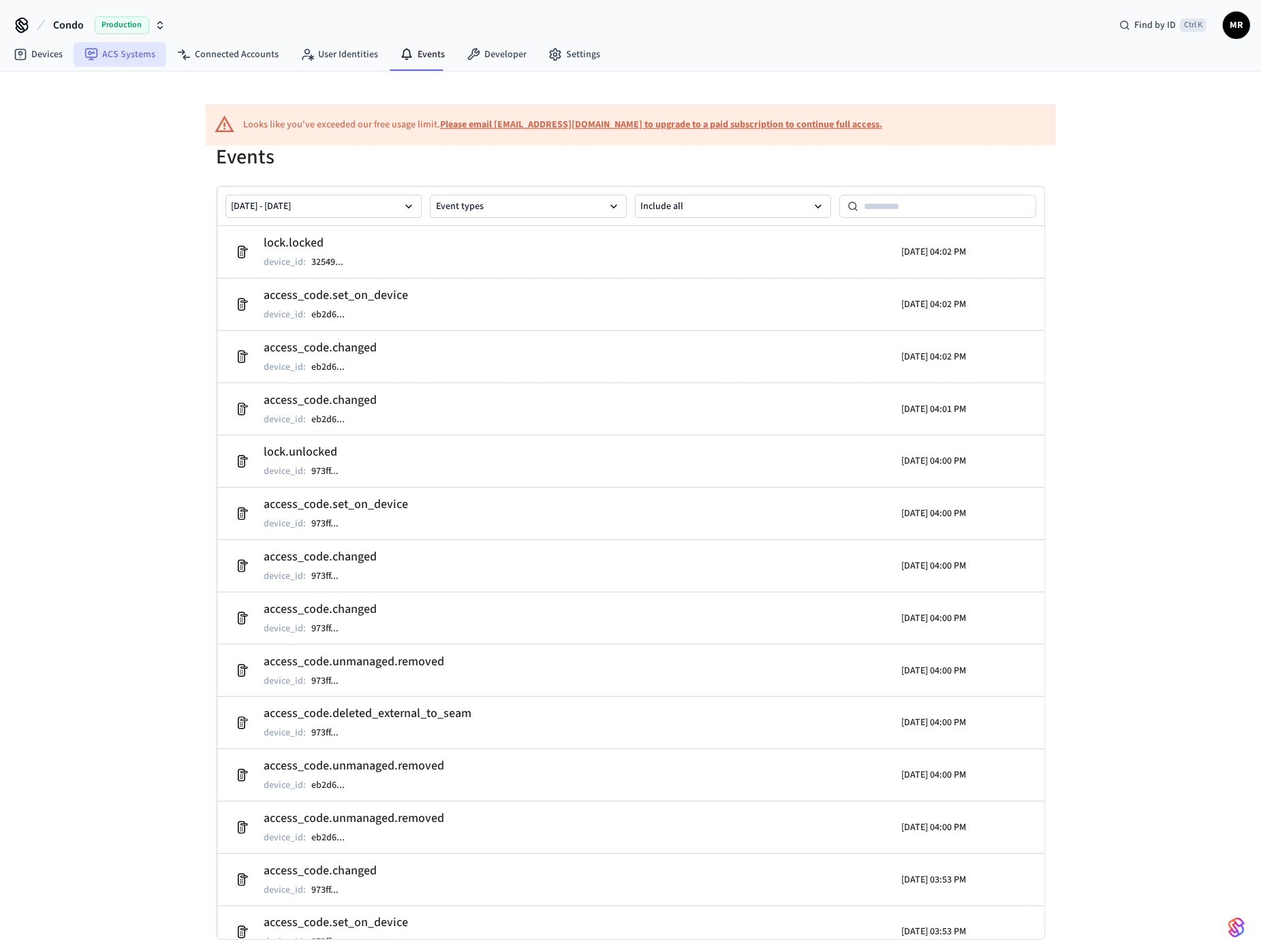
click at [150, 58] on link "ACS Systems" at bounding box center [120, 54] width 93 height 24
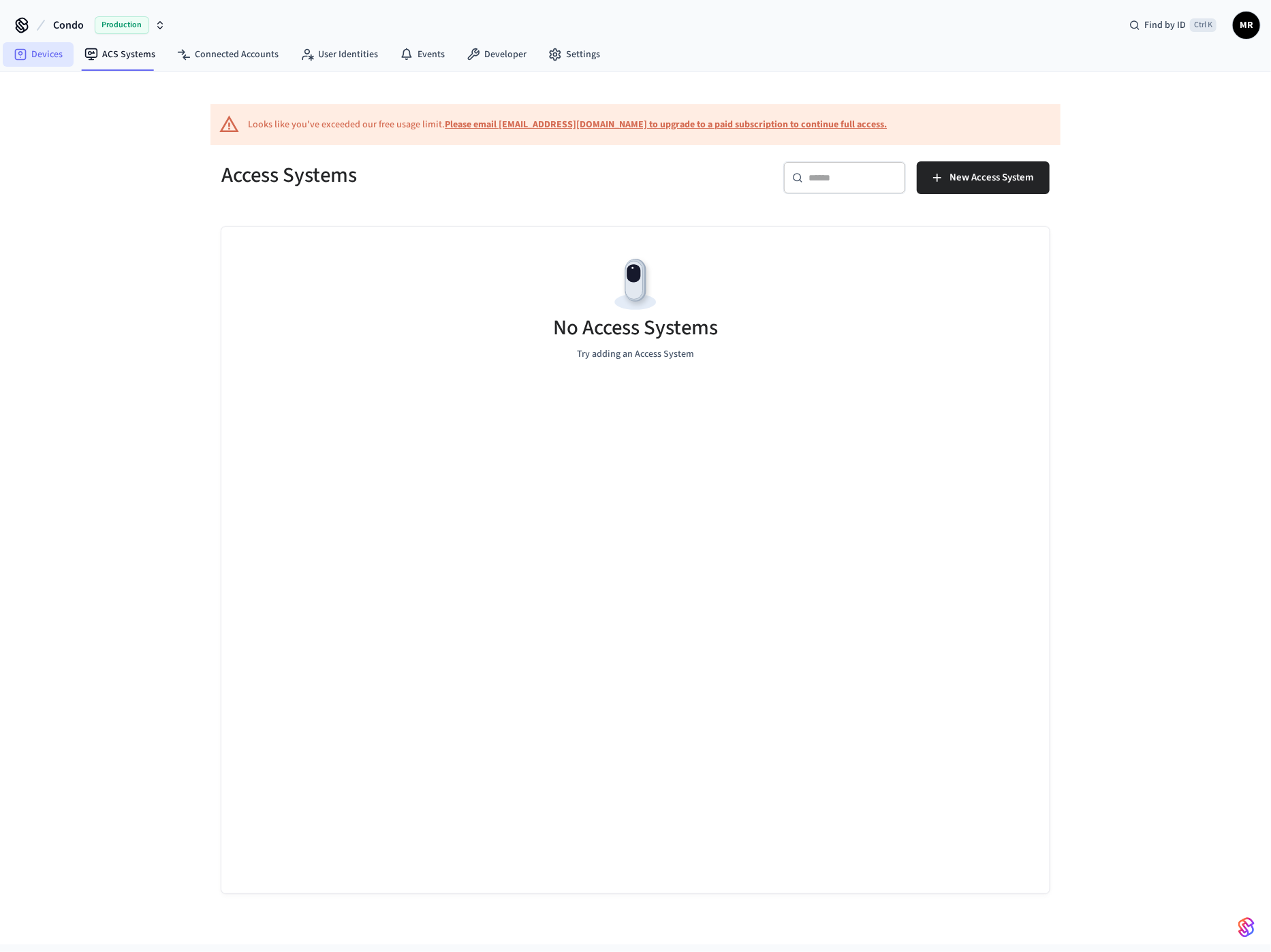
click at [49, 58] on link "Devices" at bounding box center [38, 54] width 71 height 24
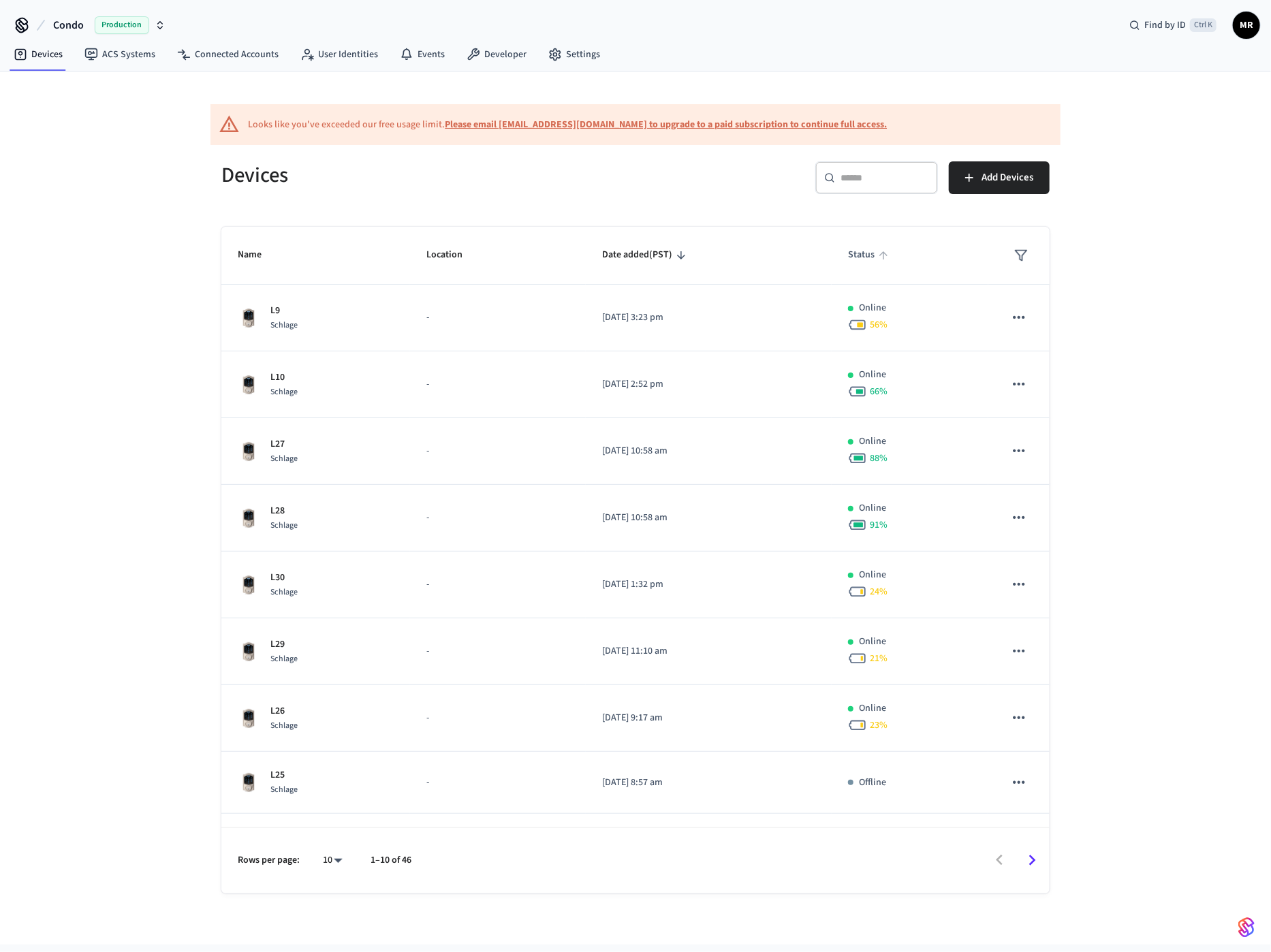
click at [860, 251] on span "Status" at bounding box center [870, 255] width 44 height 21
click at [855, 259] on span "Status" at bounding box center [870, 255] width 44 height 21
click at [859, 258] on span "Status" at bounding box center [870, 255] width 44 height 21
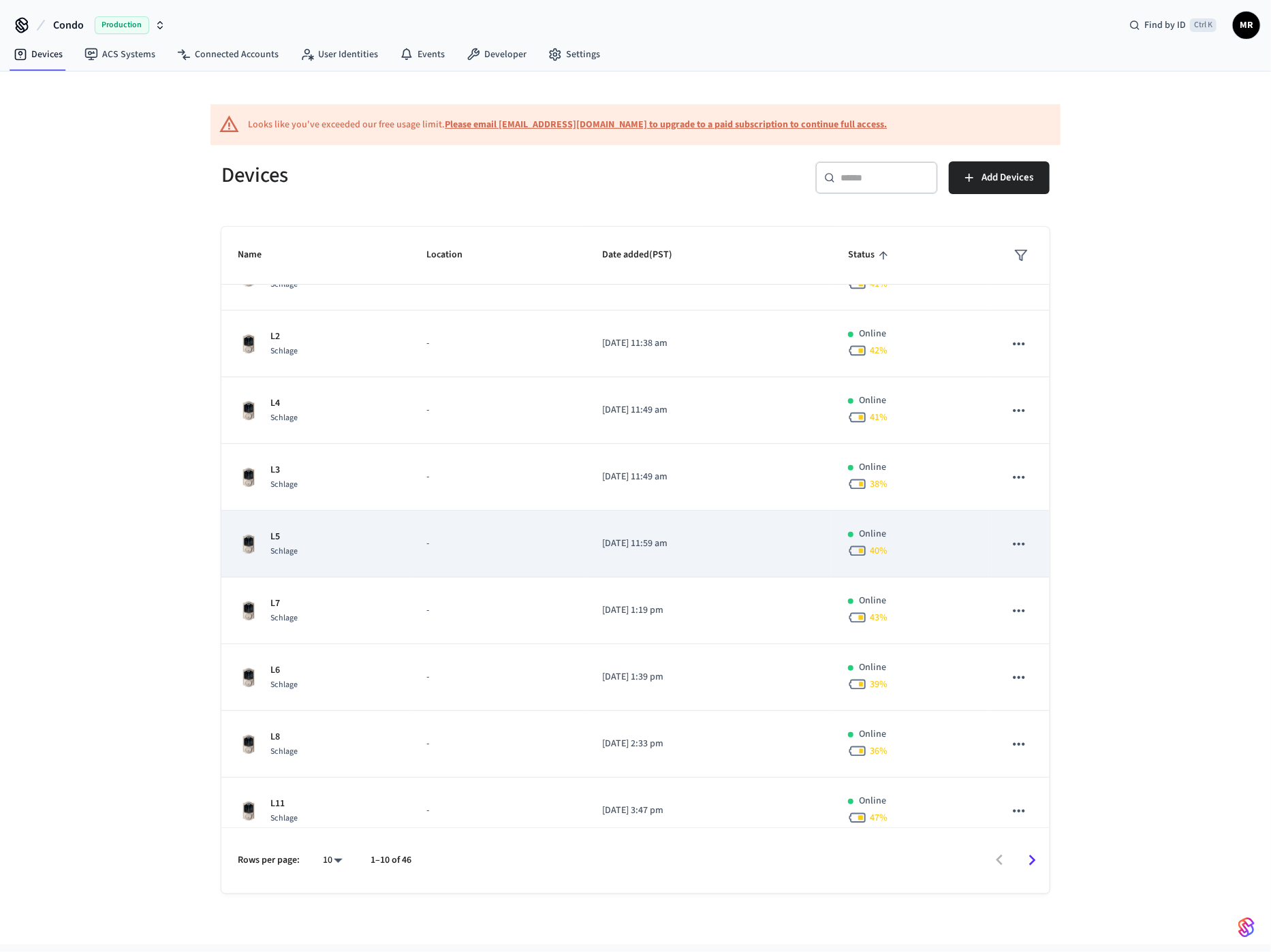
scroll to position [119, 0]
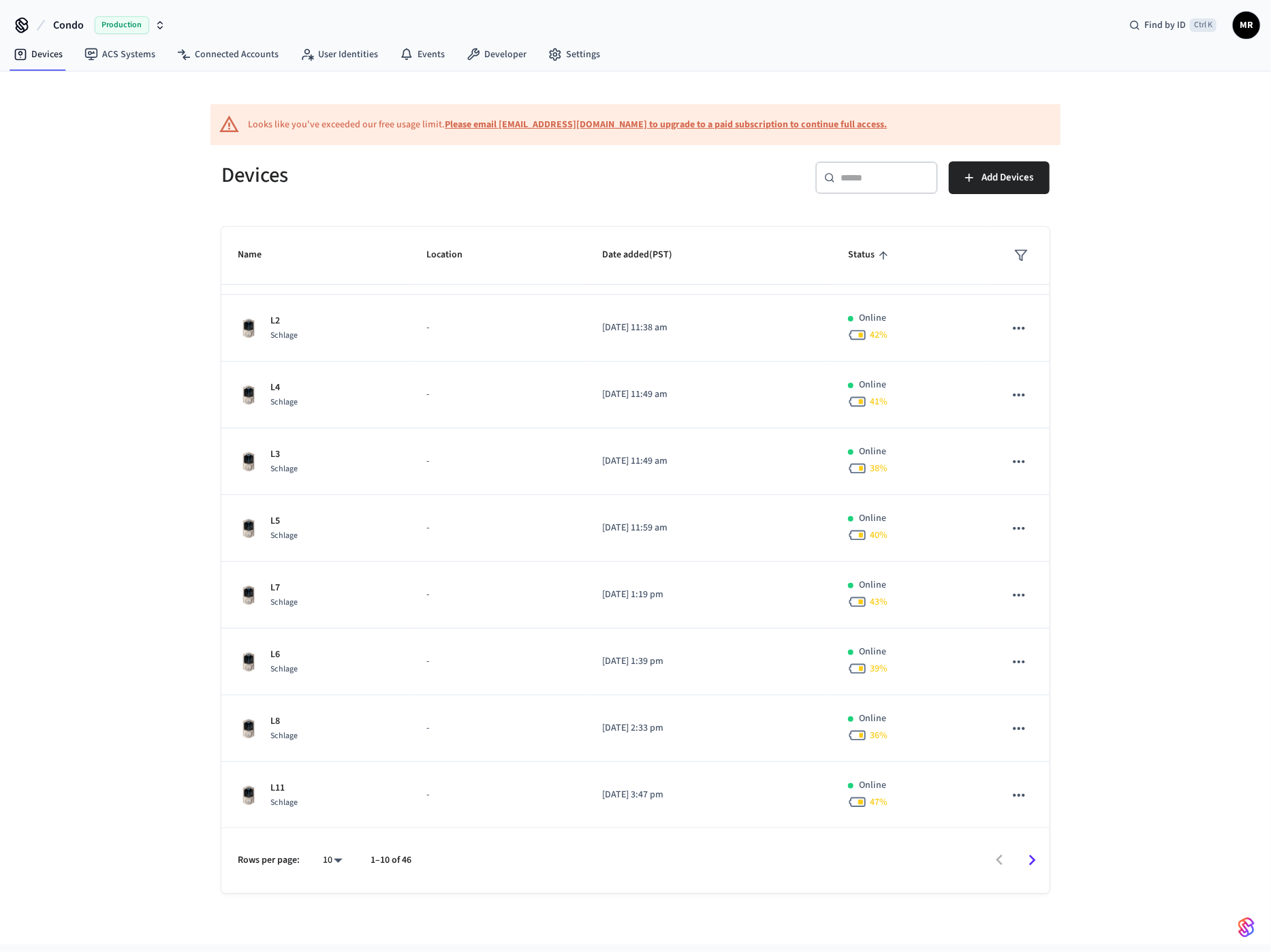
click at [329, 858] on body "Condo Production Find by ID Ctrl K MR Devices ACS Systems Connected Accounts Us…" at bounding box center [636, 472] width 1271 height 945
click at [330, 910] on li "All" at bounding box center [327, 912] width 36 height 36
type input "**"
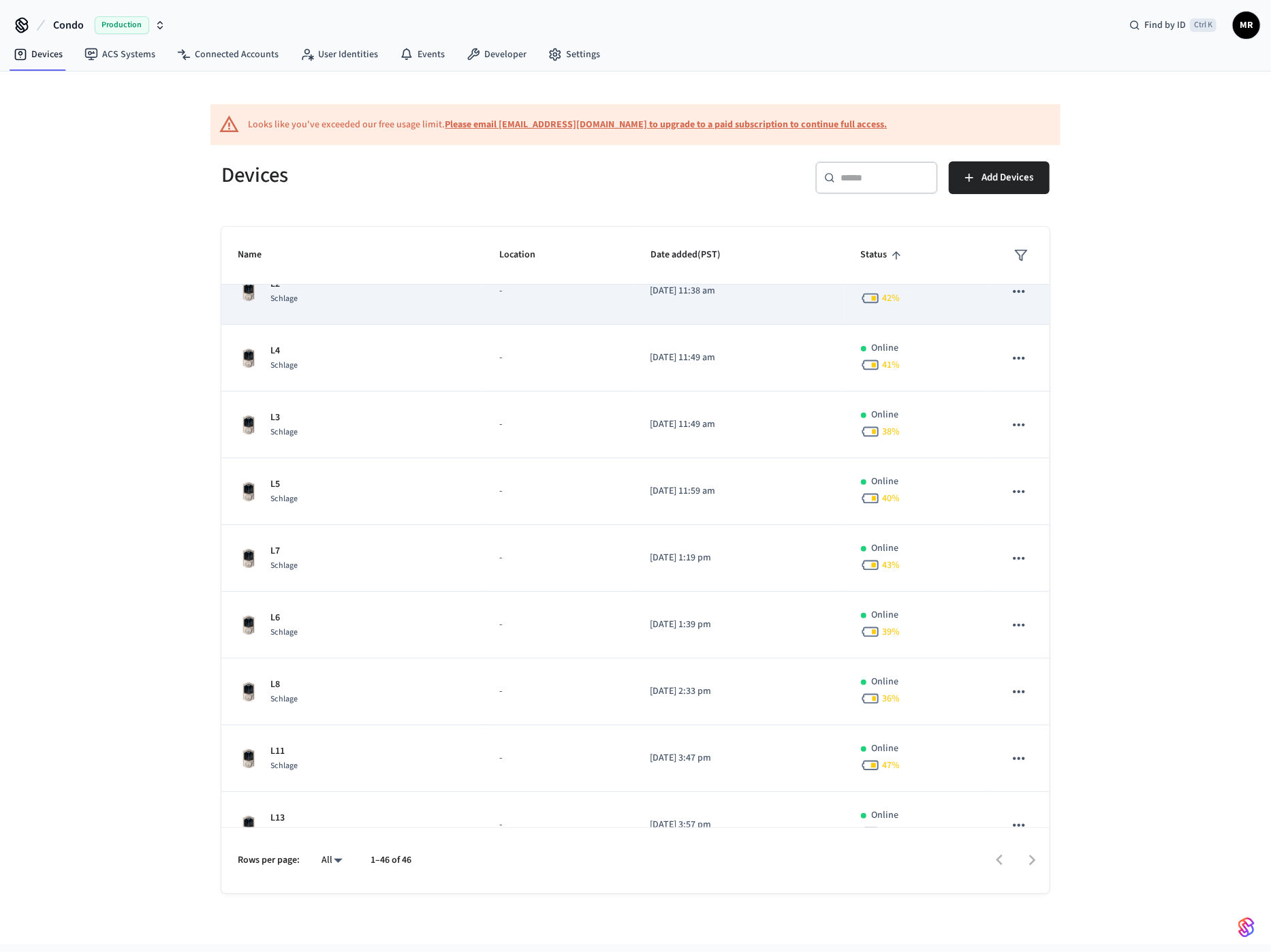
scroll to position [0, 0]
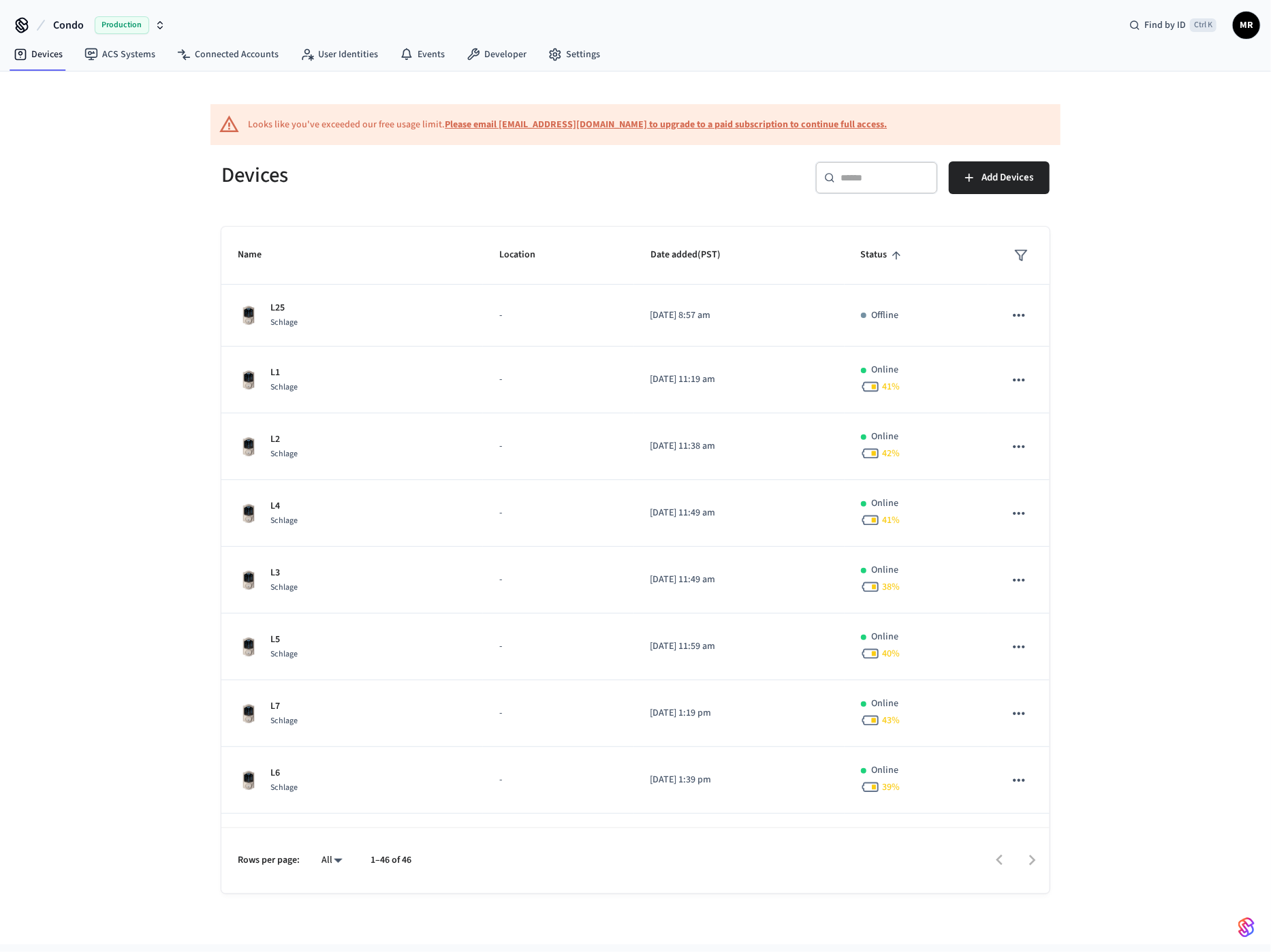
click at [890, 252] on icon "sticky table" at bounding box center [896, 255] width 12 height 12
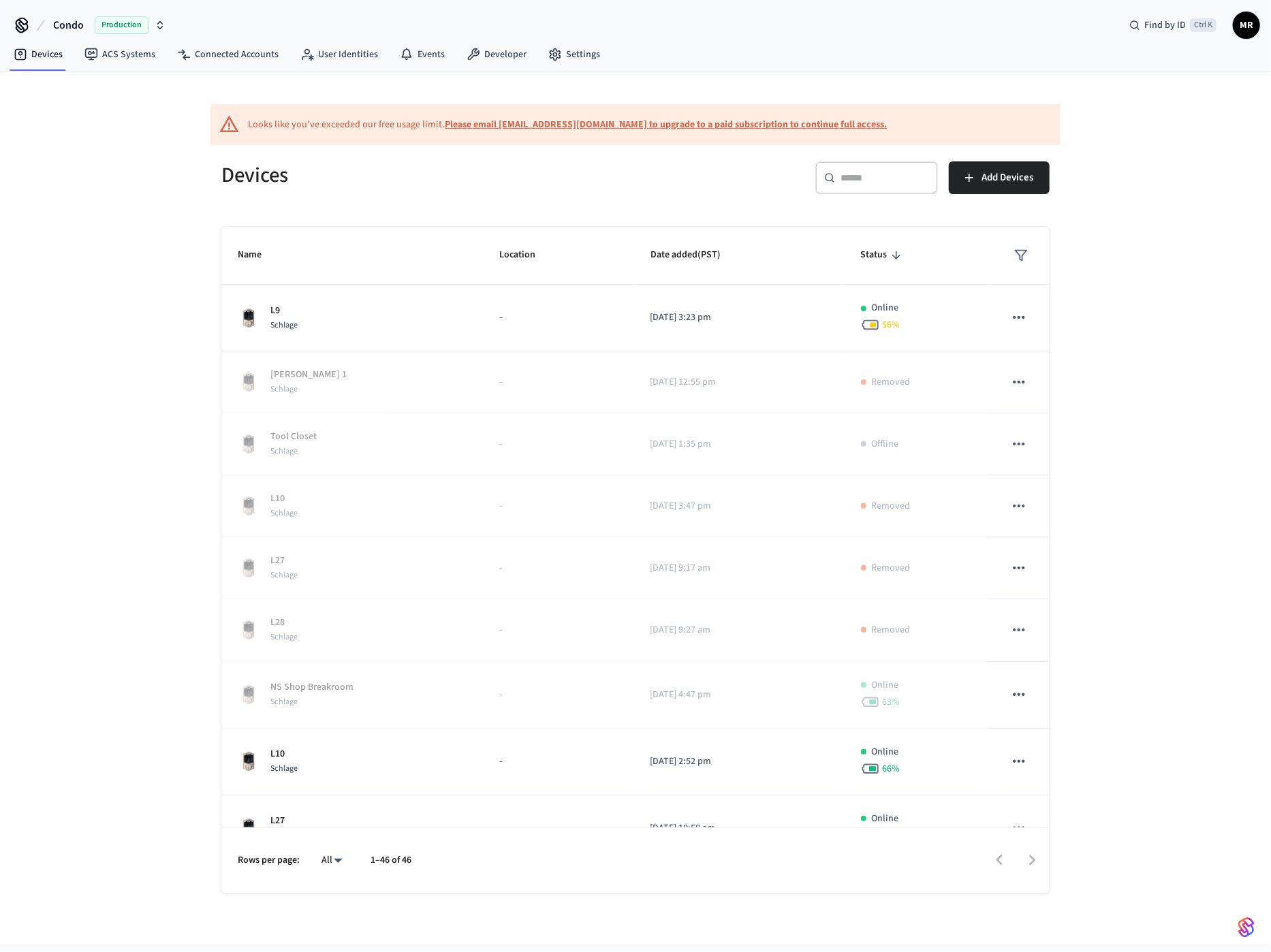
click at [861, 264] on span "Status" at bounding box center [883, 255] width 44 height 21
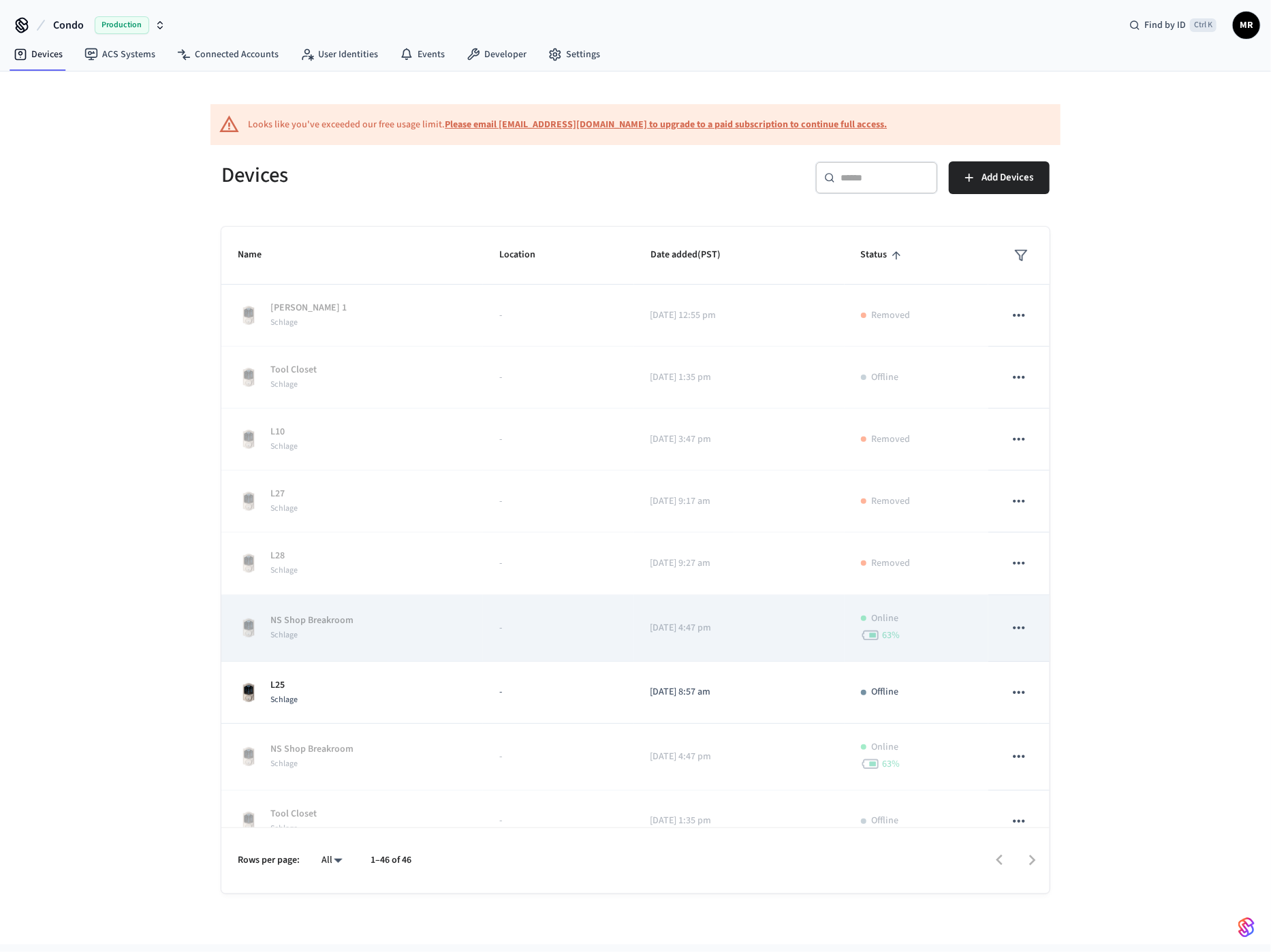
click at [1013, 626] on icon "sticky table" at bounding box center [1019, 627] width 11 height 2
click at [1010, 626] on div at bounding box center [636, 476] width 1271 height 952
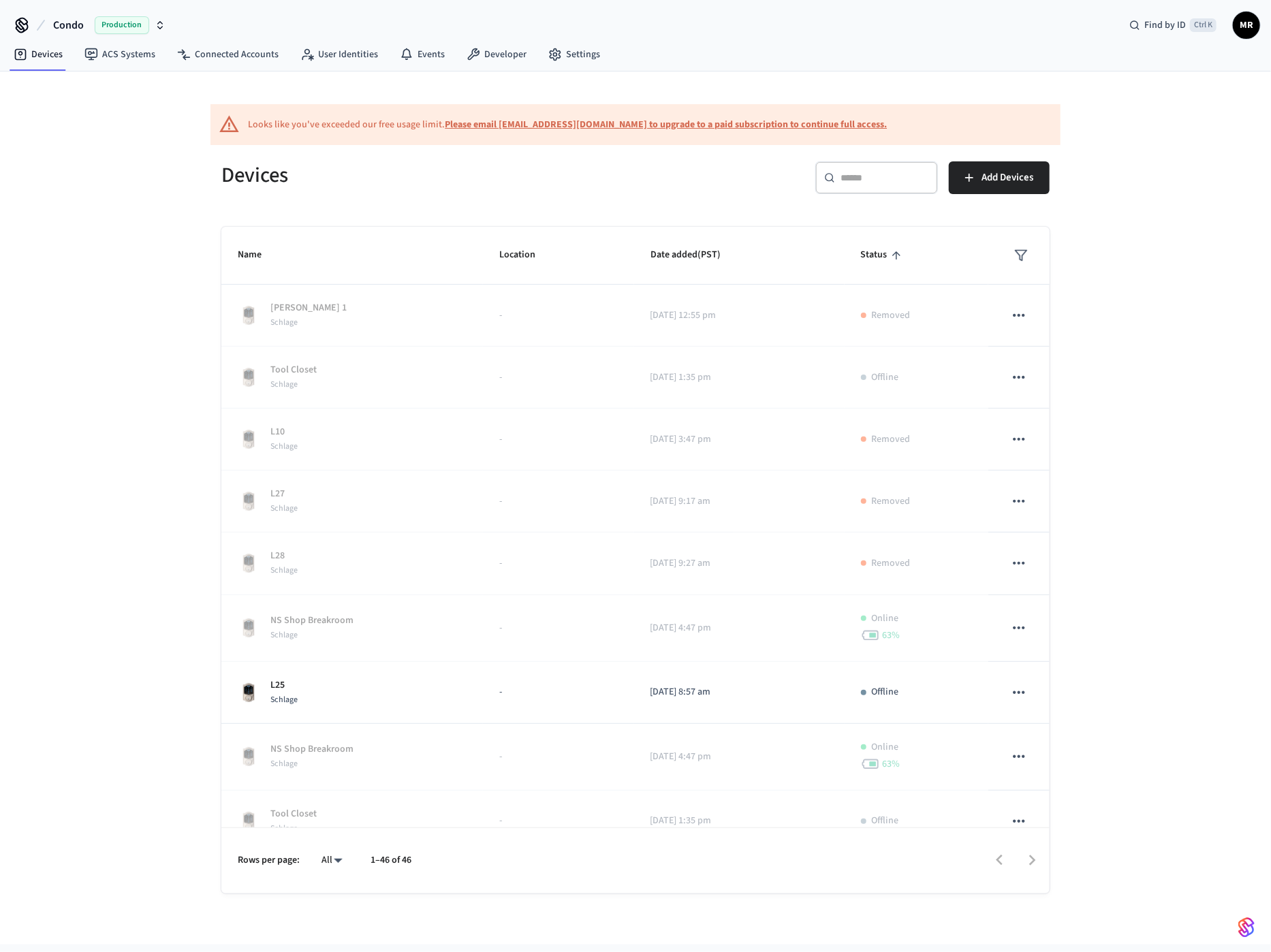
click at [1005, 571] on button "sticky table" at bounding box center [1019, 562] width 28 height 28
click at [1003, 571] on div at bounding box center [636, 476] width 1271 height 952
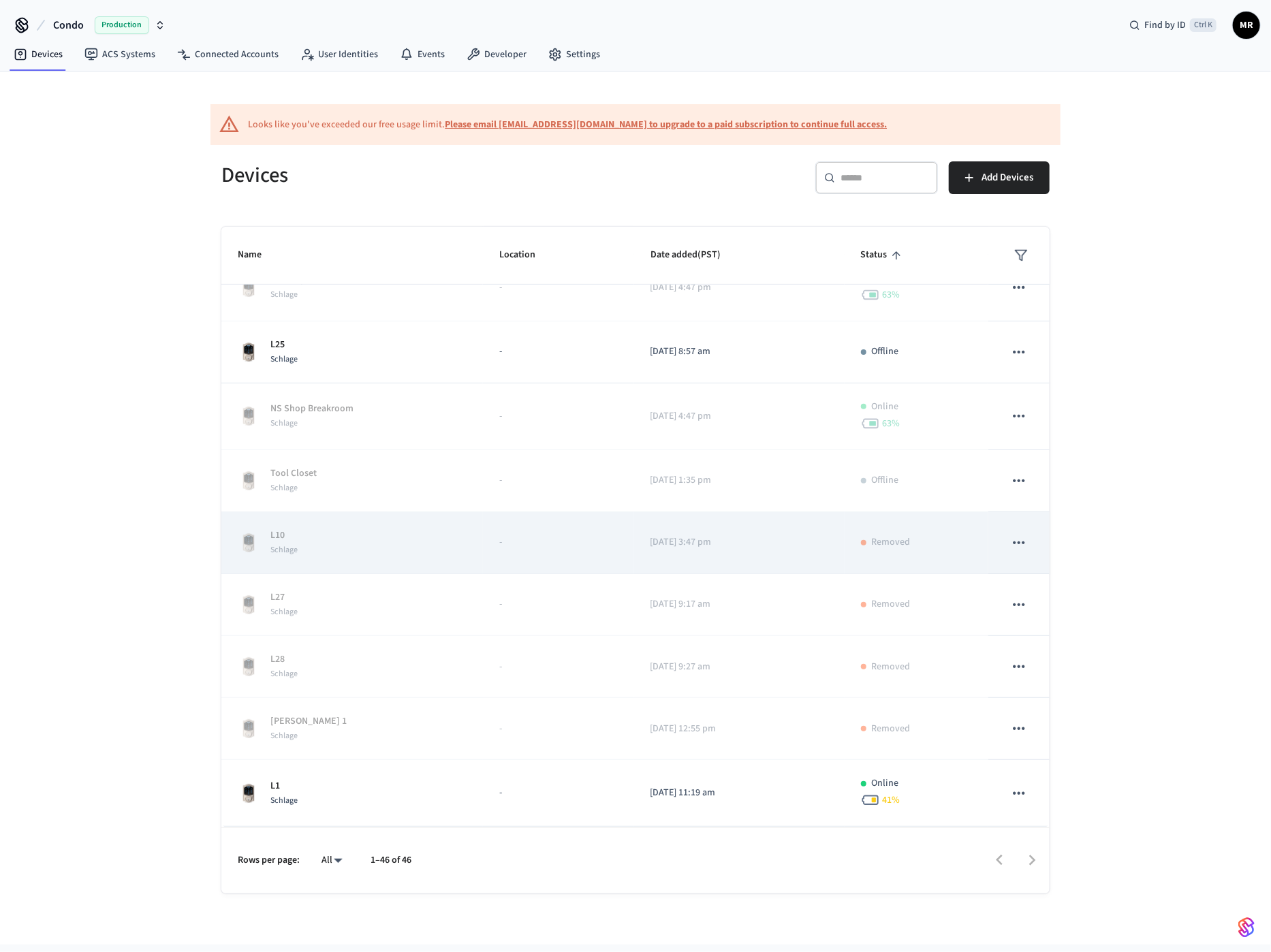
scroll to position [681, 0]
